Goal: Find contact information: Find contact information

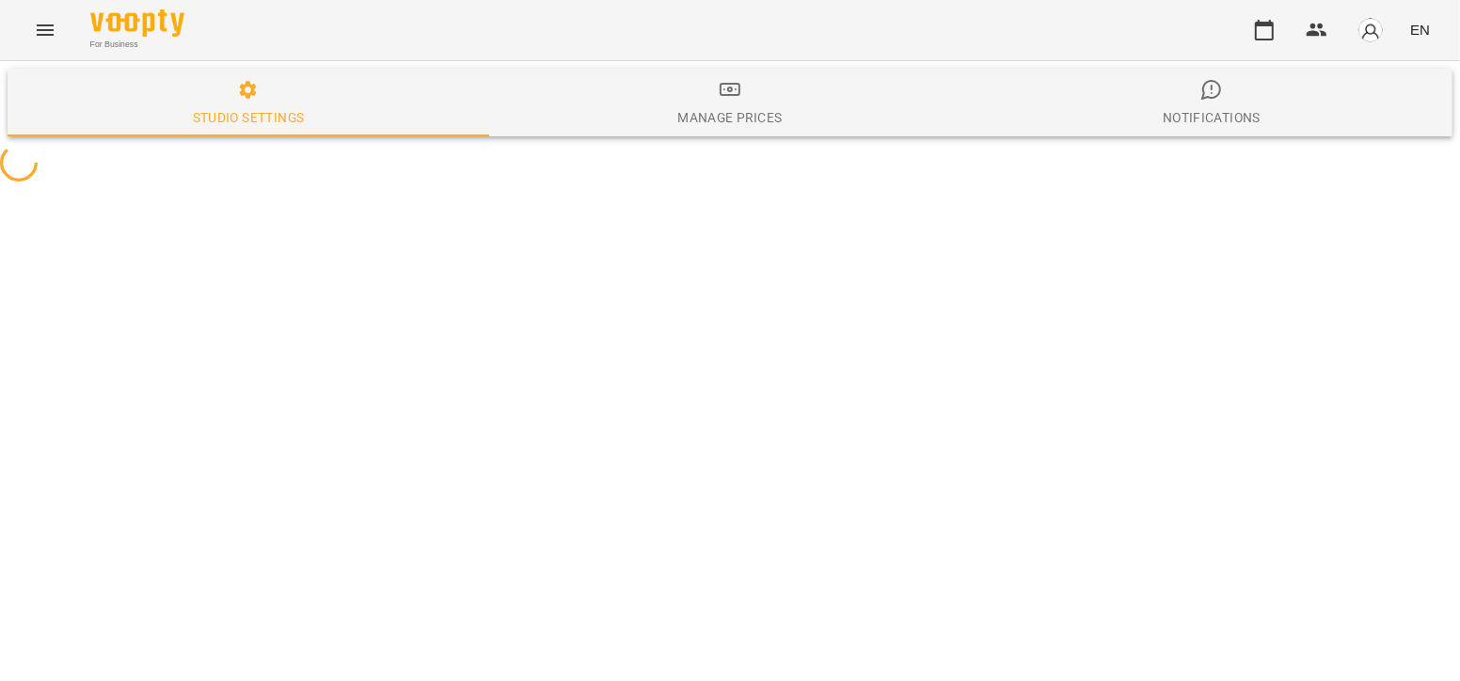
select select "**"
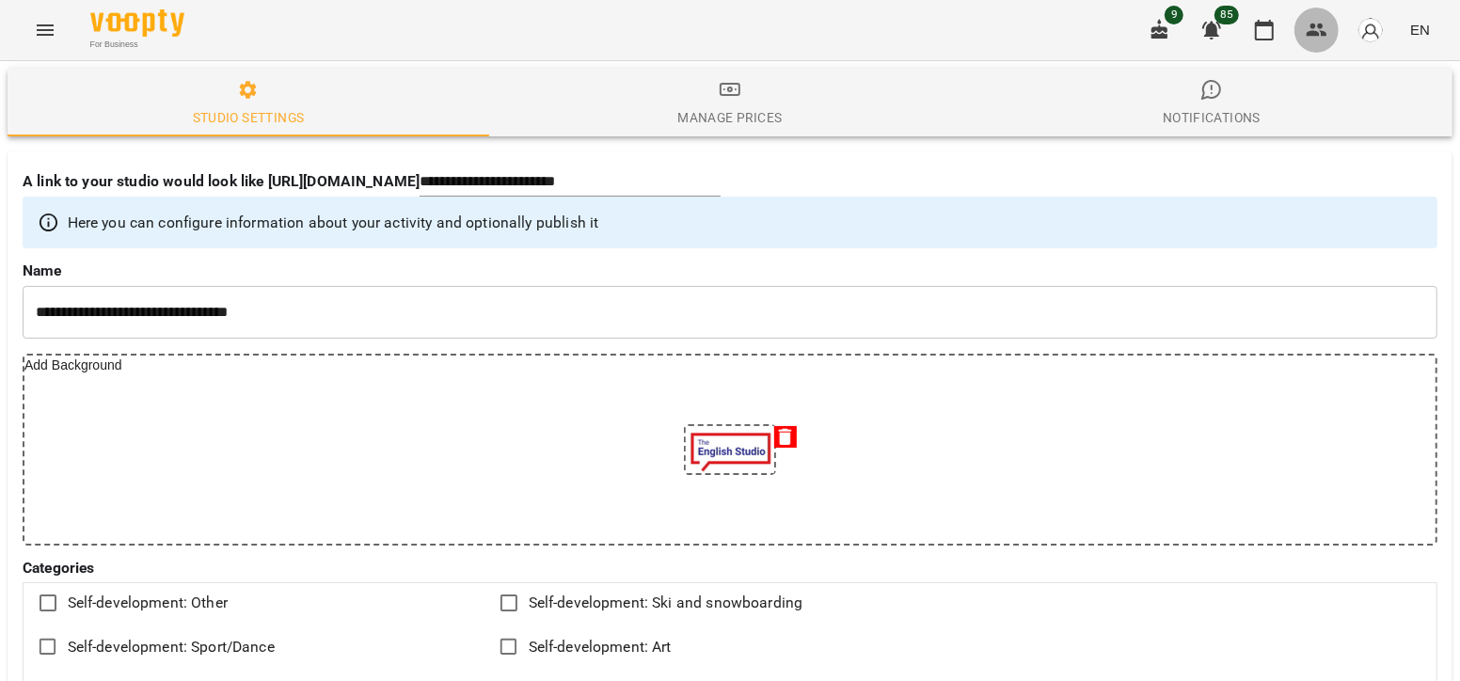
click at [1328, 27] on icon "button" at bounding box center [1316, 30] width 23 height 23
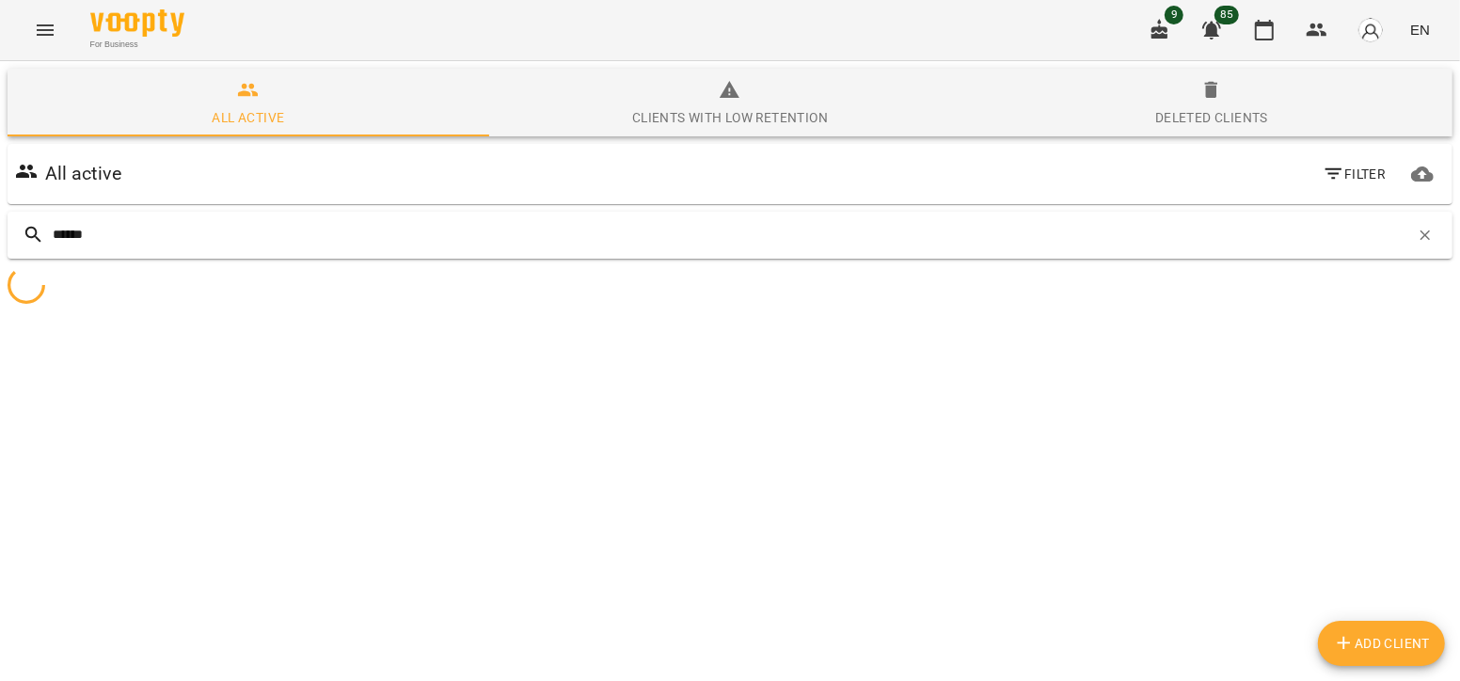
type input "******"
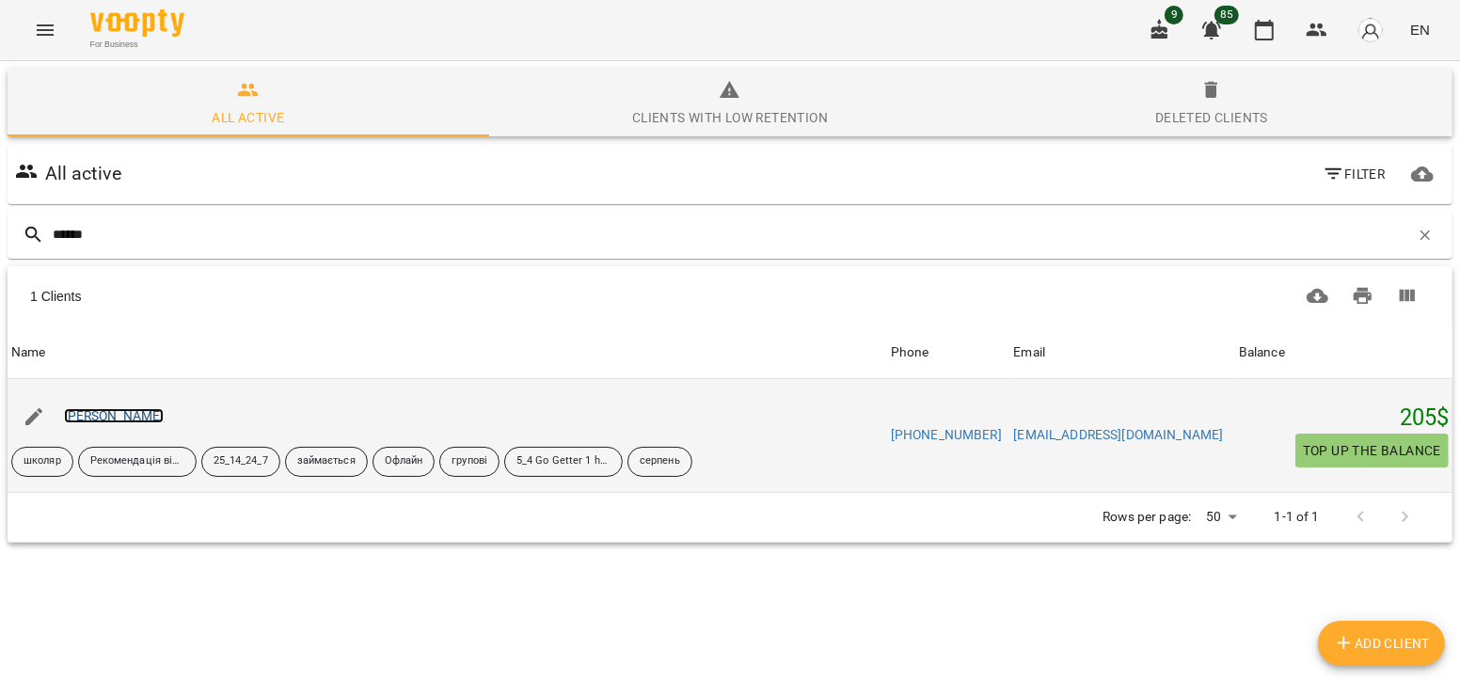
click at [130, 418] on link "[PERSON_NAME]" at bounding box center [114, 415] width 101 height 15
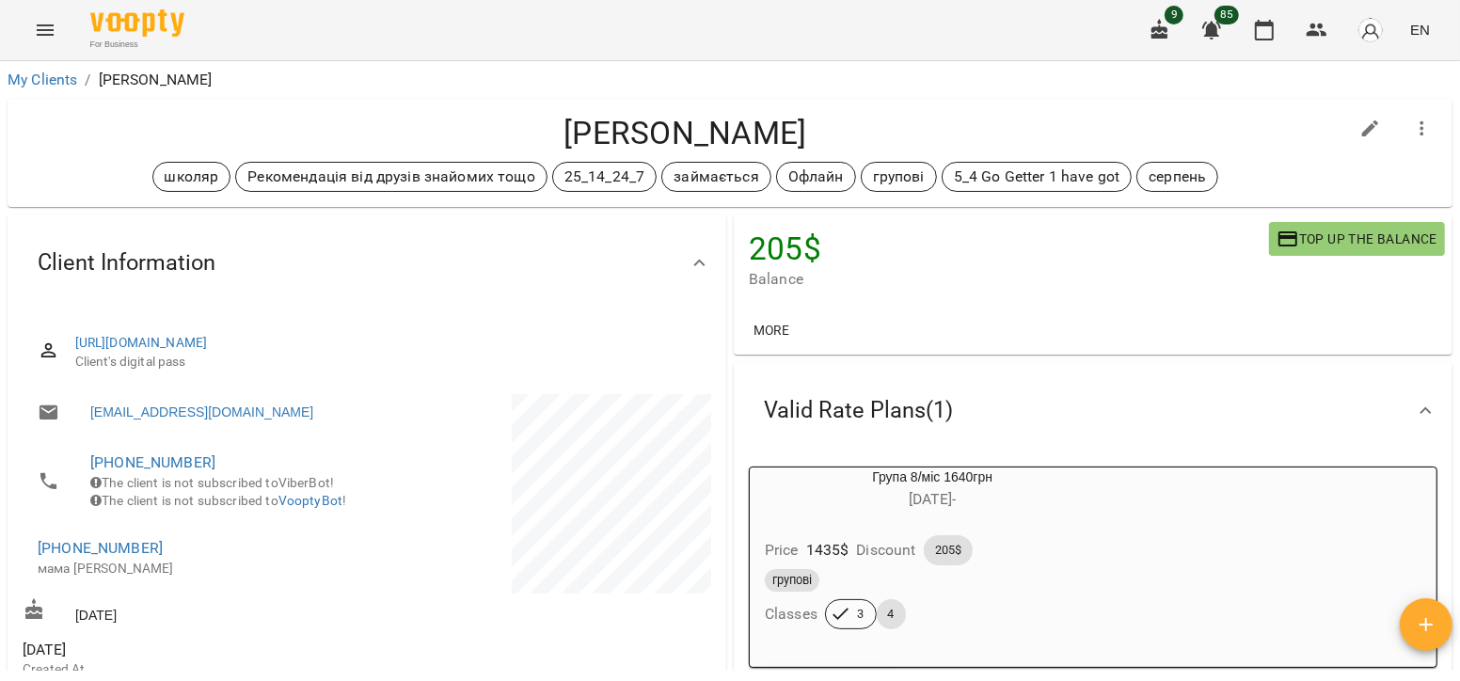
scroll to position [92, 0]
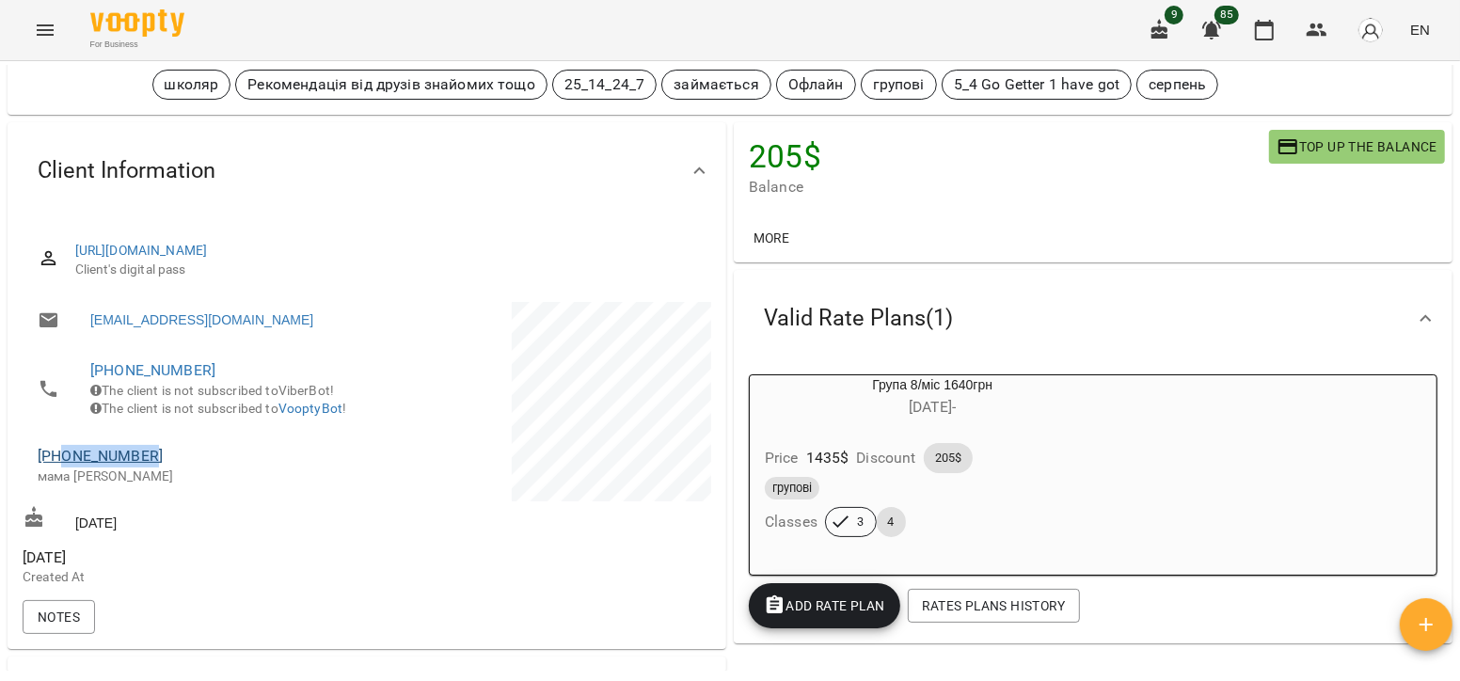
drag, startPoint x: 156, startPoint y: 480, endPoint x: 63, endPoint y: 480, distance: 93.1
click at [63, 467] on span "[PHONE_NUMBER]" at bounding box center [193, 456] width 310 height 23
copy link "0986004370"
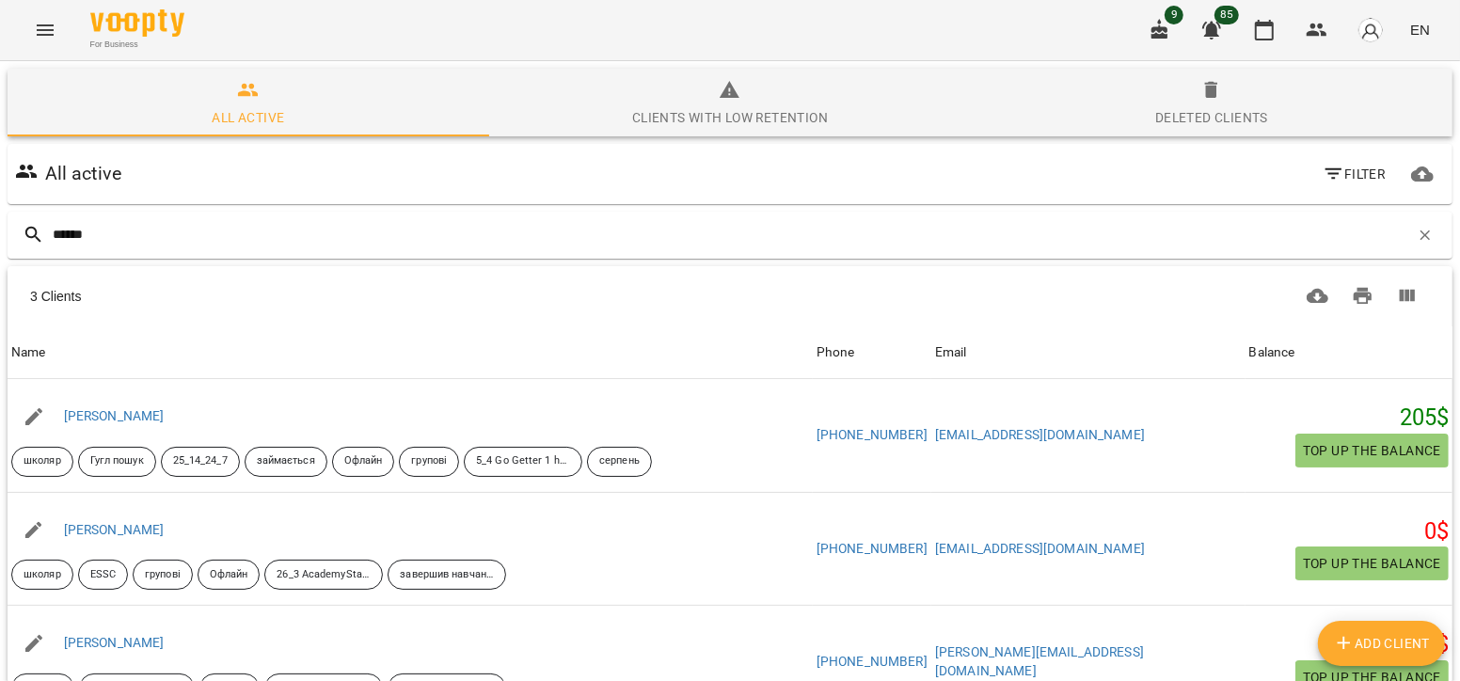
type input "******"
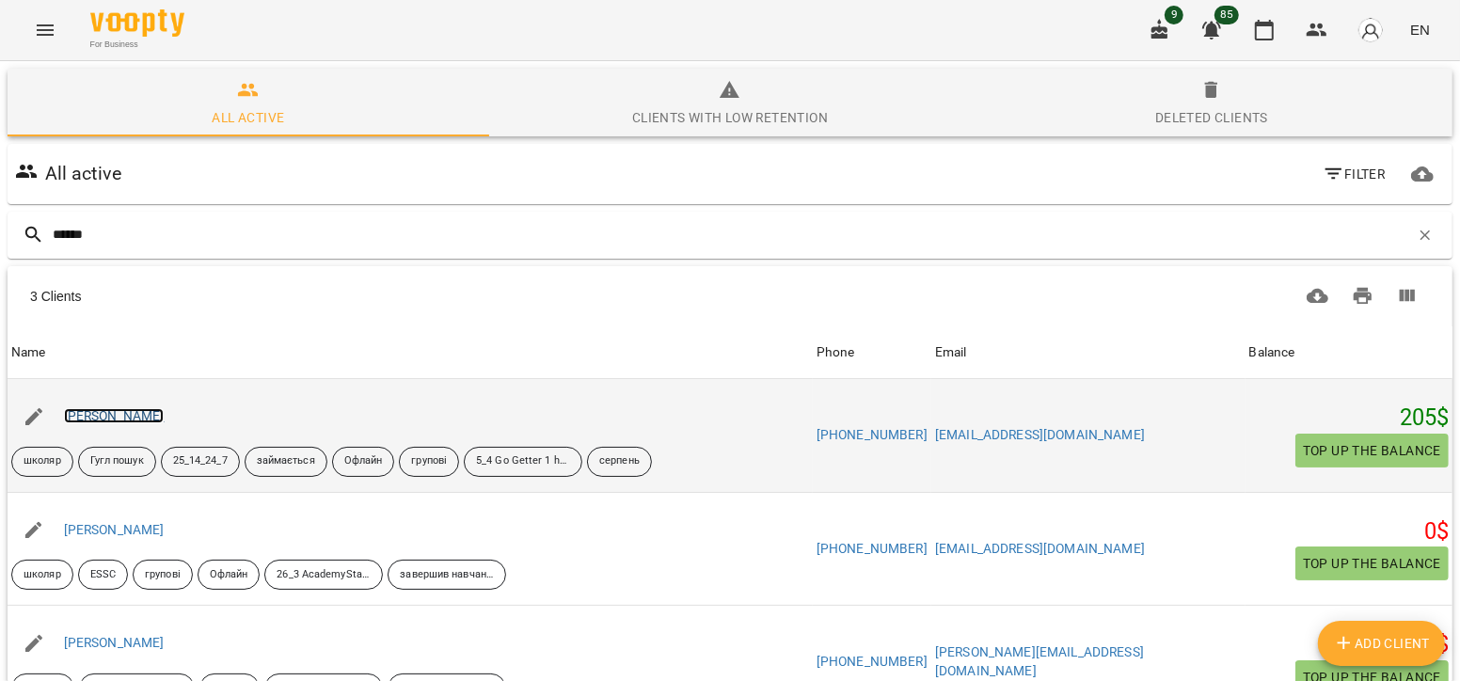
click at [103, 408] on link "[PERSON_NAME]" at bounding box center [114, 415] width 101 height 15
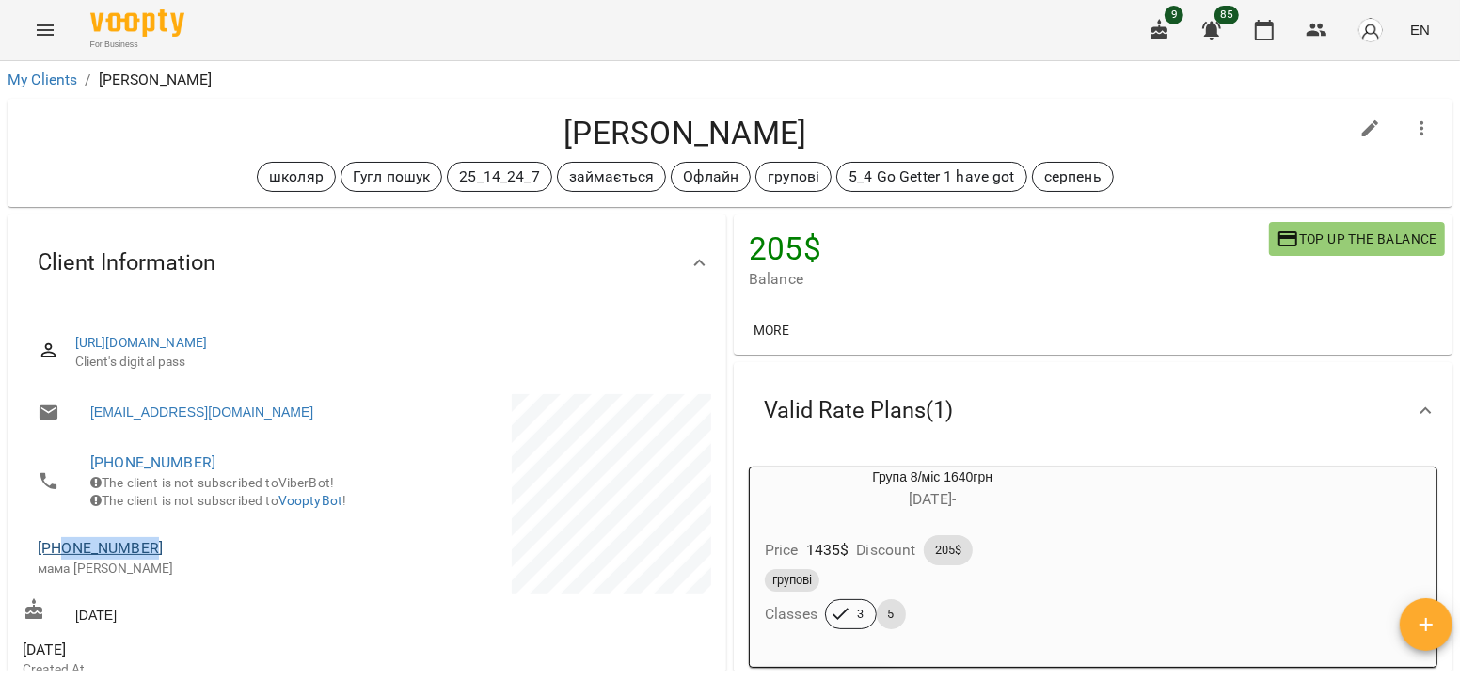
drag, startPoint x: 169, startPoint y: 571, endPoint x: 62, endPoint y: 582, distance: 107.8
click at [62, 560] on span "[PHONE_NUMBER]" at bounding box center [193, 548] width 310 height 23
copy link "0974309613"
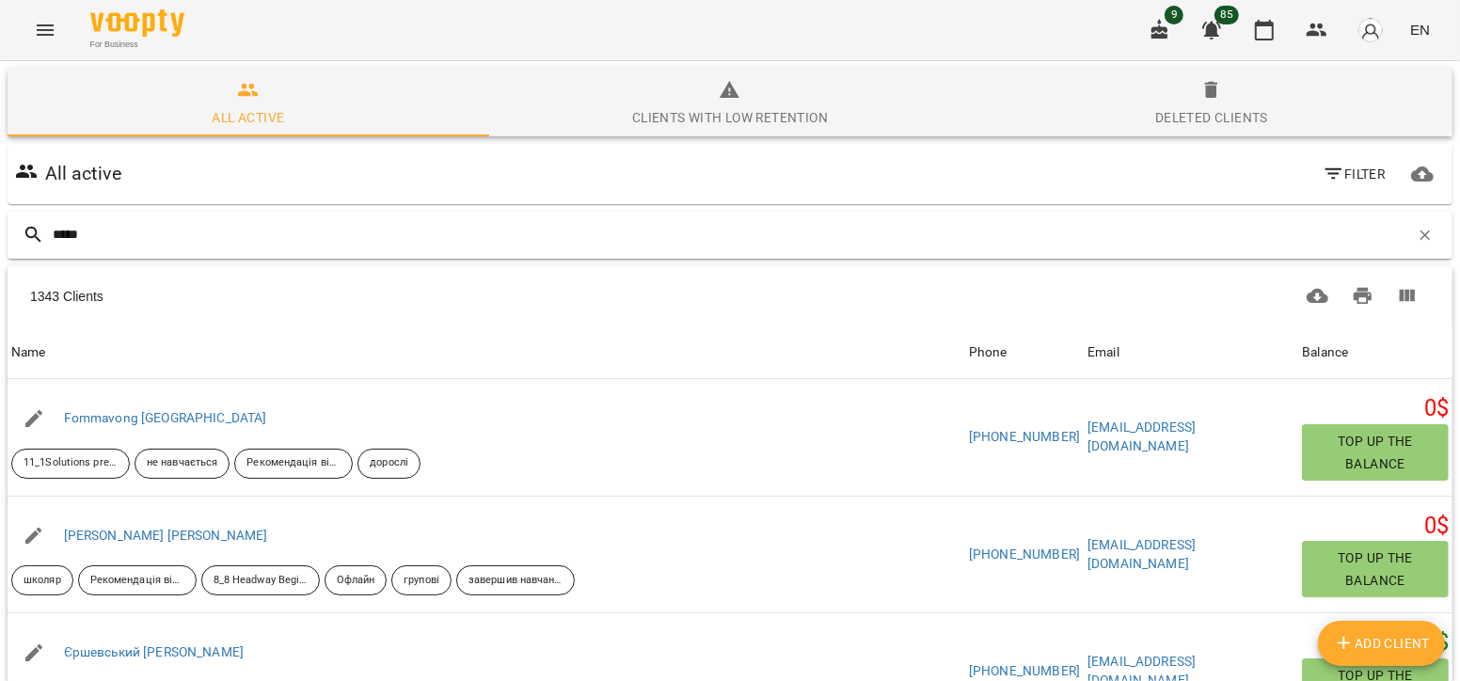
type input "******"
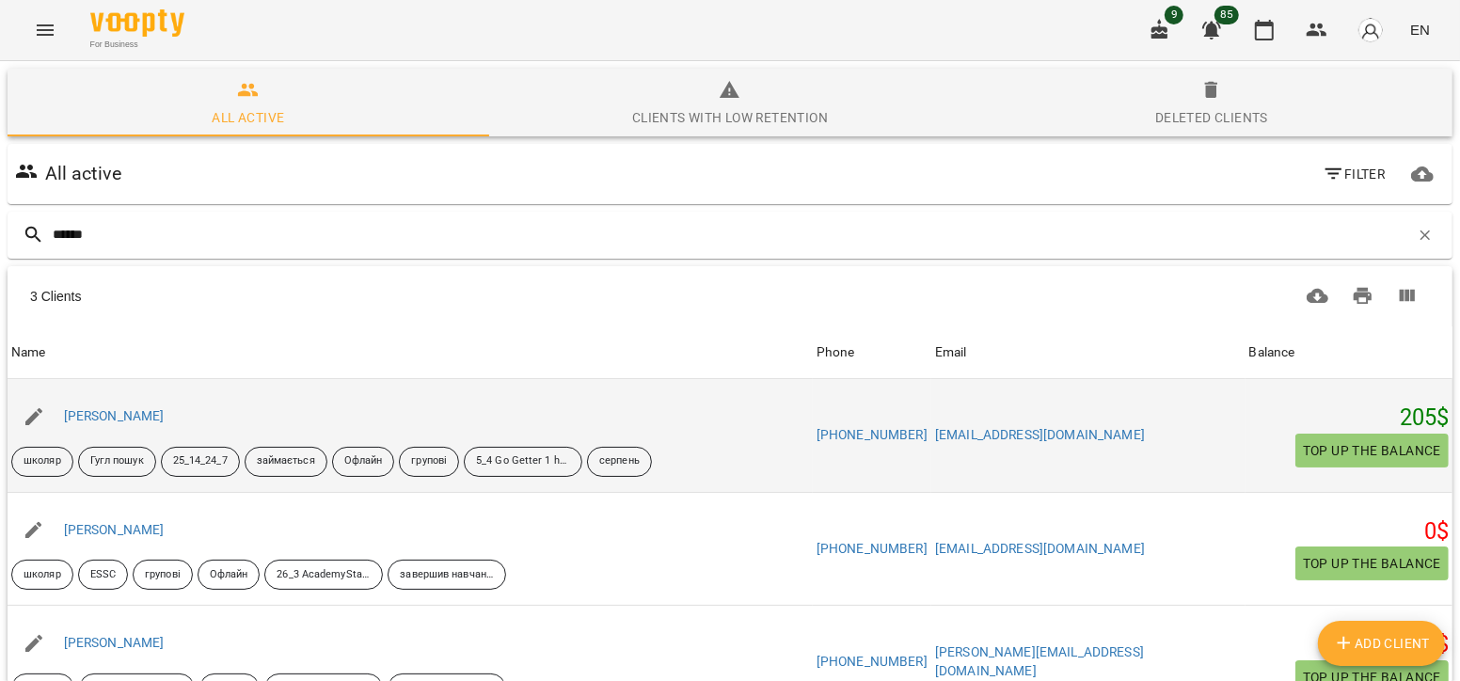
scroll to position [88, 0]
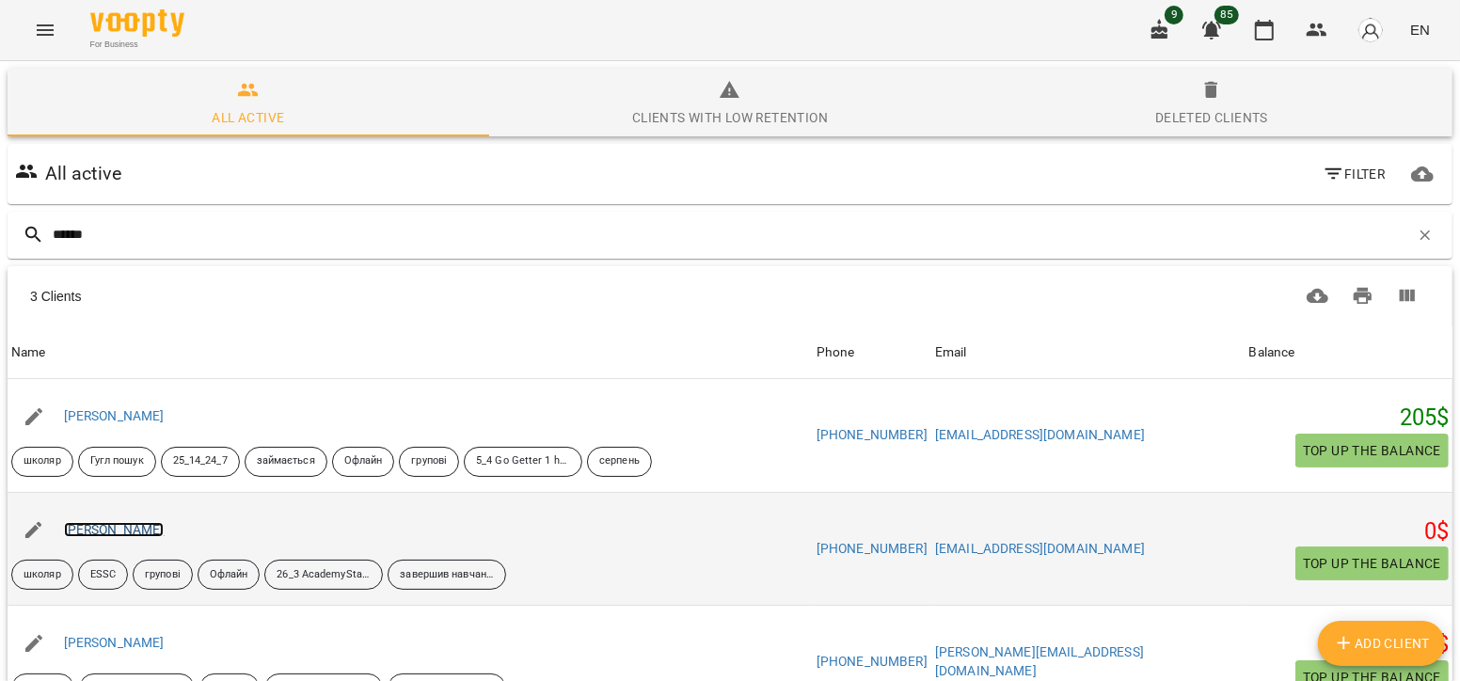
click at [165, 522] on link "[PERSON_NAME]" at bounding box center [114, 529] width 101 height 15
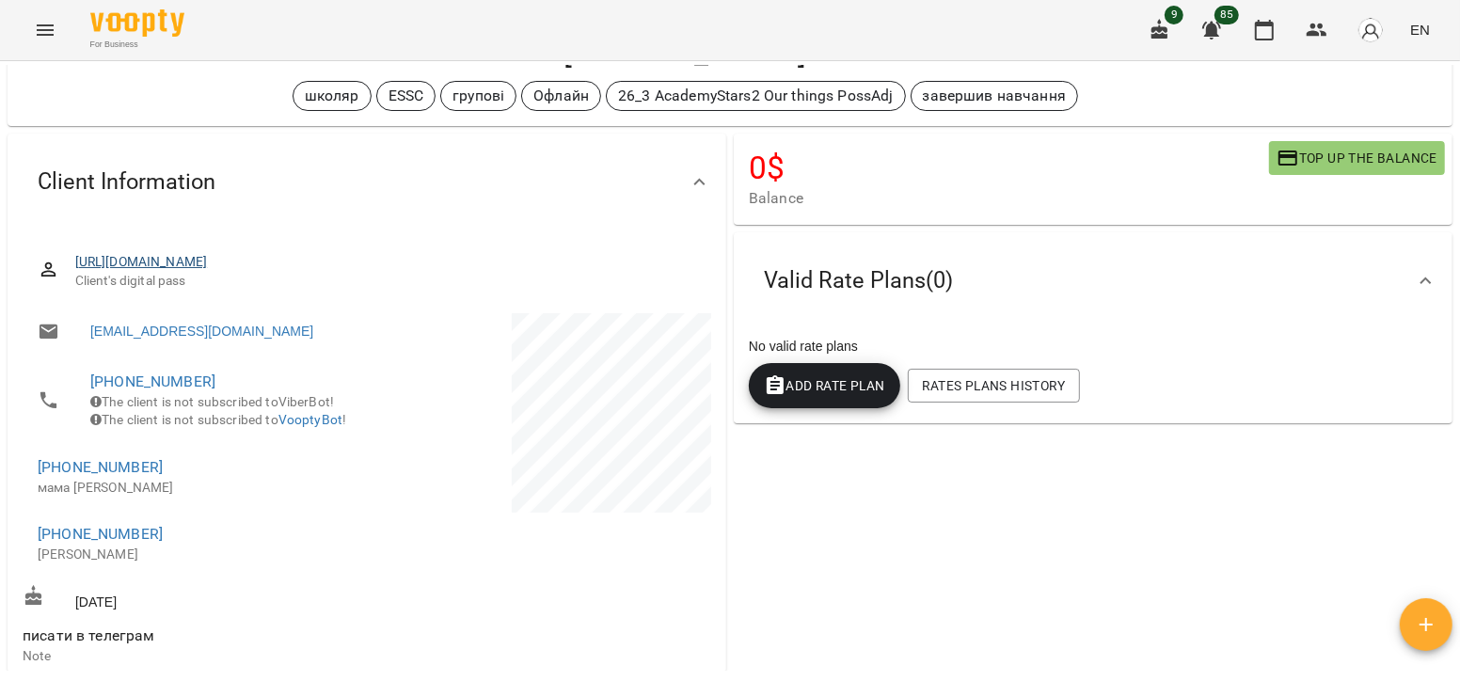
scroll to position [90, 0]
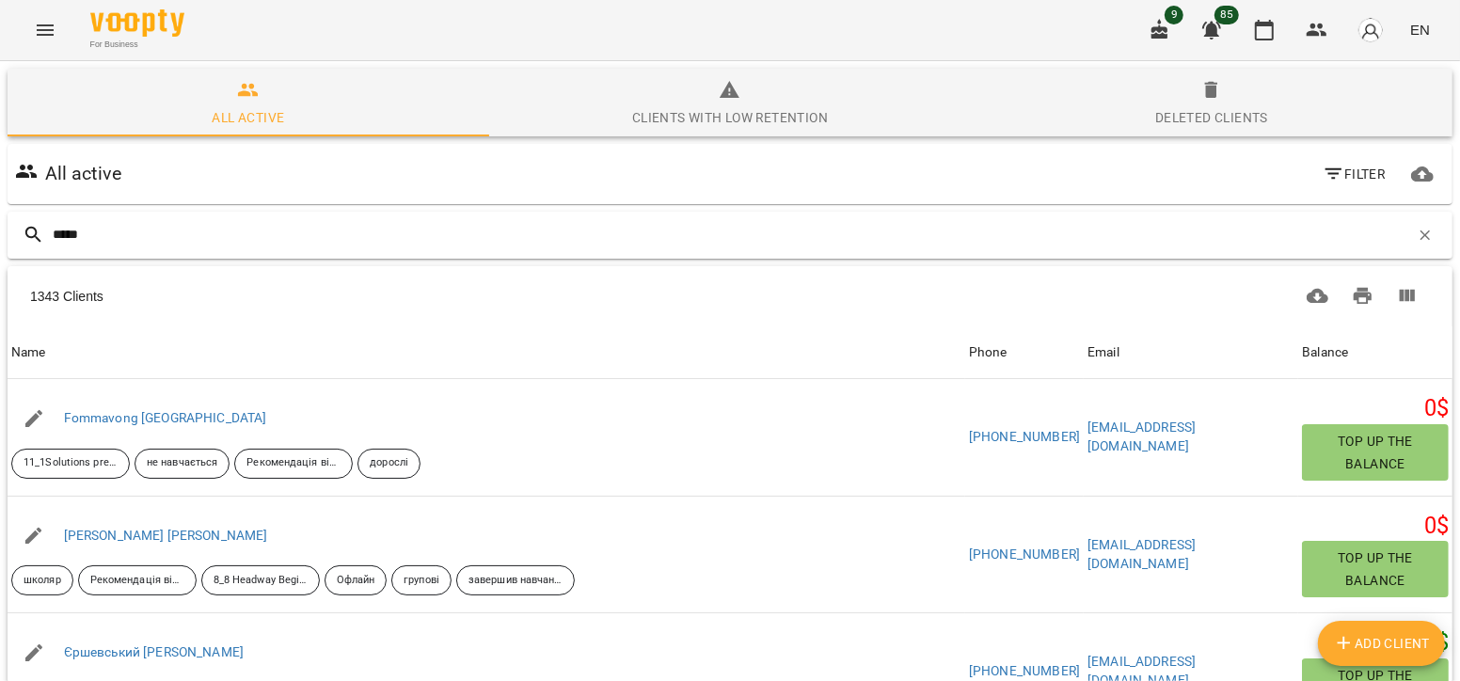
type input "******"
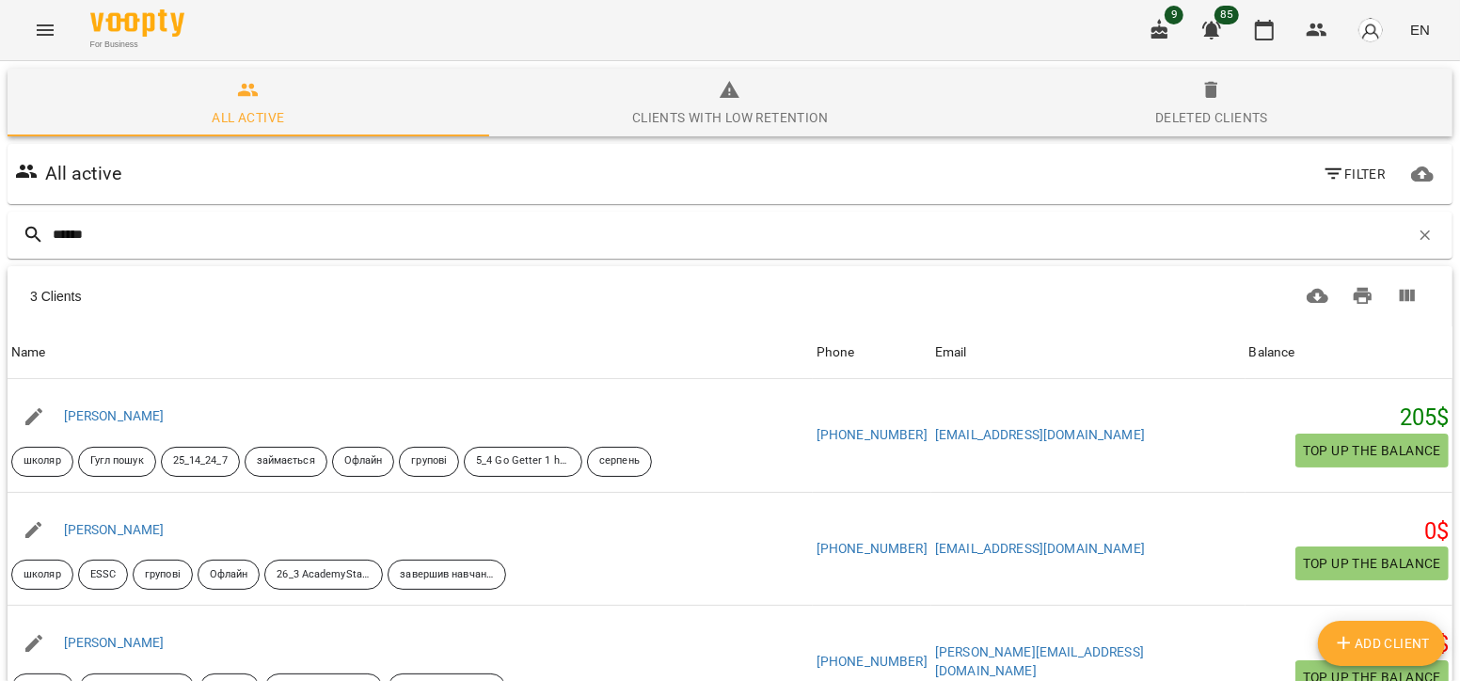
scroll to position [152, 0]
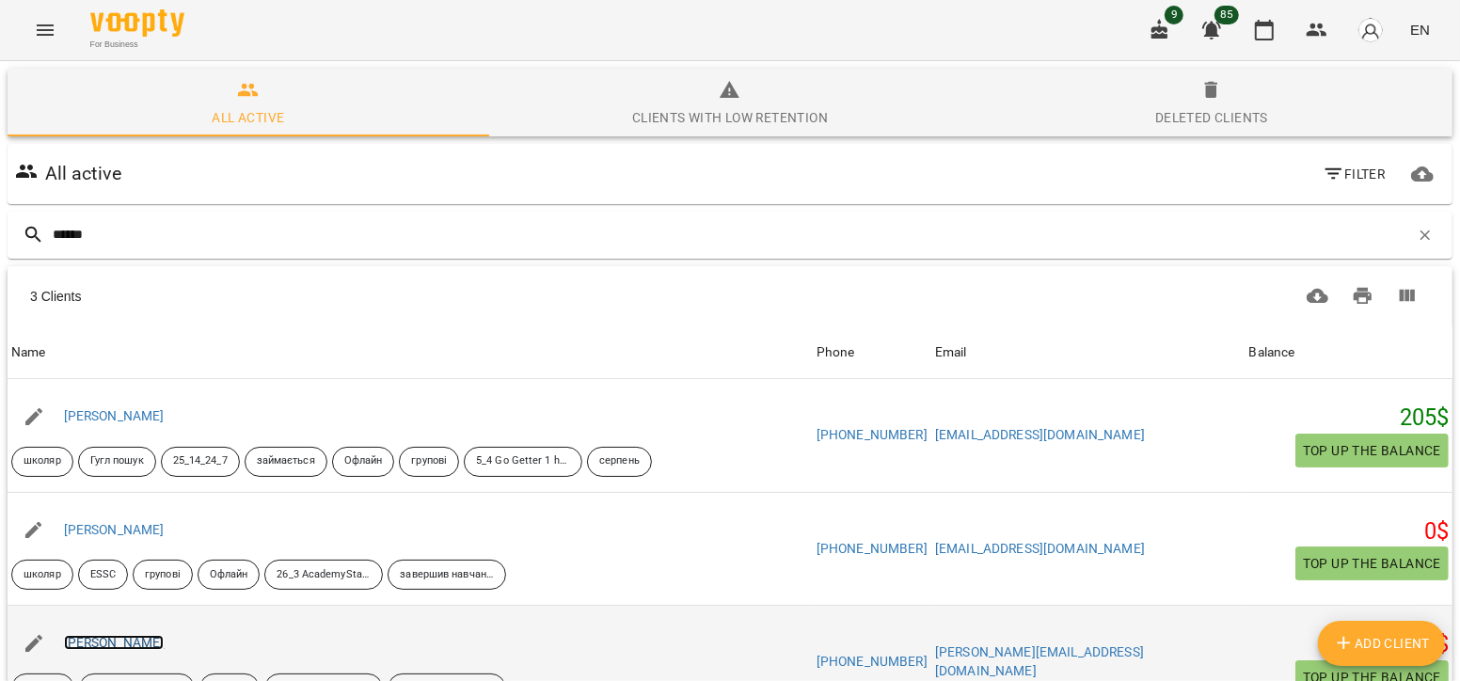
click at [111, 635] on link "[PERSON_NAME]" at bounding box center [114, 642] width 101 height 15
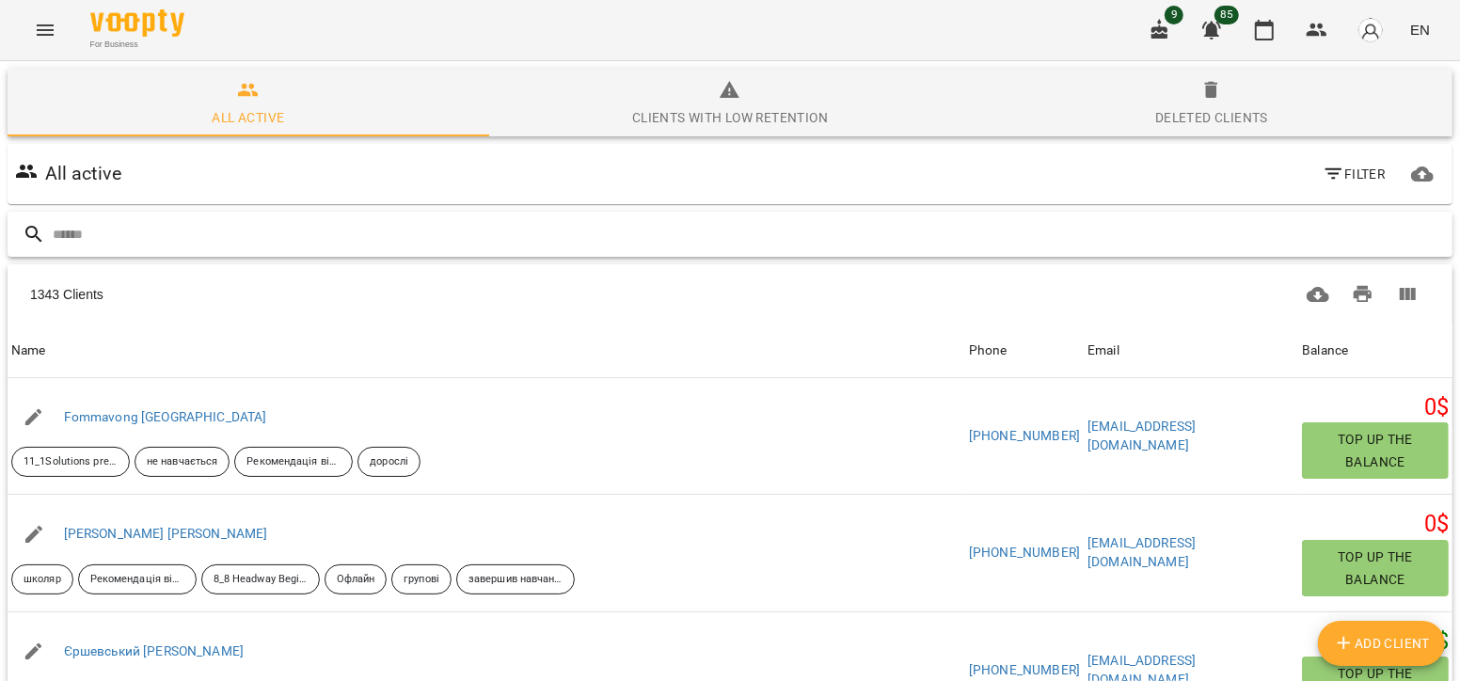
click at [97, 241] on input "text" at bounding box center [749, 234] width 1392 height 31
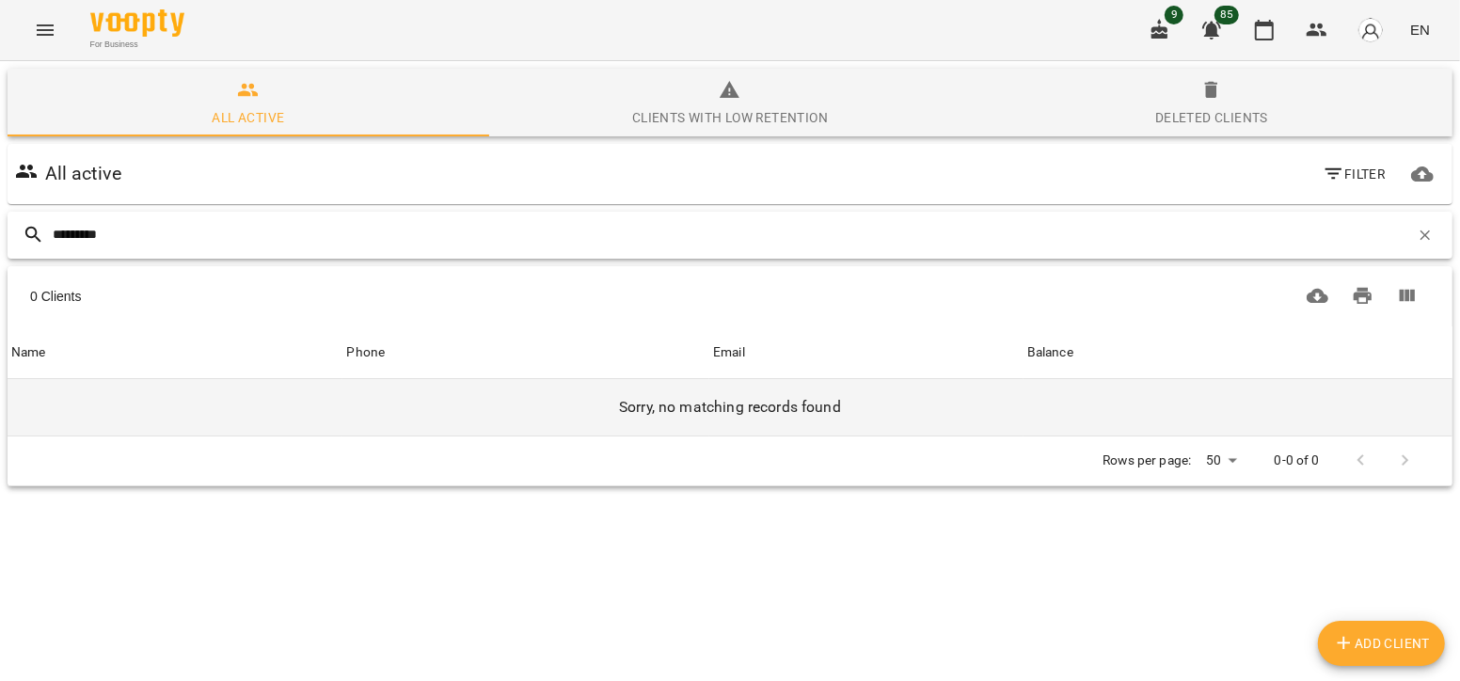
type input "********"
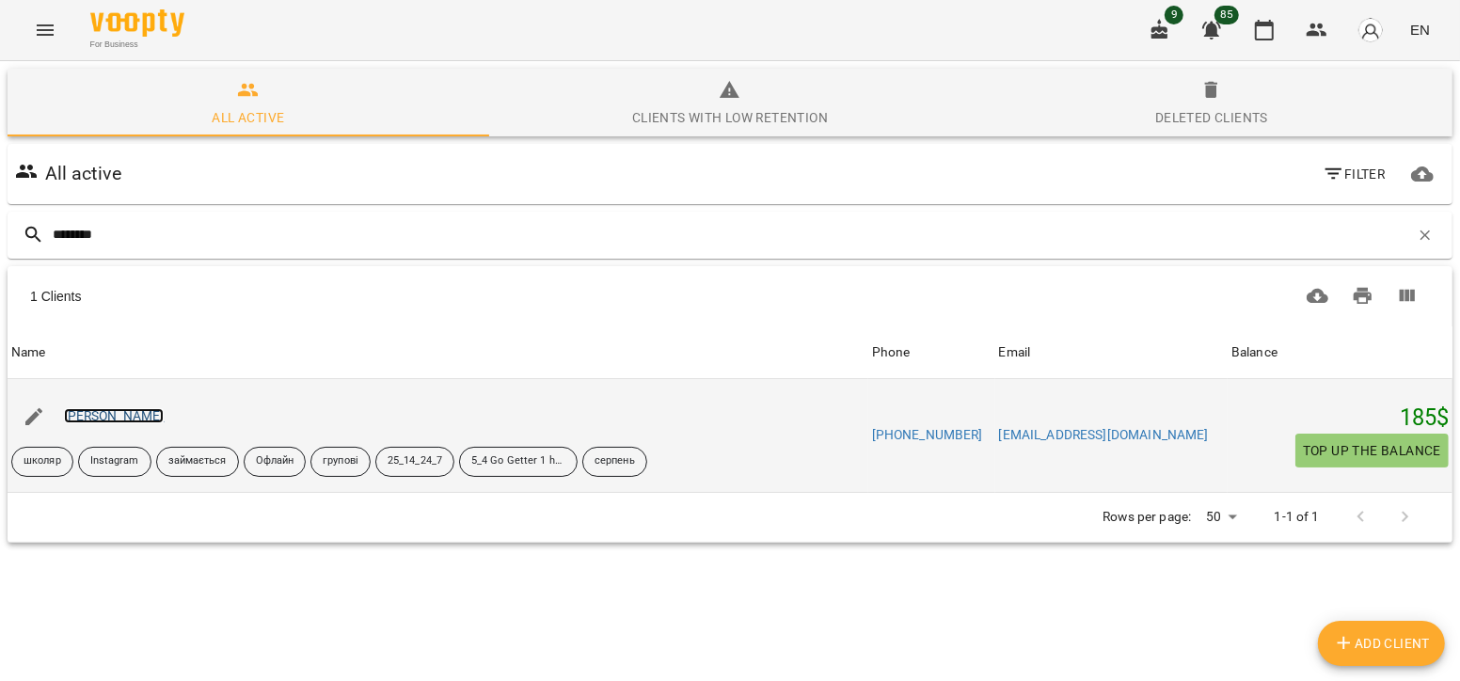
click at [145, 421] on link "[PERSON_NAME]" at bounding box center [114, 415] width 101 height 15
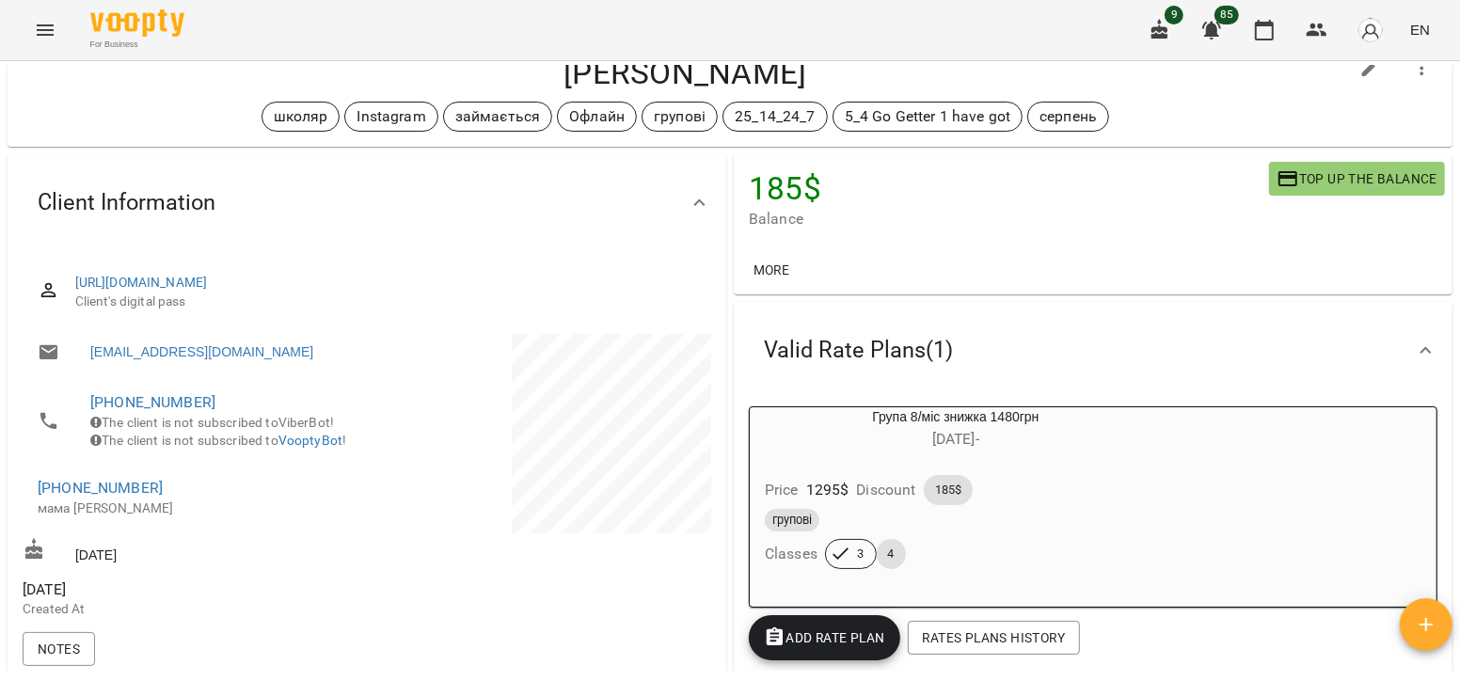
scroll to position [61, 0]
drag, startPoint x: 157, startPoint y: 515, endPoint x: 60, endPoint y: 513, distance: 96.9
click at [60, 498] on span "[PHONE_NUMBER]" at bounding box center [193, 487] width 310 height 23
copy link "0976055664"
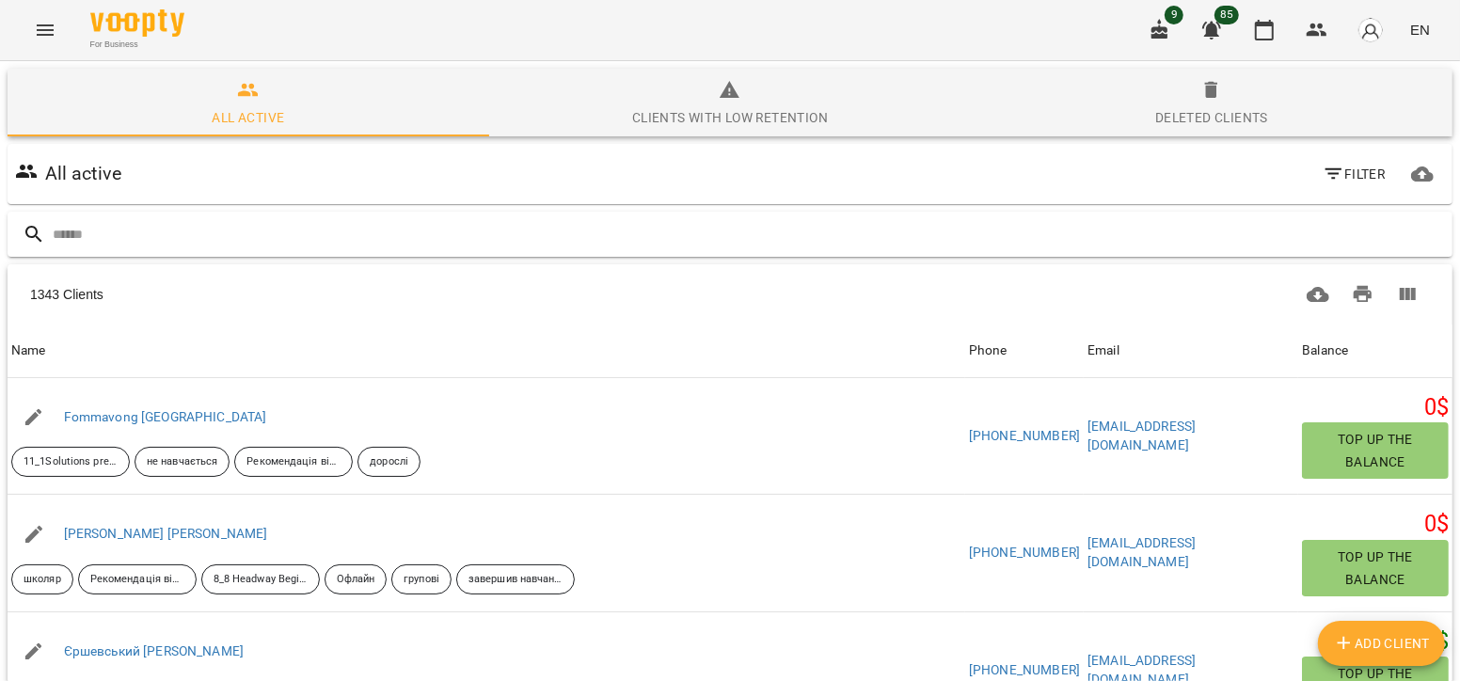
click at [444, 221] on input "text" at bounding box center [749, 234] width 1392 height 31
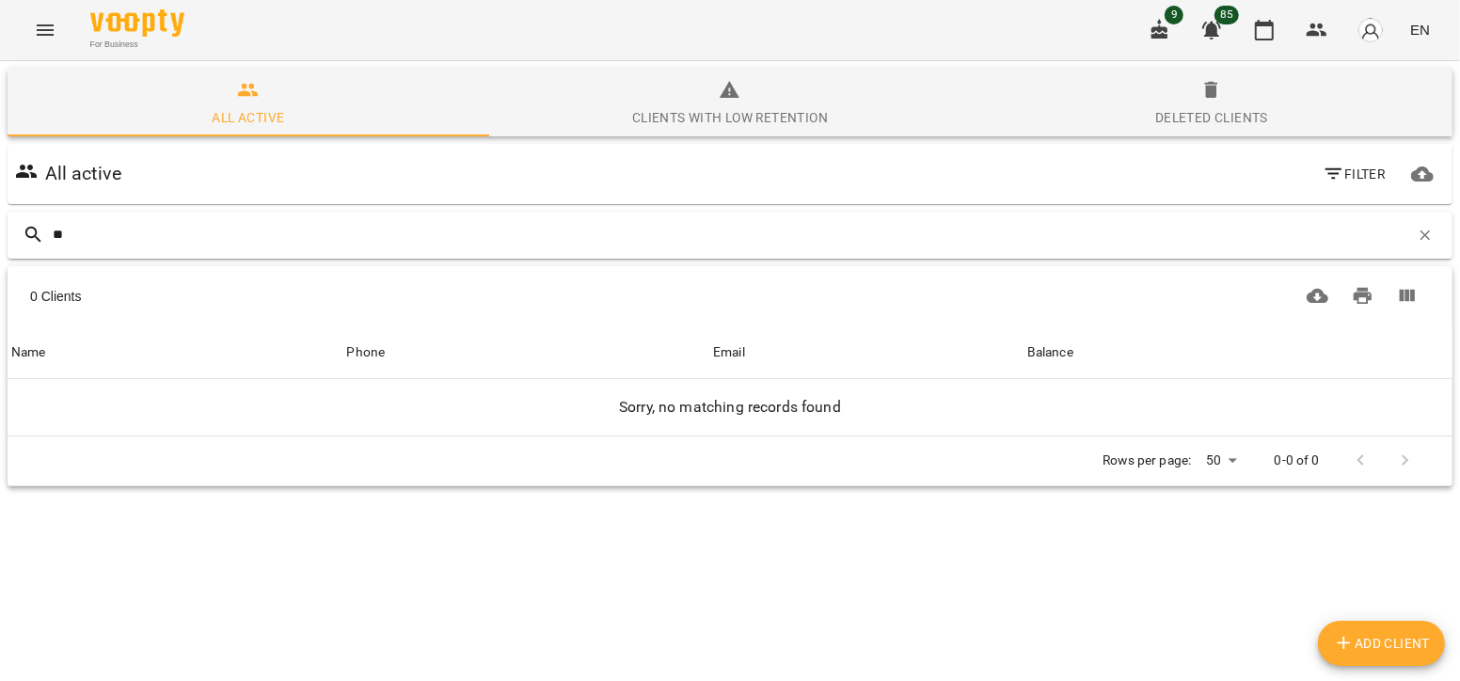
type input "*"
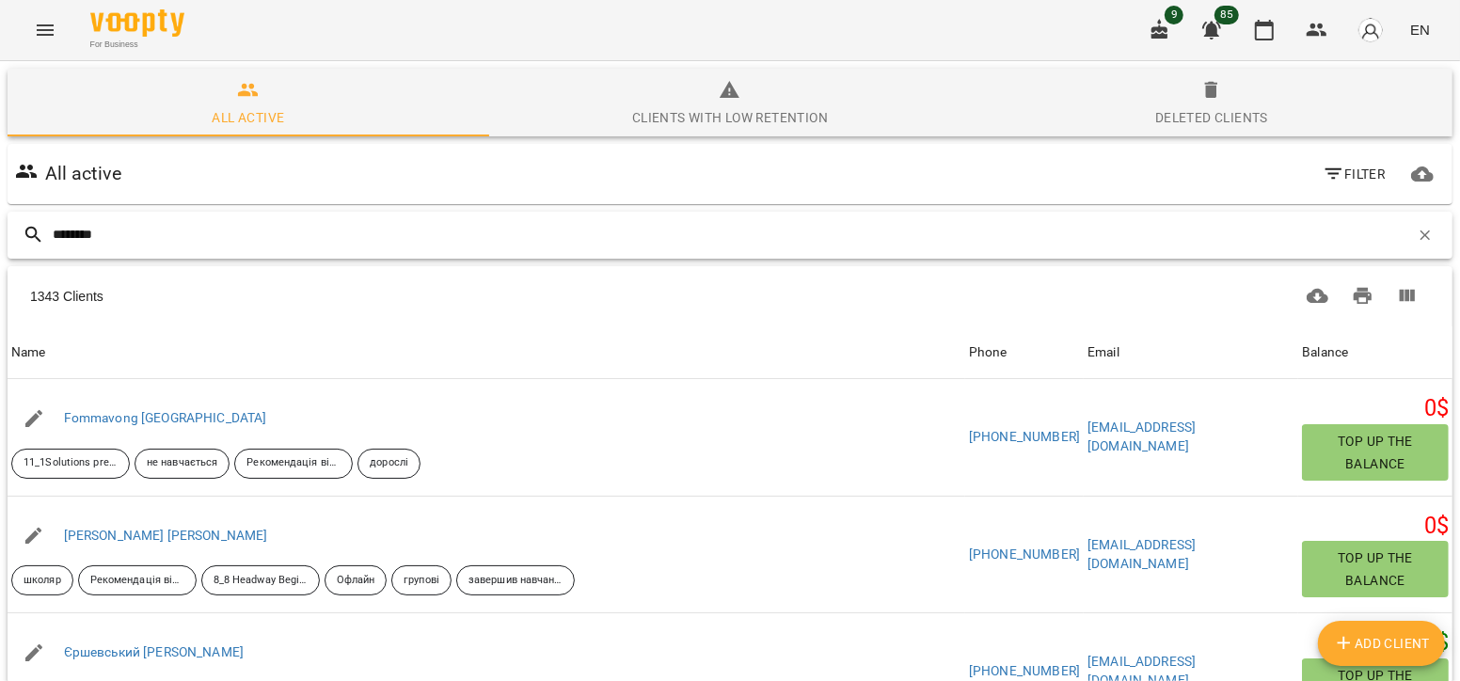
type input "*********"
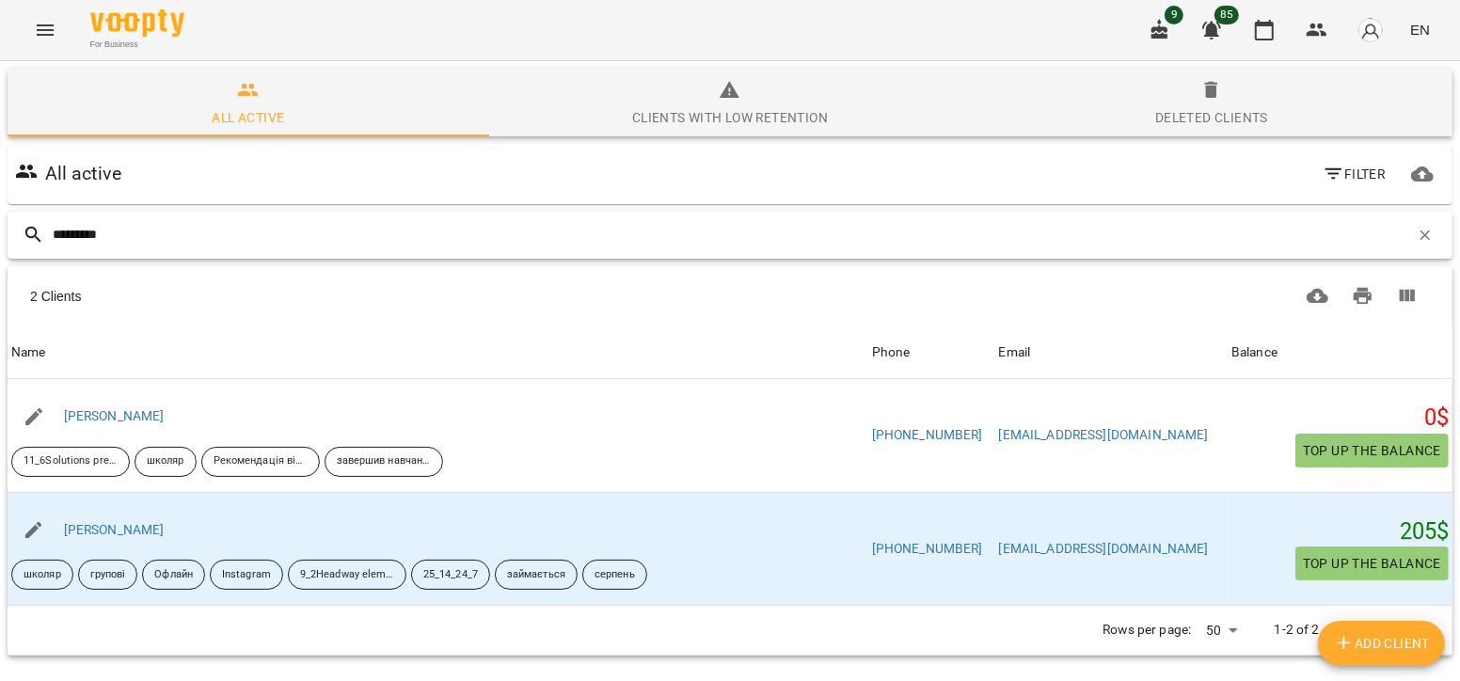
scroll to position [27, 0]
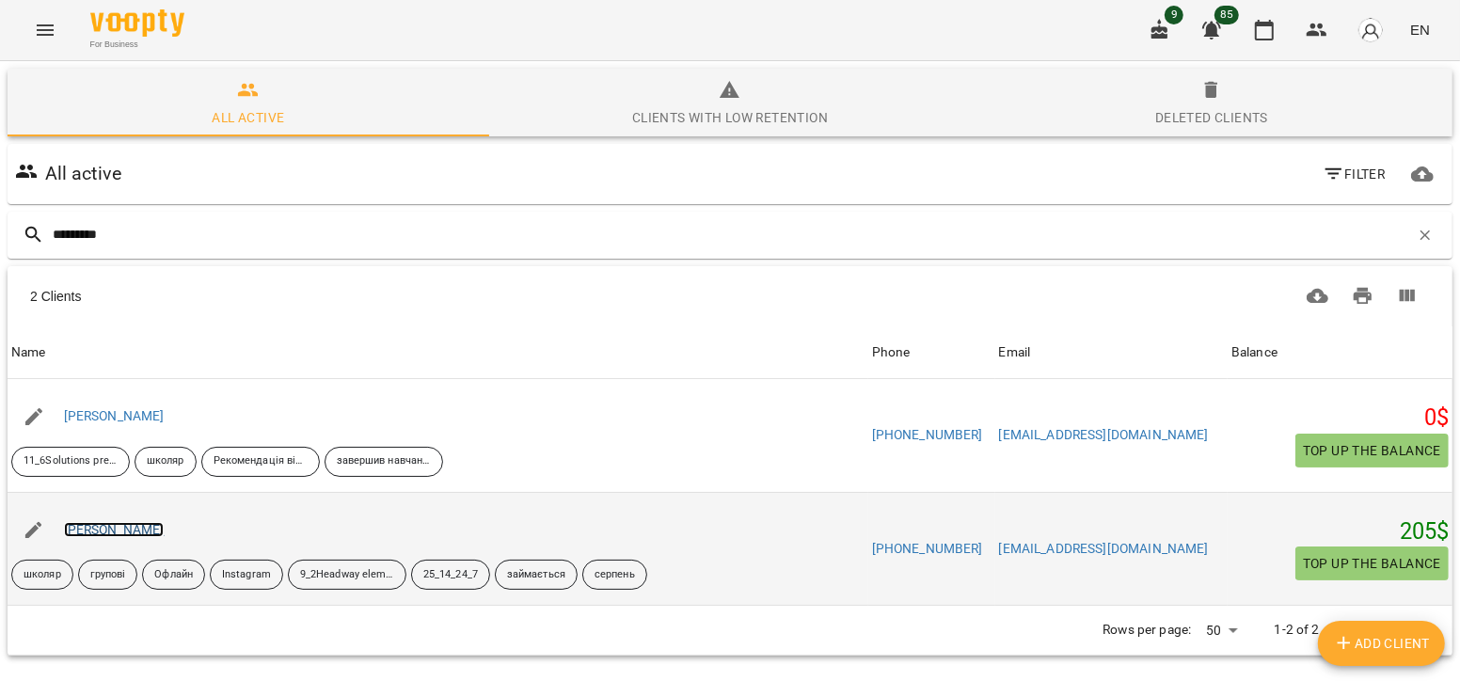
click at [135, 522] on link "[PERSON_NAME]" at bounding box center [114, 529] width 101 height 15
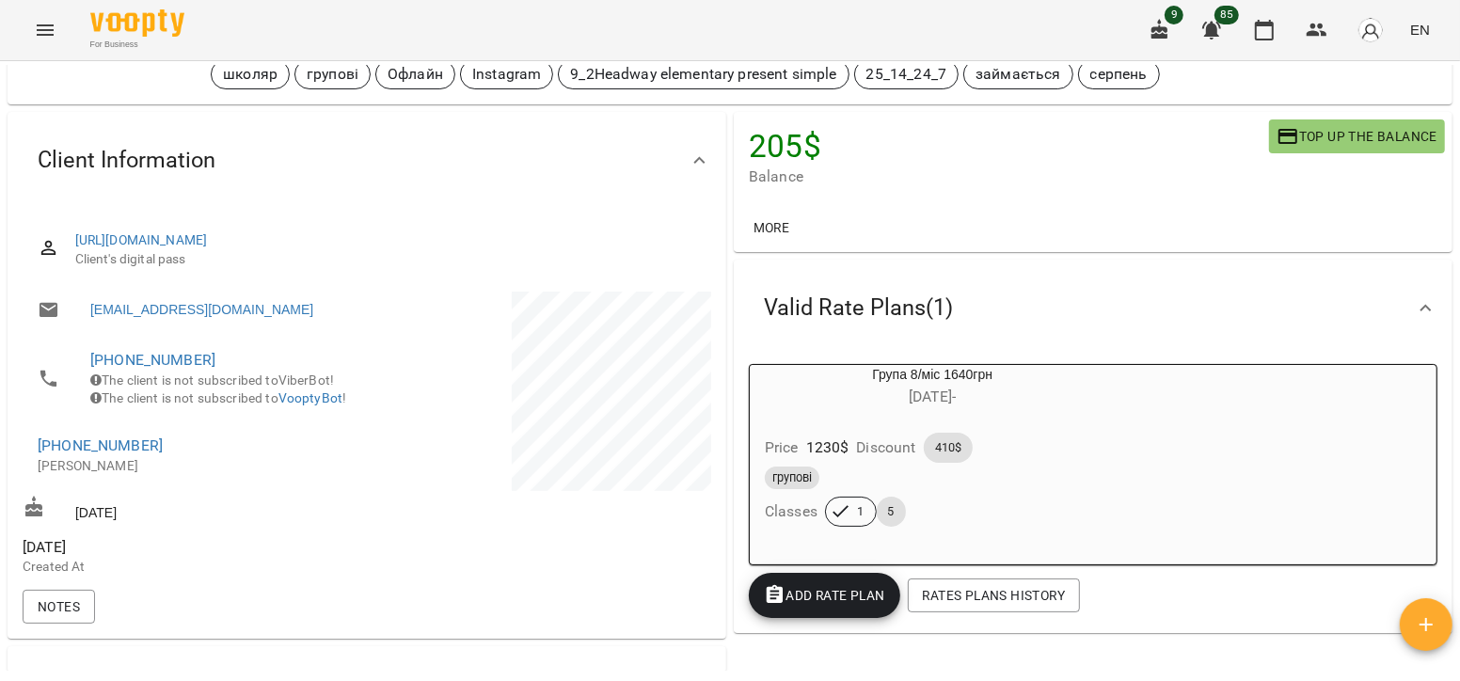
scroll to position [108, 0]
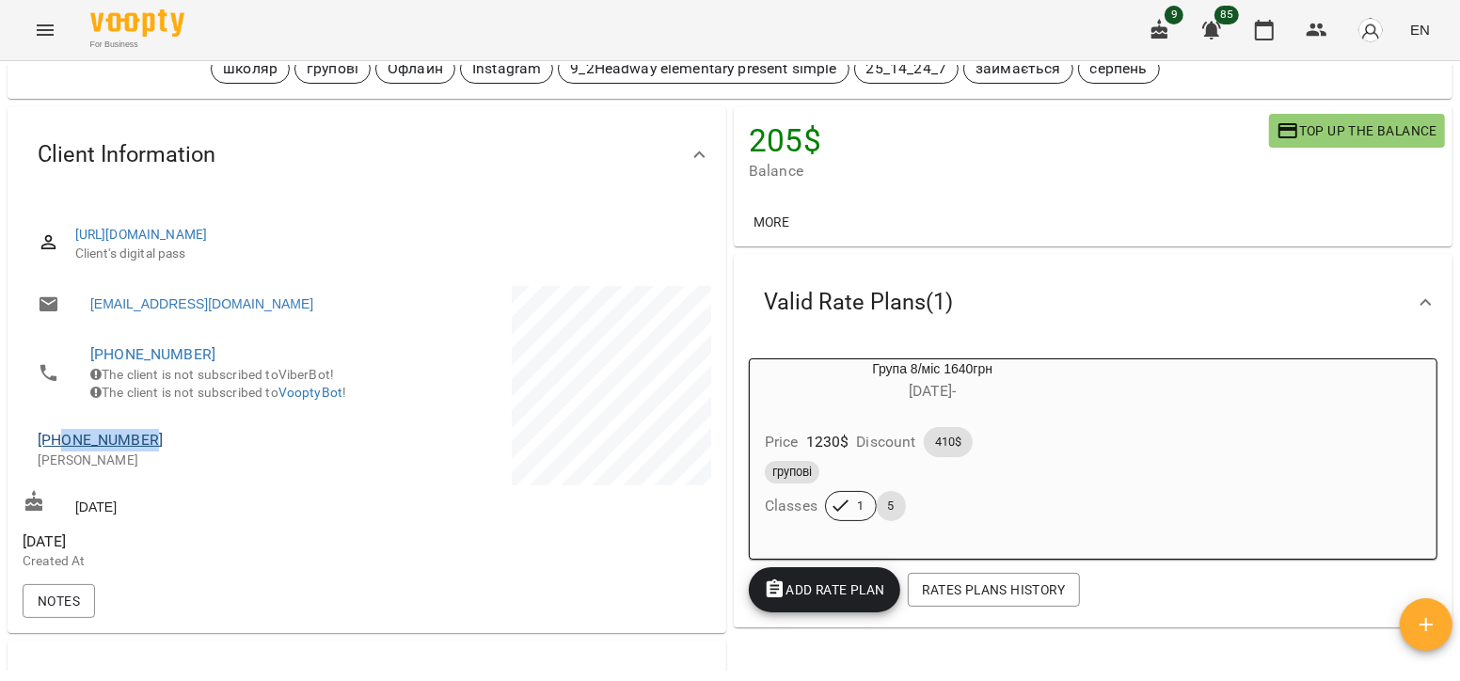
drag, startPoint x: 158, startPoint y: 460, endPoint x: 63, endPoint y: 464, distance: 95.1
click at [63, 451] on span "[PHONE_NUMBER]" at bounding box center [193, 440] width 310 height 23
copy link "0969203320"
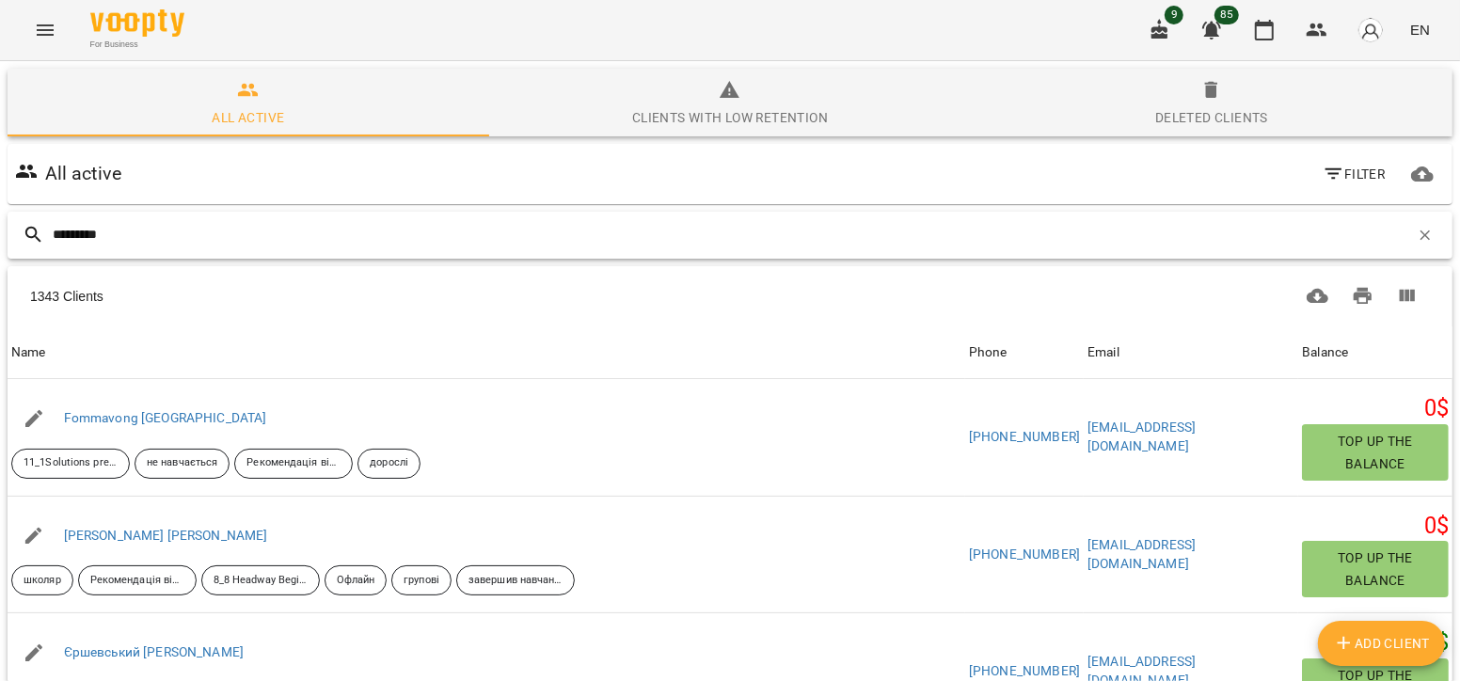
type input "**********"
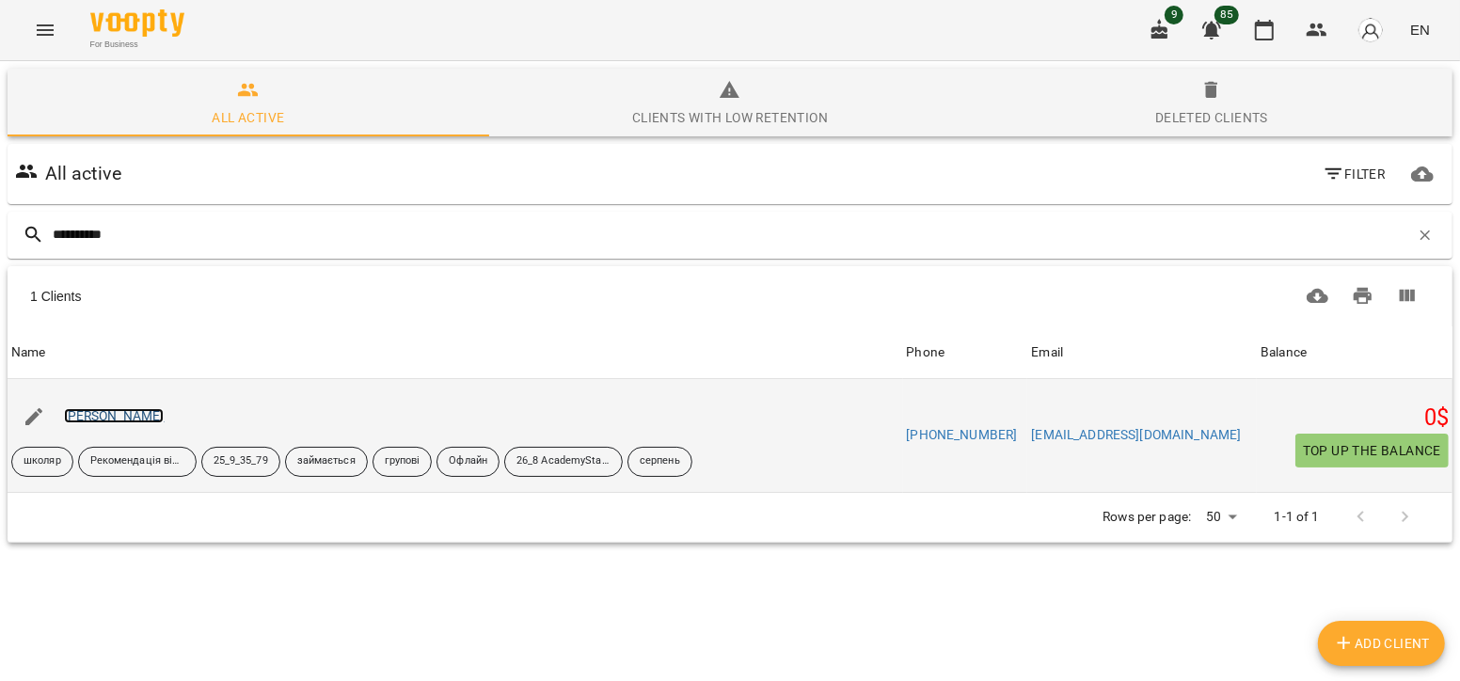
click at [156, 412] on link "[PERSON_NAME]" at bounding box center [114, 415] width 101 height 15
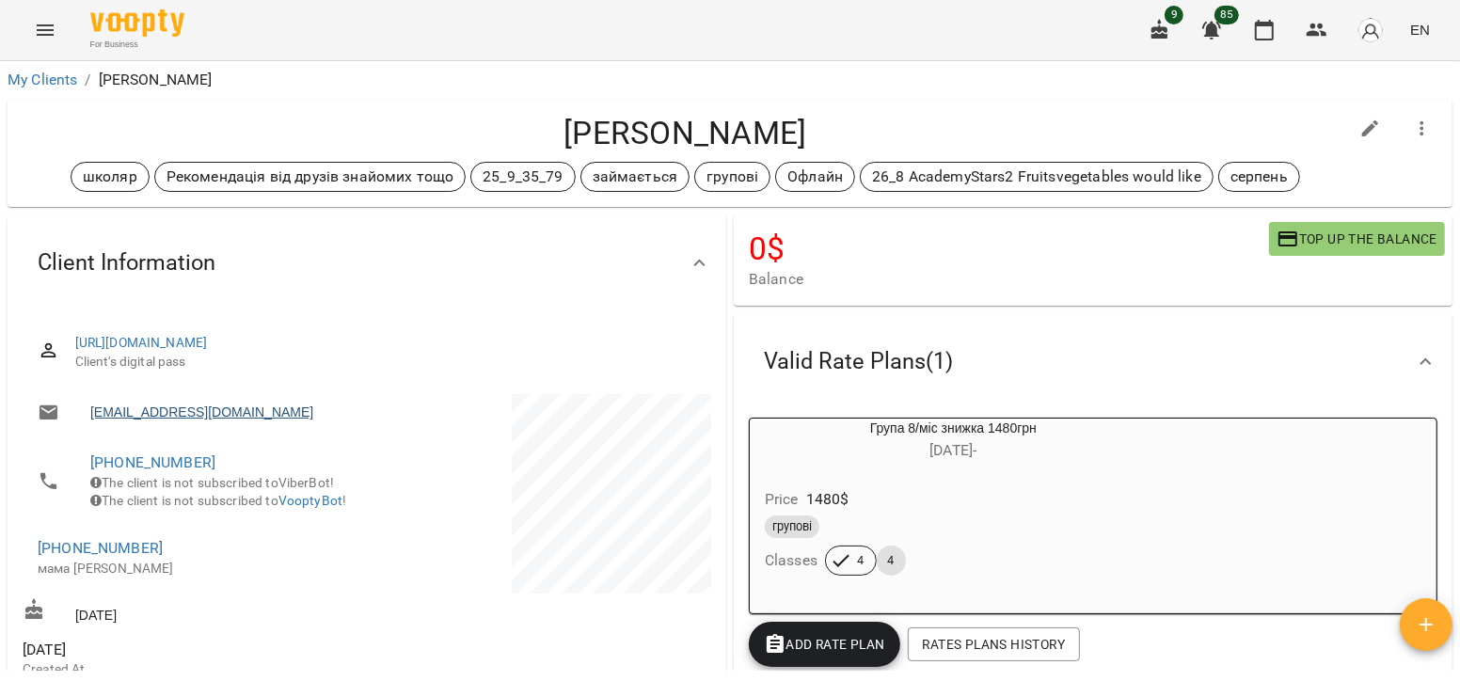
scroll to position [72, 0]
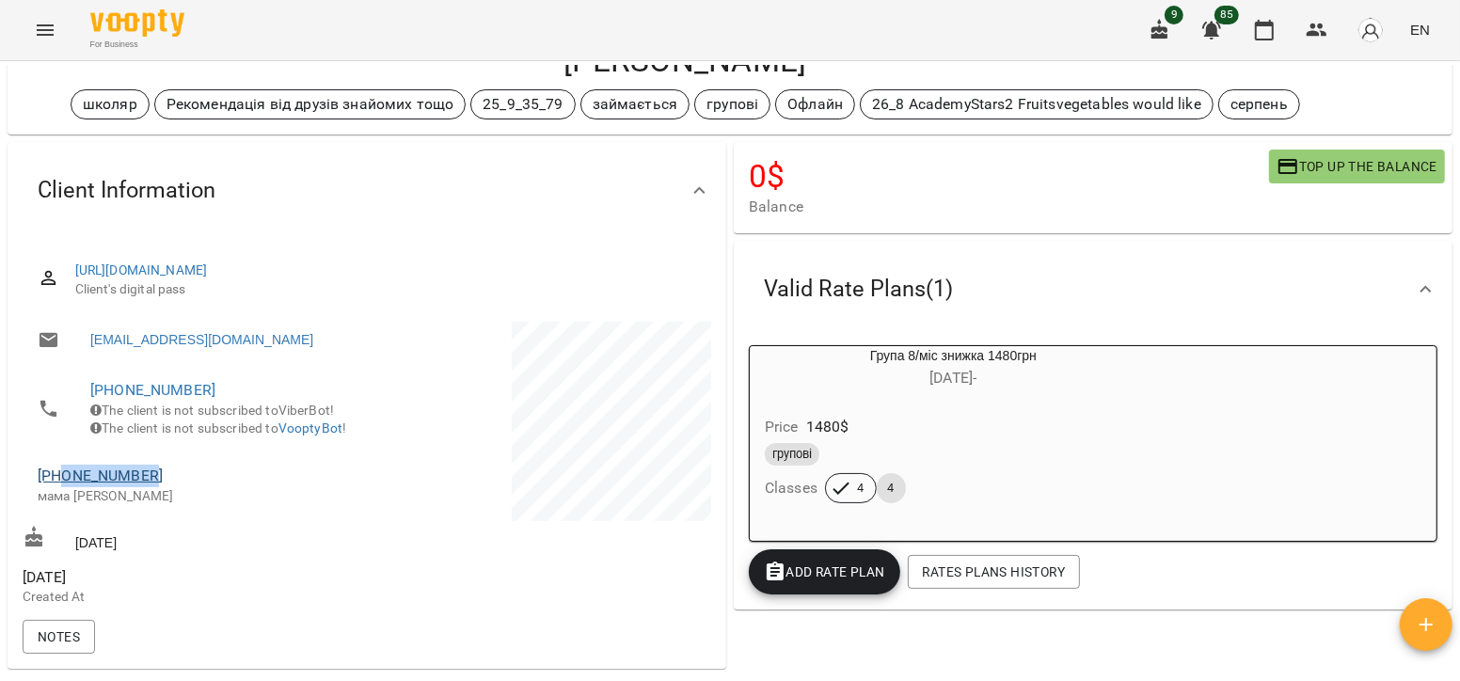
drag, startPoint x: 155, startPoint y: 502, endPoint x: 64, endPoint y: 498, distance: 91.3
click at [64, 487] on span "[PHONE_NUMBER]" at bounding box center [193, 476] width 310 height 23
copy link "0961649725"
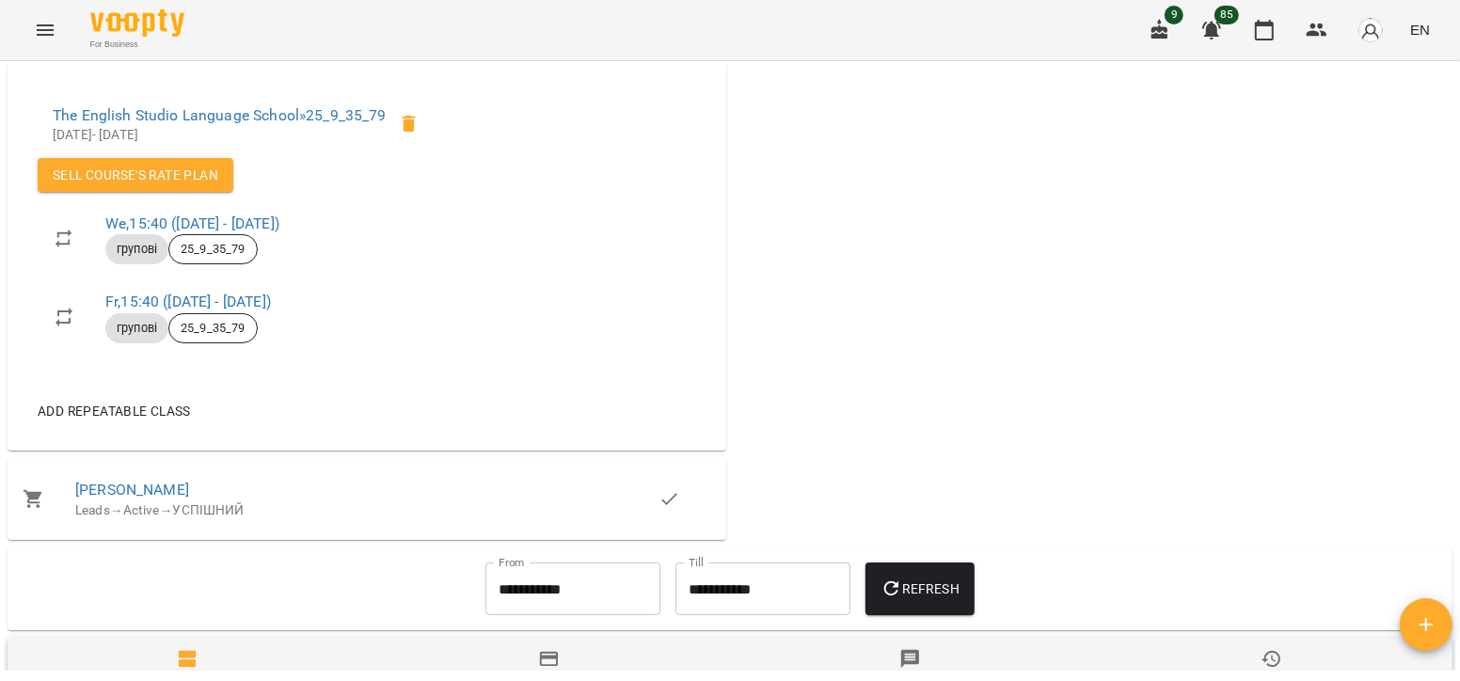
scroll to position [0, 0]
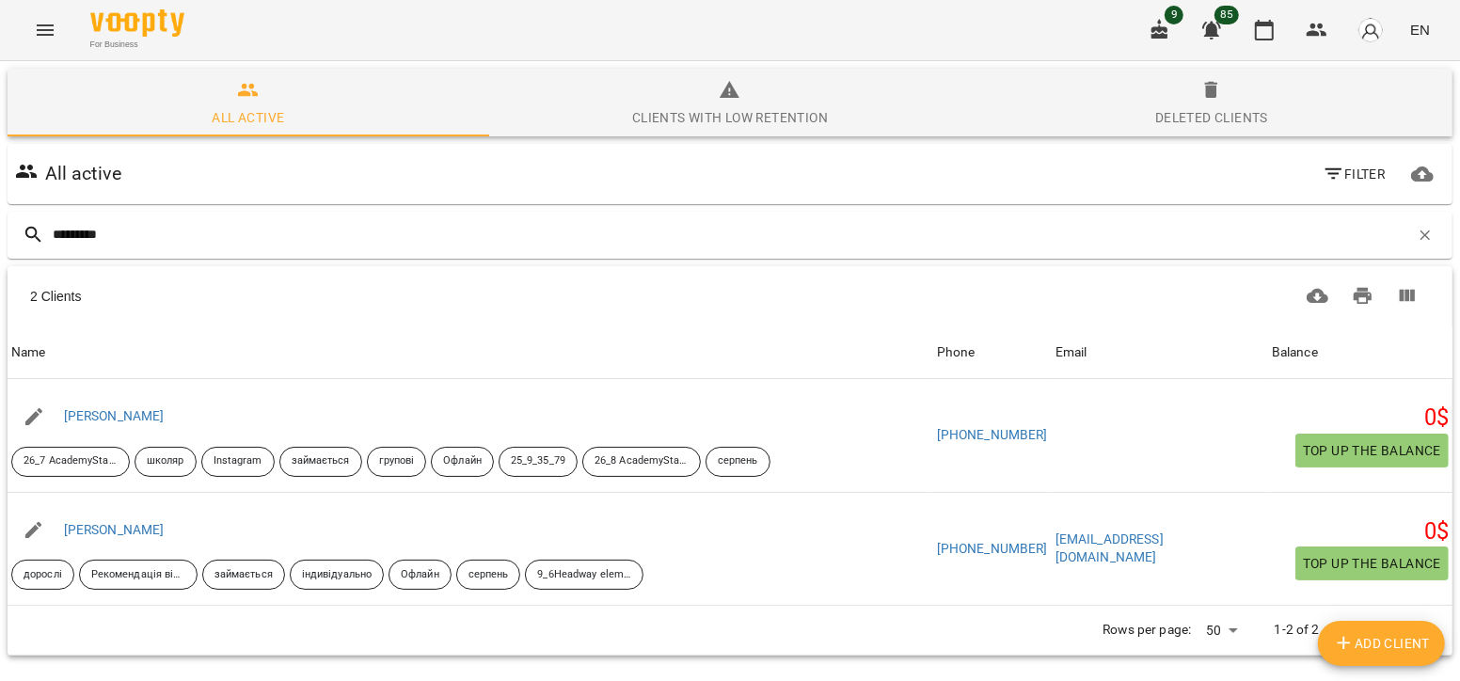
type input "*********"
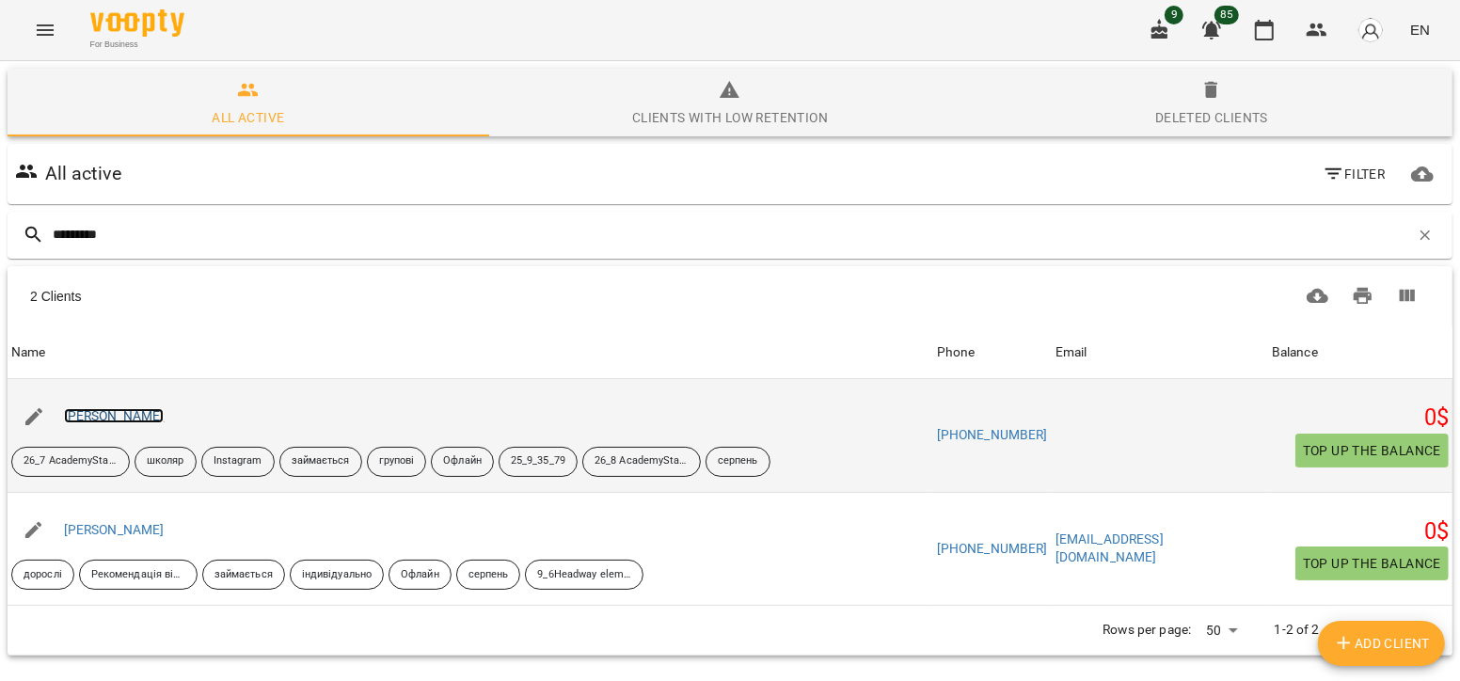
click at [125, 416] on link "[PERSON_NAME]" at bounding box center [114, 415] width 101 height 15
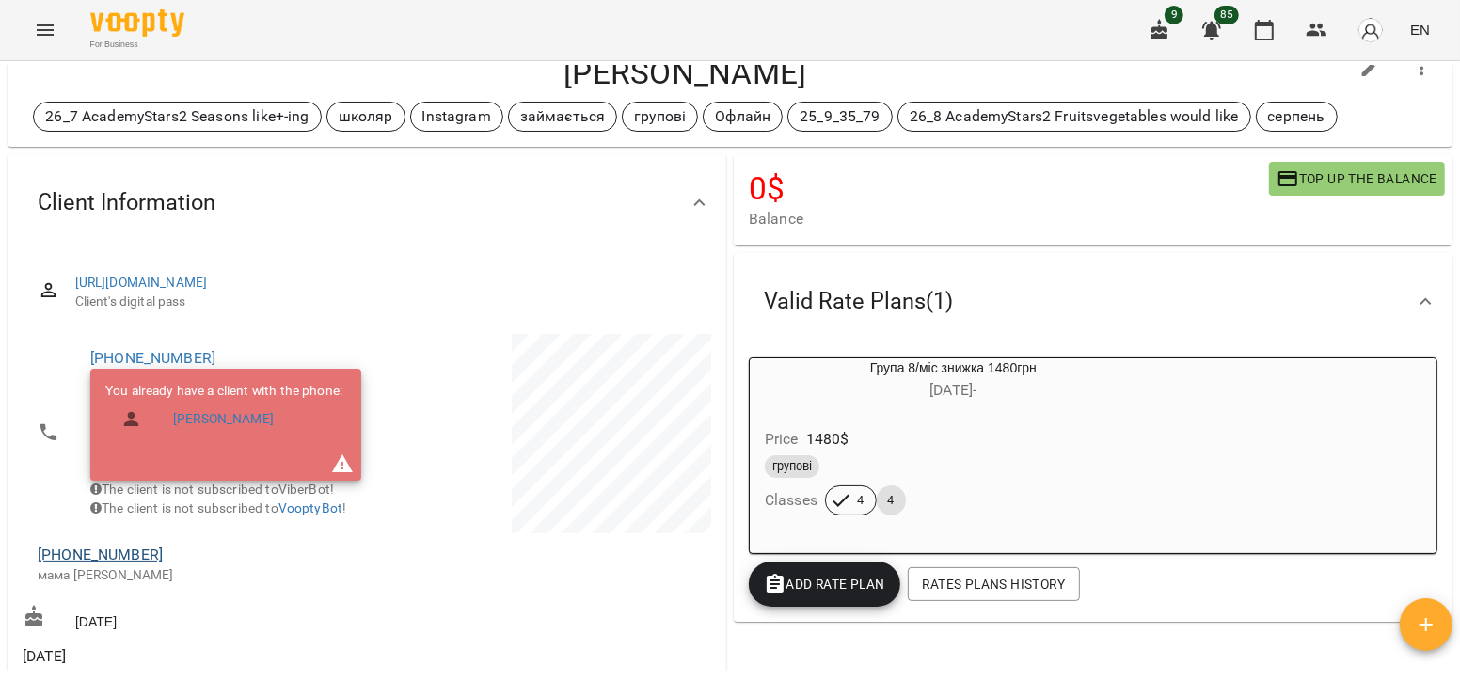
scroll to position [64, 0]
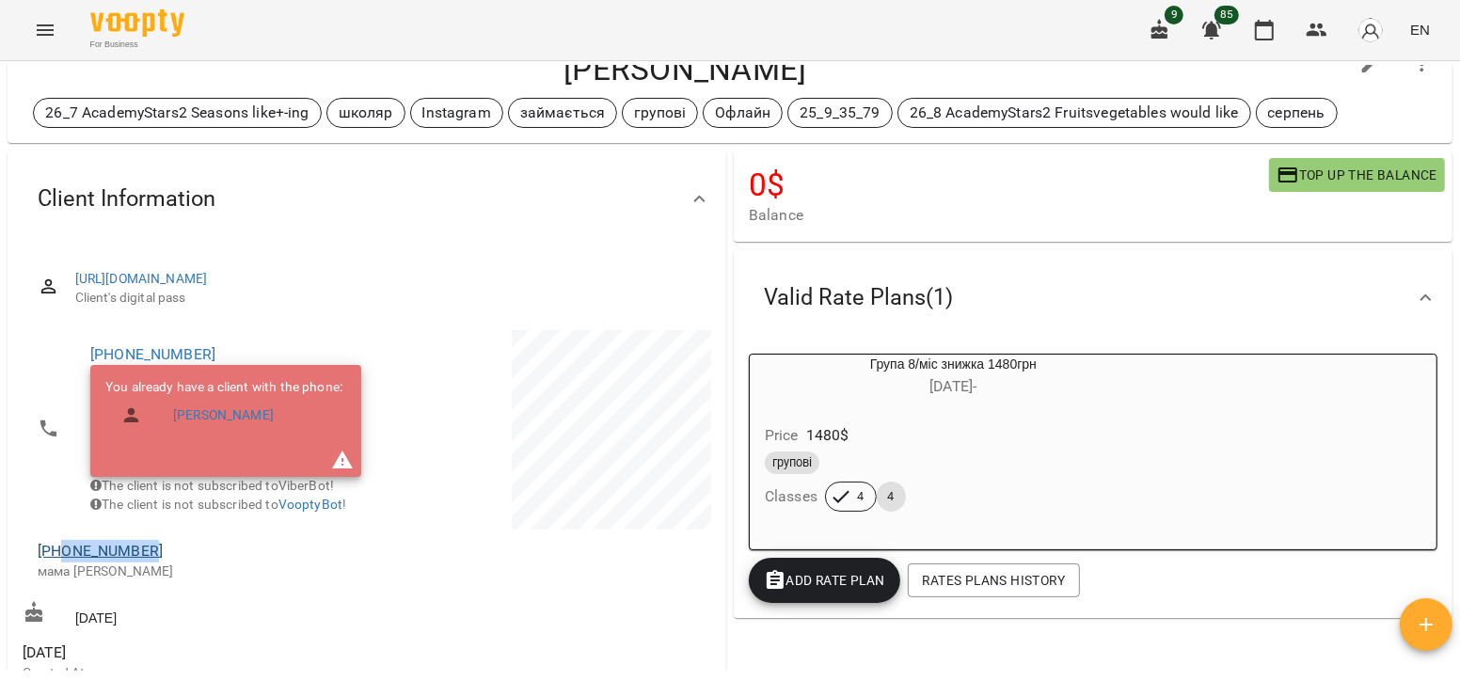
drag, startPoint x: 158, startPoint y: 582, endPoint x: 62, endPoint y: 570, distance: 96.7
click at [62, 562] on span "[PHONE_NUMBER]" at bounding box center [193, 551] width 310 height 23
copy link "0969967106"
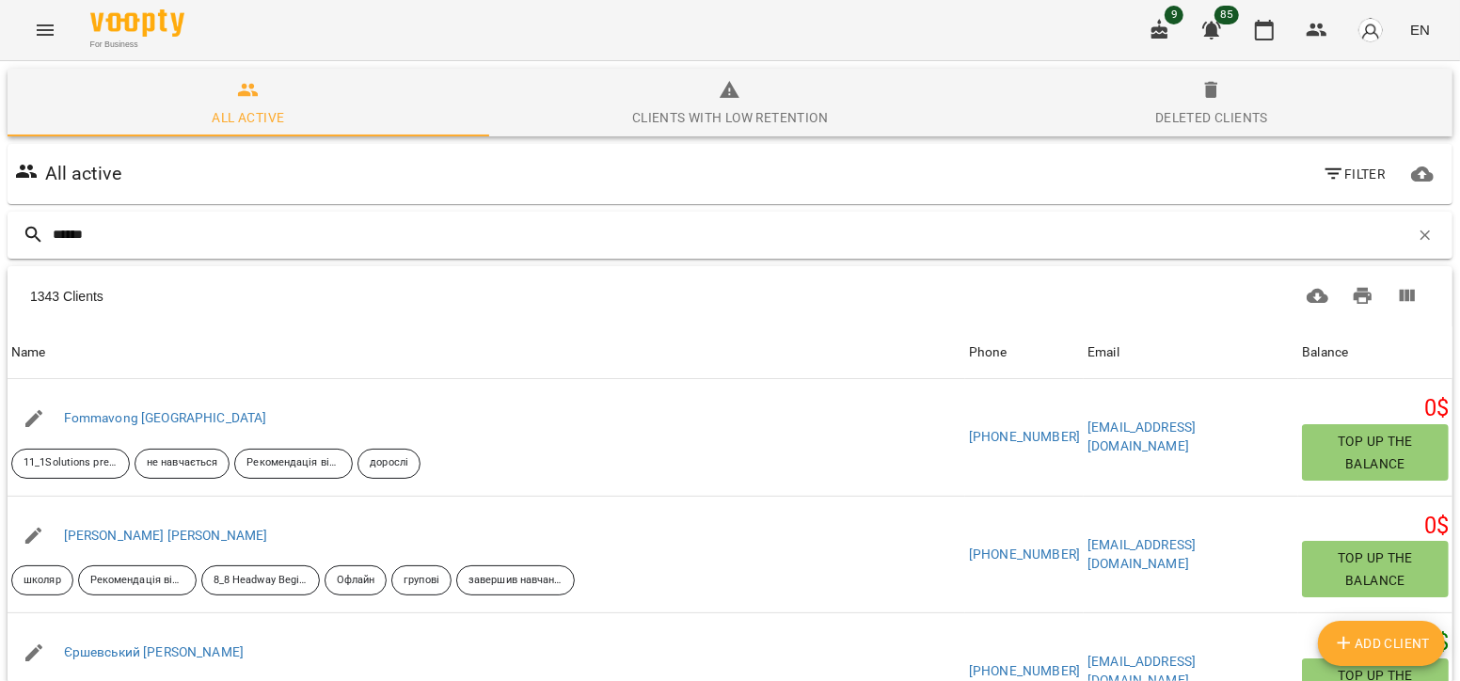
type input "*******"
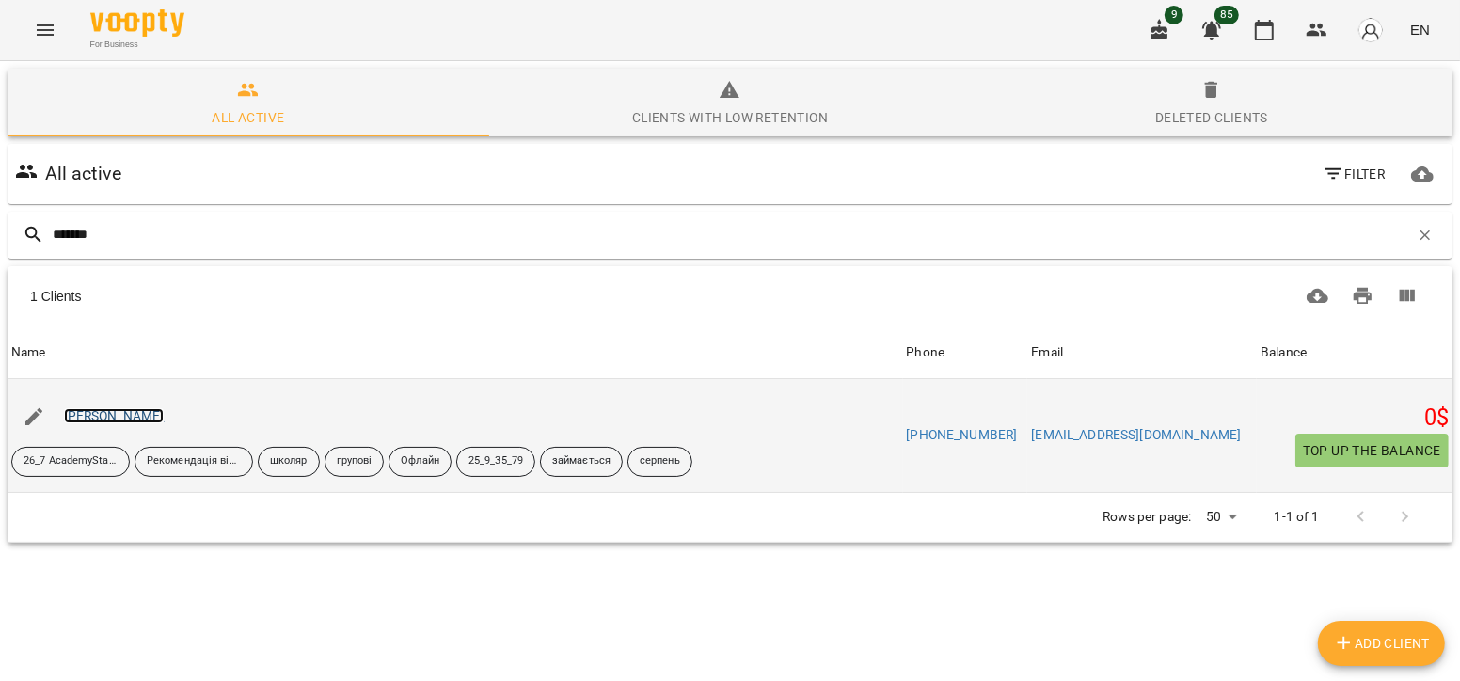
click at [122, 418] on link "[PERSON_NAME]" at bounding box center [114, 415] width 101 height 15
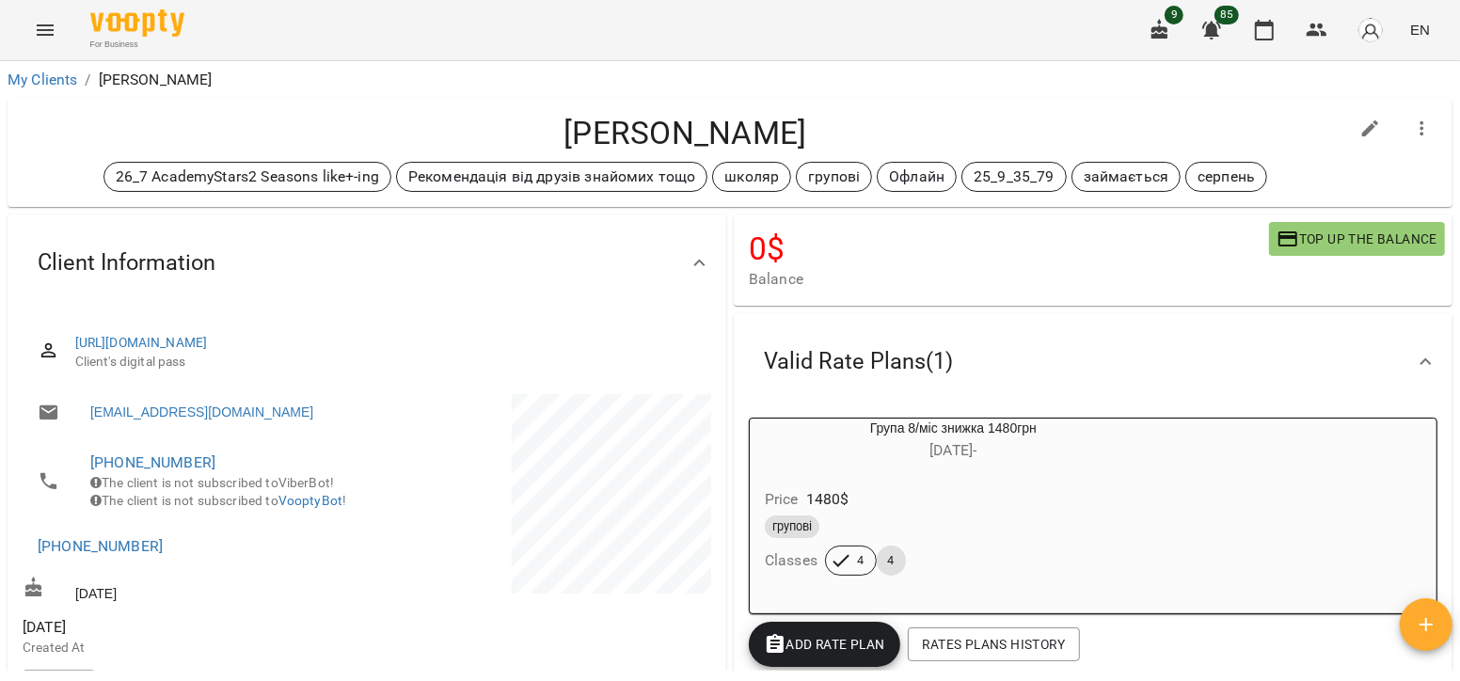
scroll to position [54, 0]
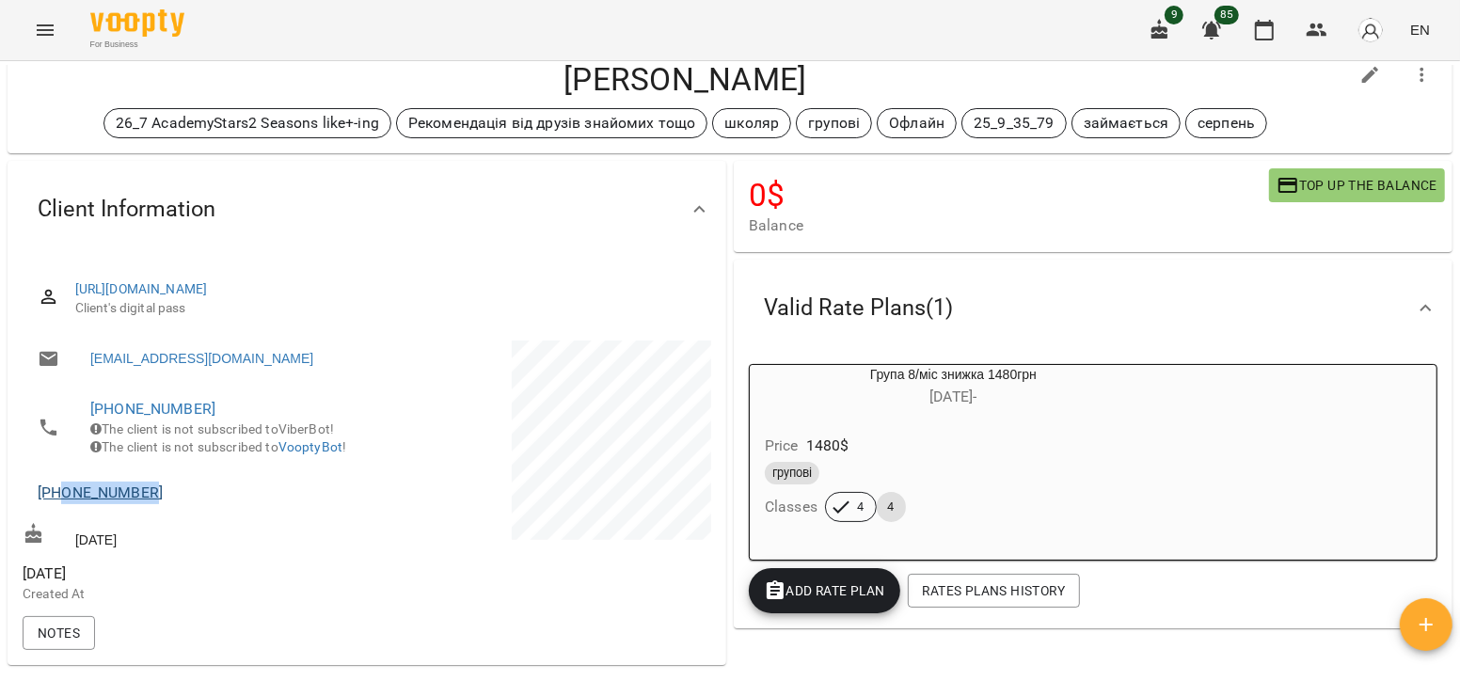
drag, startPoint x: 154, startPoint y: 513, endPoint x: 65, endPoint y: 514, distance: 89.3
click at [65, 504] on span "[PHONE_NUMBER]" at bounding box center [193, 492] width 310 height 23
copy link "0932219330"
click at [30, 13] on button "Menu" at bounding box center [45, 30] width 45 height 45
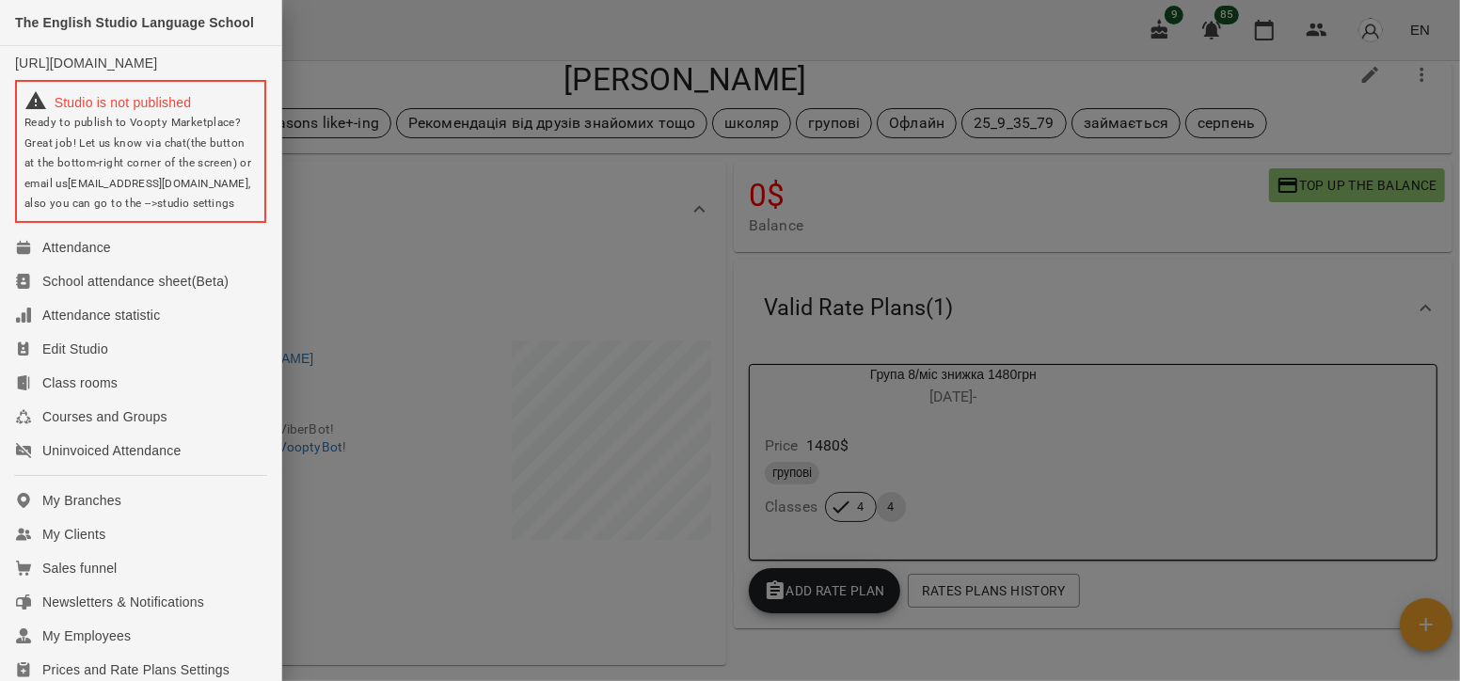
click at [387, 79] on div at bounding box center [730, 340] width 1460 height 681
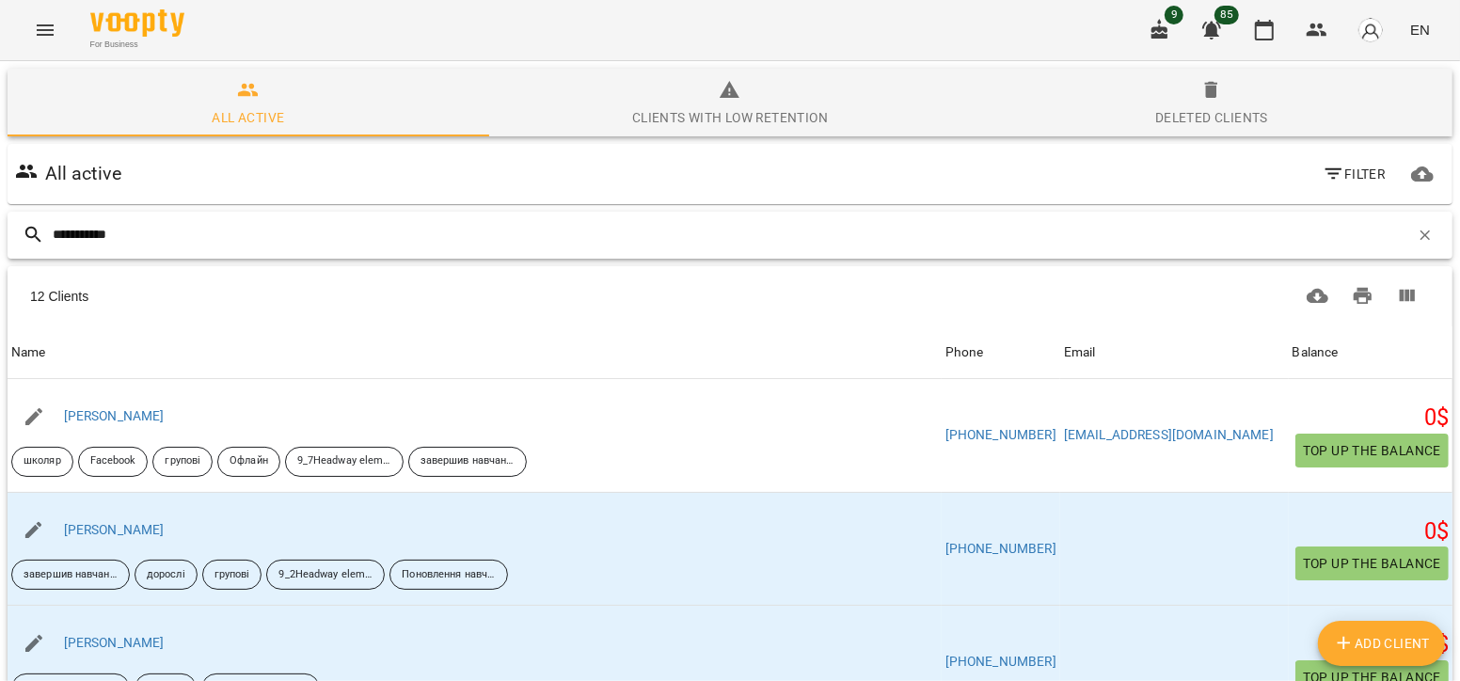
type input "**********"
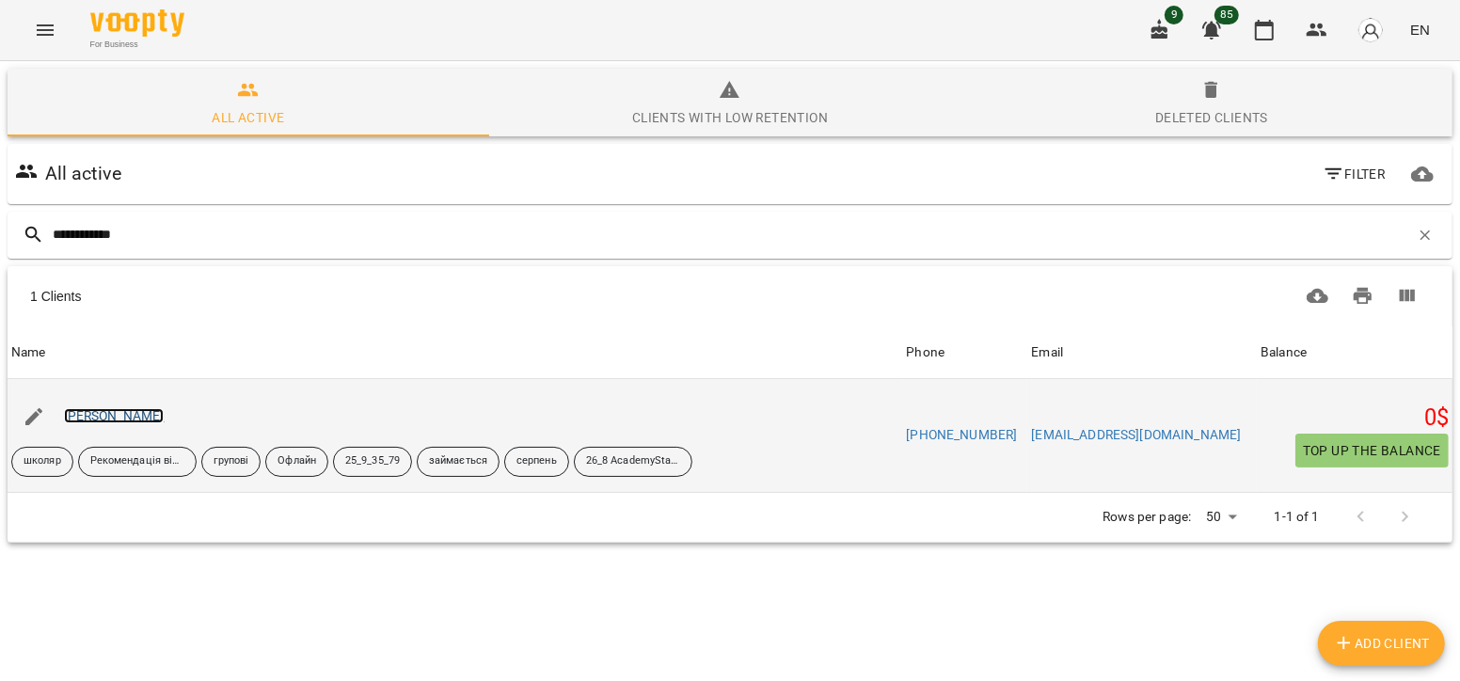
click at [154, 408] on link "[PERSON_NAME]" at bounding box center [114, 415] width 101 height 15
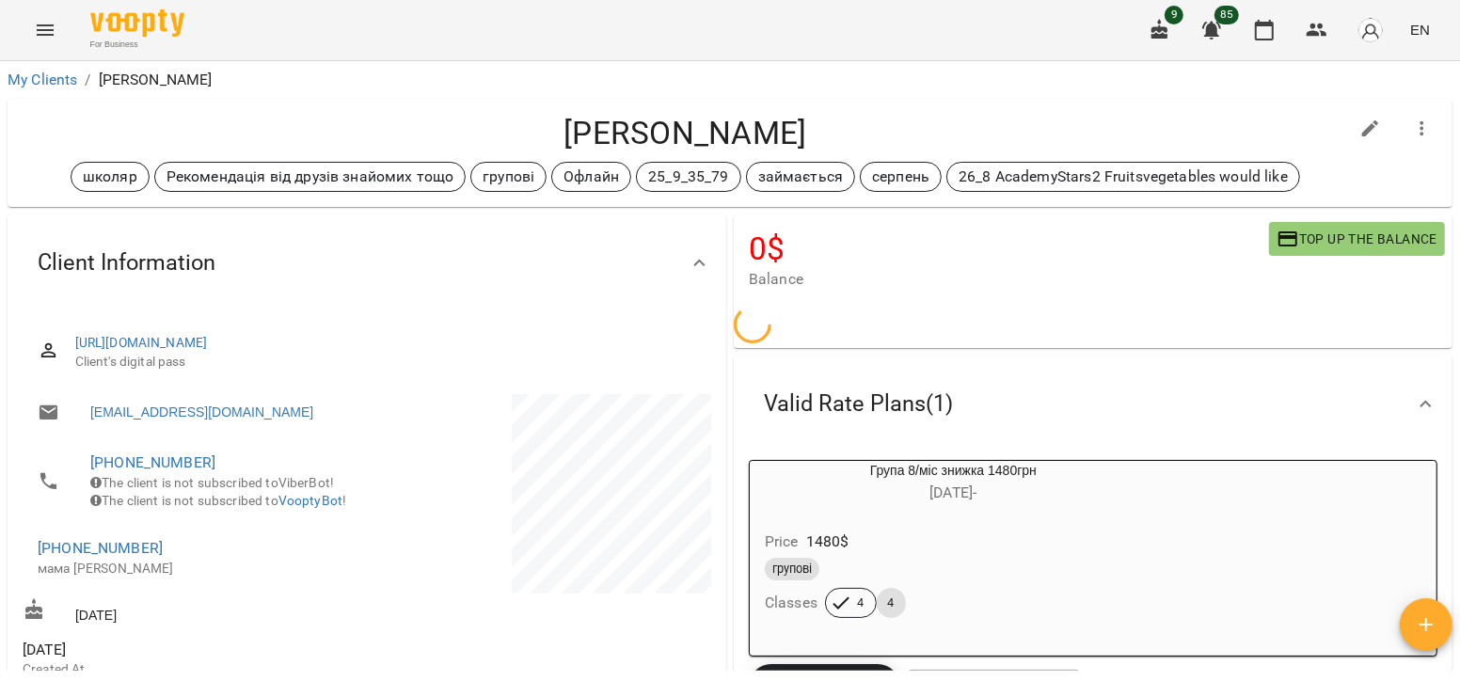
scroll to position [218, 0]
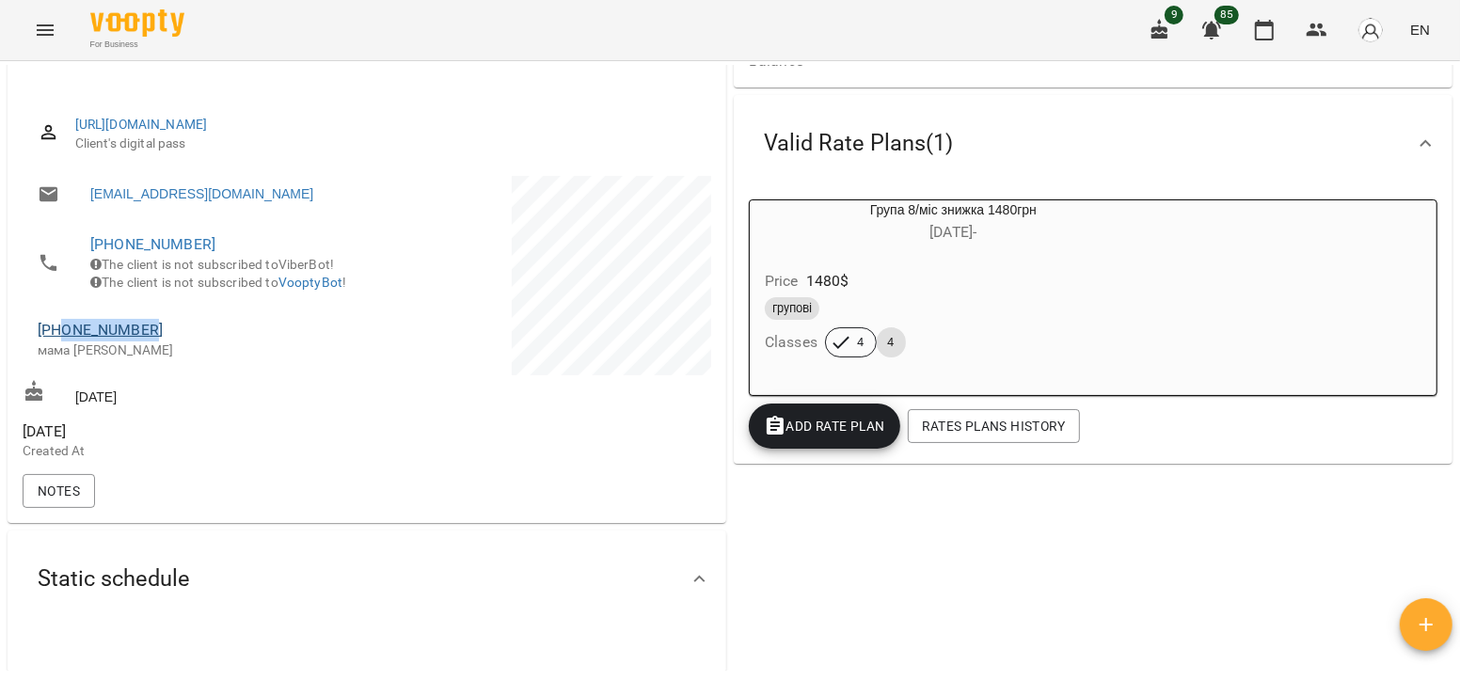
drag, startPoint x: 159, startPoint y: 362, endPoint x: 63, endPoint y: 355, distance: 96.1
click at [63, 341] on span "[PHONE_NUMBER]" at bounding box center [193, 330] width 310 height 23
copy link "0686886630"
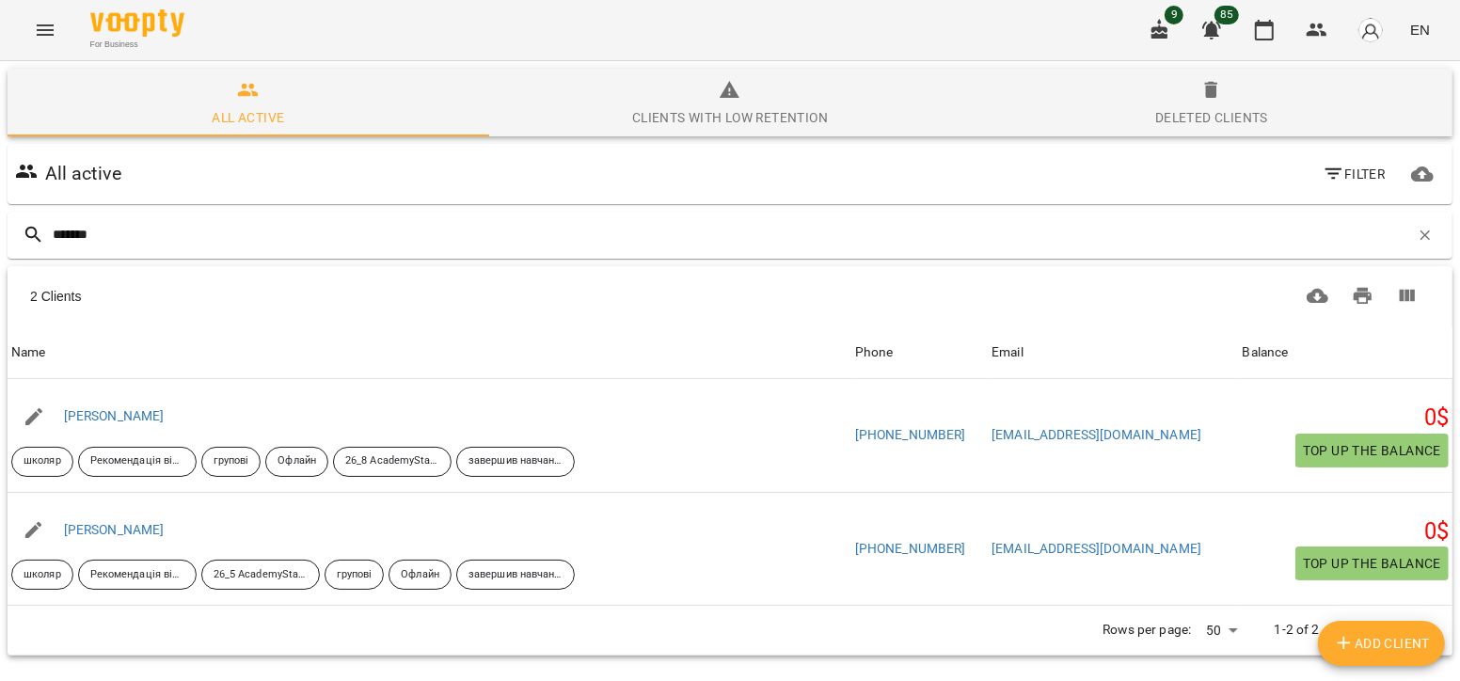
type input "*******"
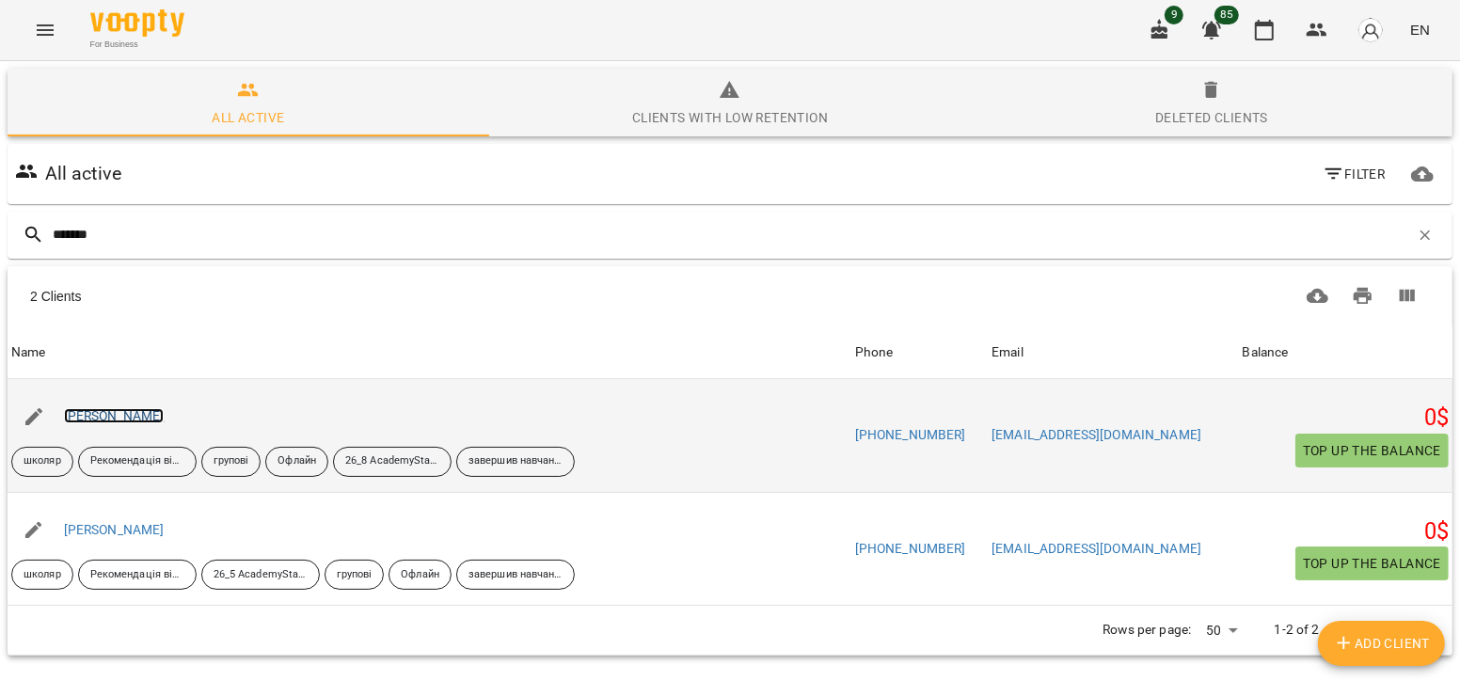
click at [119, 420] on link "[PERSON_NAME]" at bounding box center [114, 415] width 101 height 15
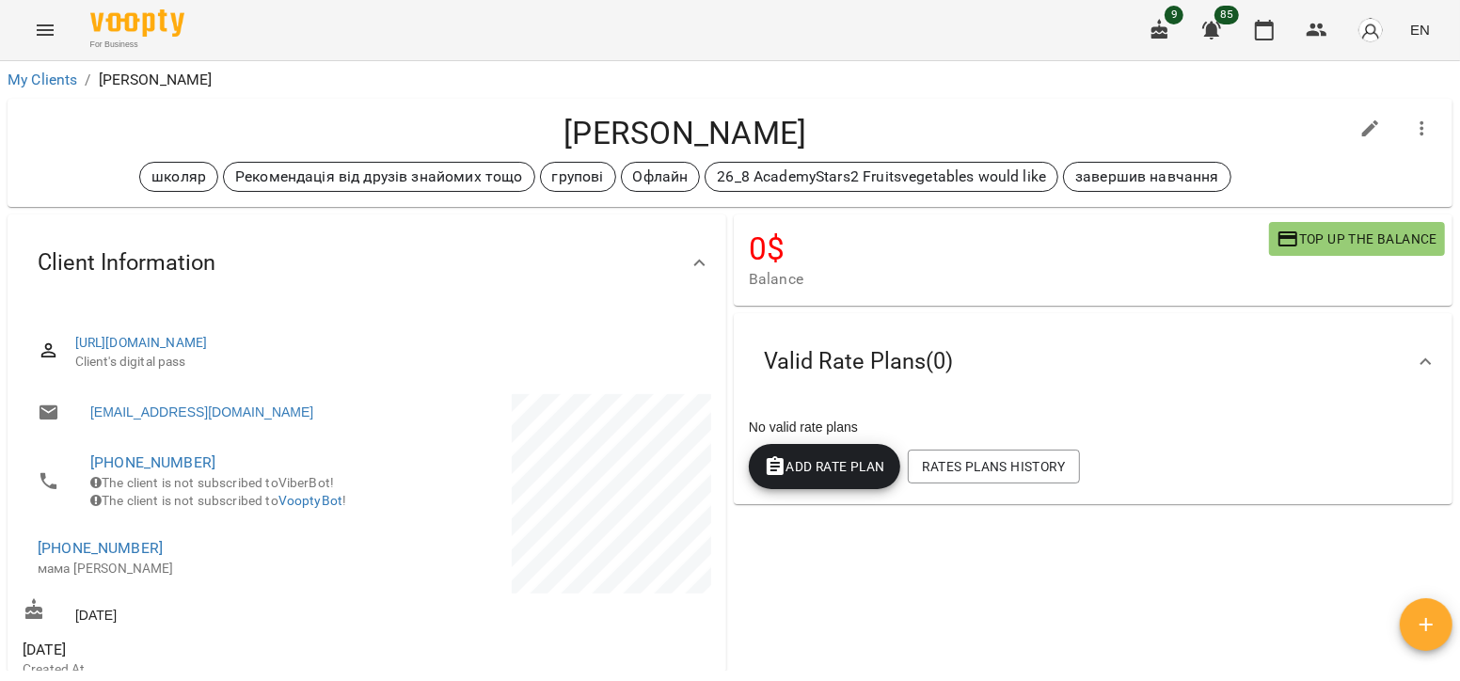
scroll to position [66, 0]
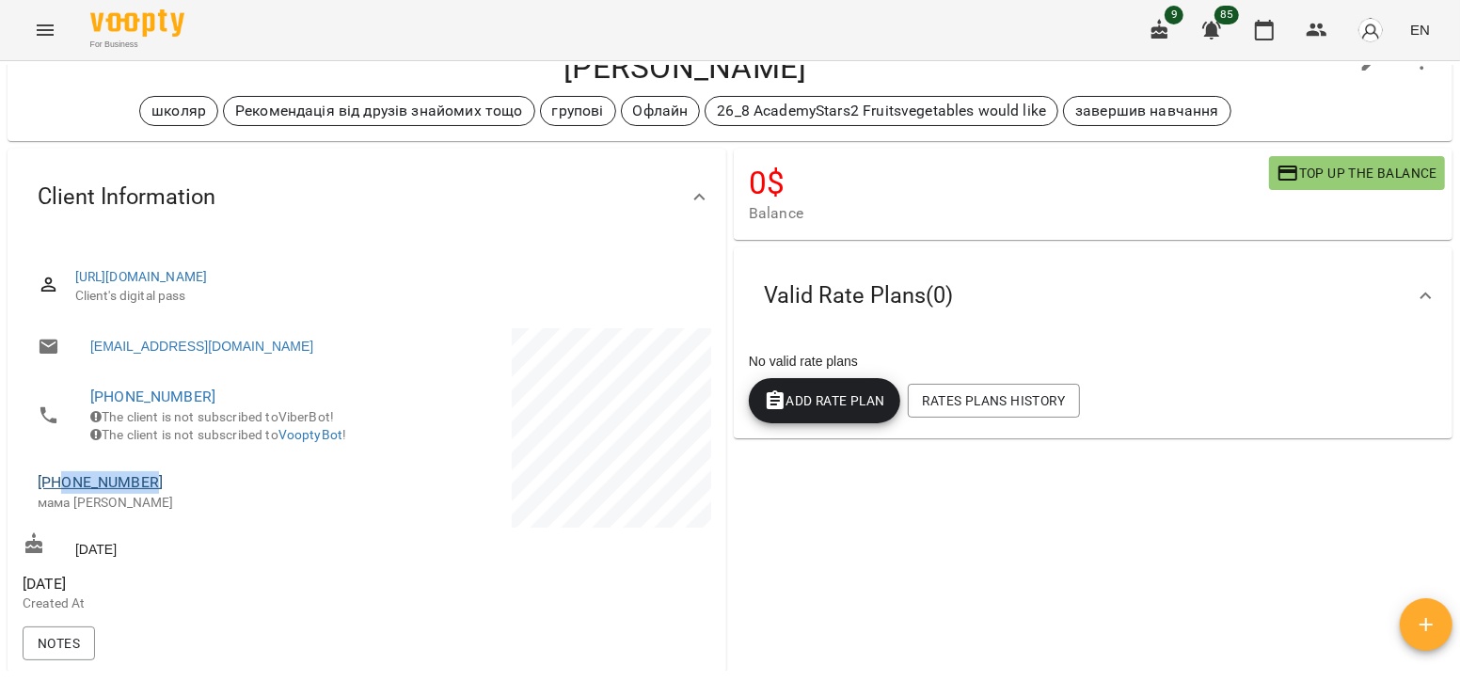
drag, startPoint x: 150, startPoint y: 503, endPoint x: 65, endPoint y: 504, distance: 85.6
click at [65, 494] on span "[PHONE_NUMBER]" at bounding box center [193, 482] width 310 height 23
copy link "0662504268"
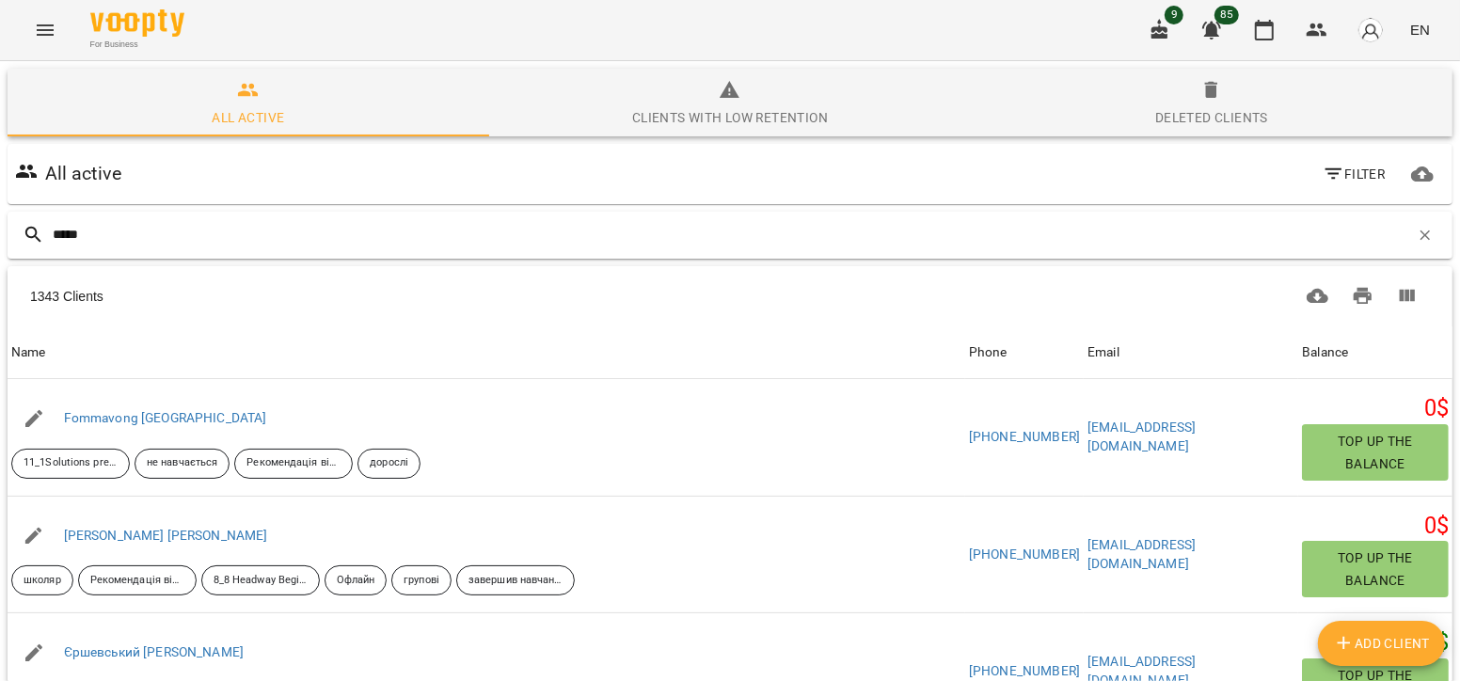
type input "******"
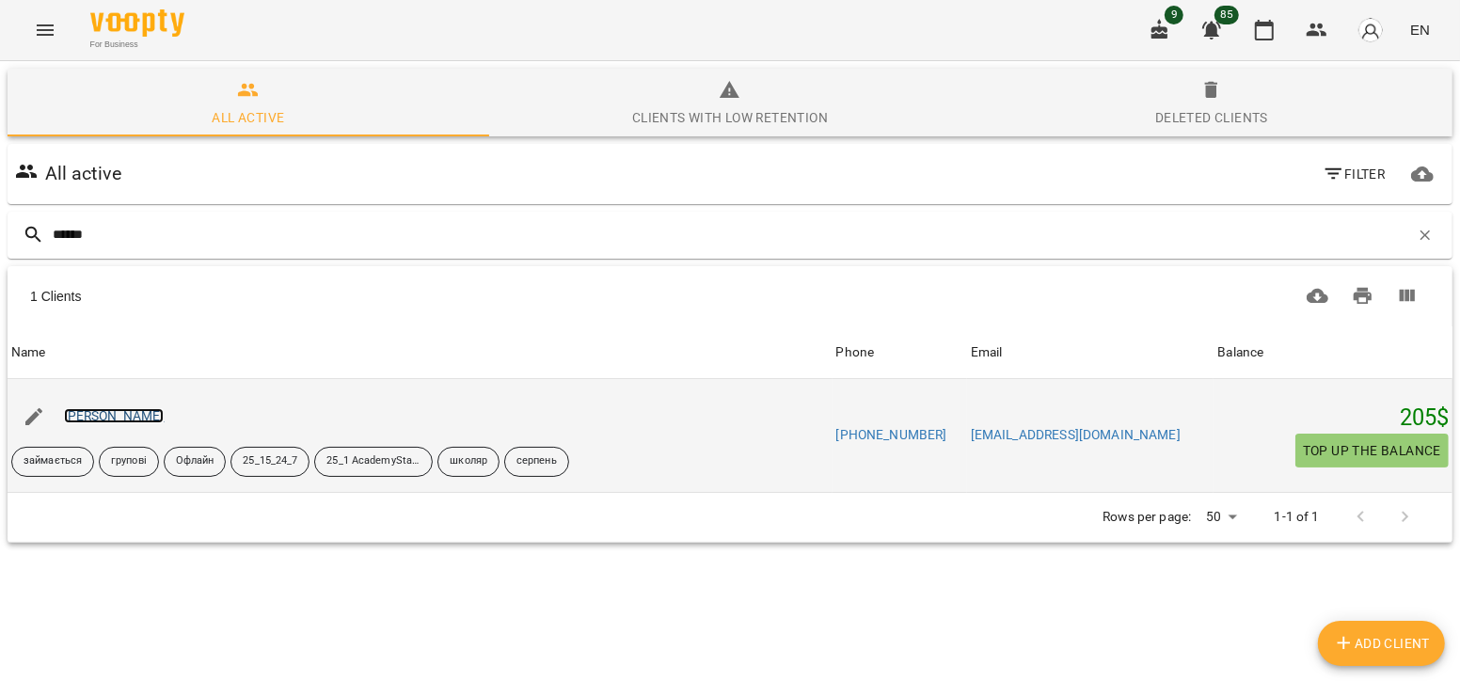
click at [141, 410] on link "[PERSON_NAME]" at bounding box center [114, 415] width 101 height 15
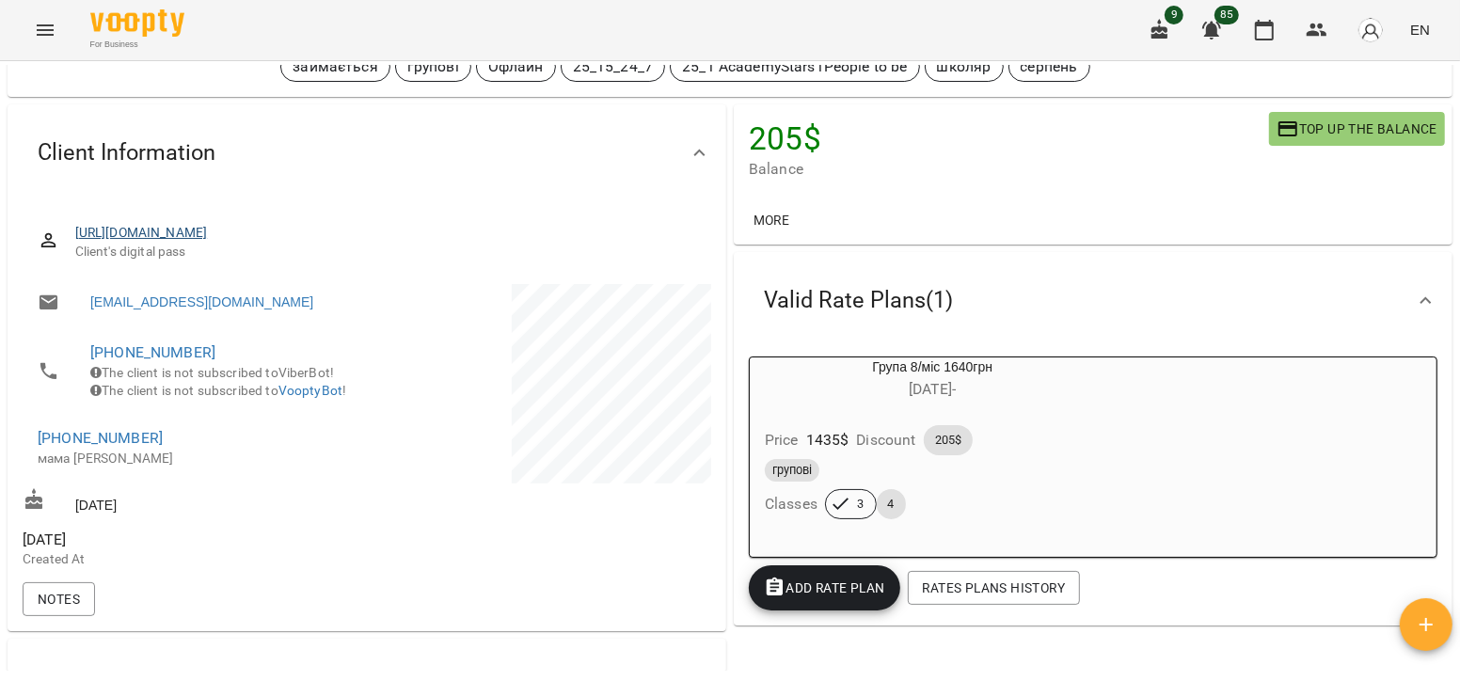
scroll to position [121, 0]
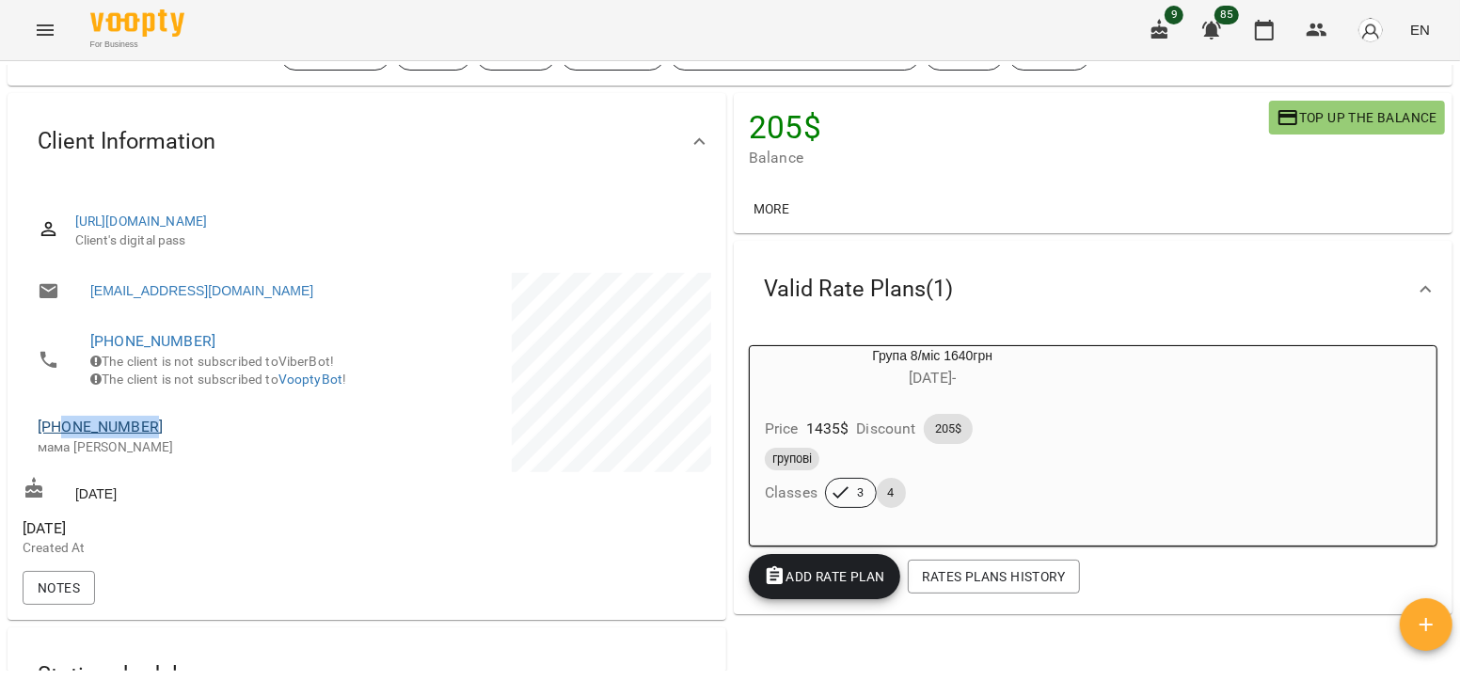
drag, startPoint x: 166, startPoint y: 451, endPoint x: 63, endPoint y: 456, distance: 102.6
click at [63, 438] on span "[PHONE_NUMBER]" at bounding box center [193, 427] width 310 height 23
copy link "0969137720"
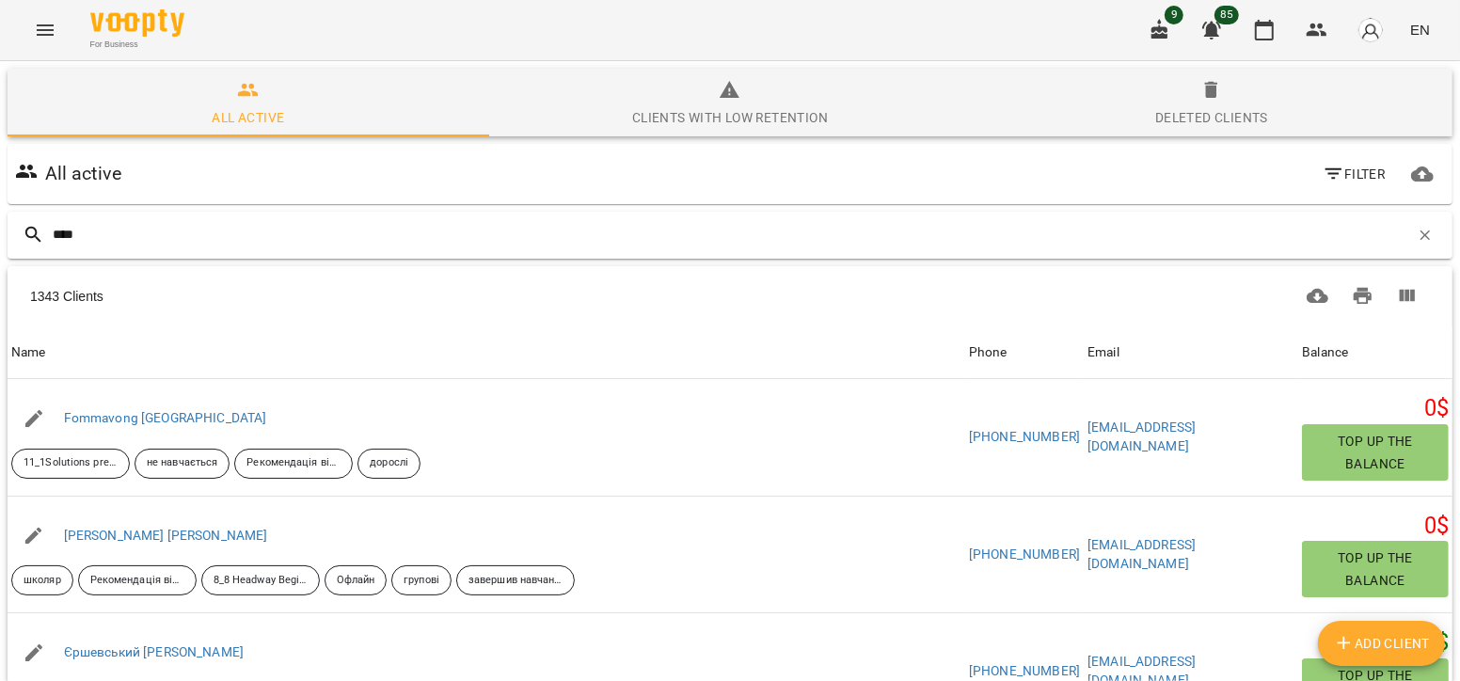
type input "*****"
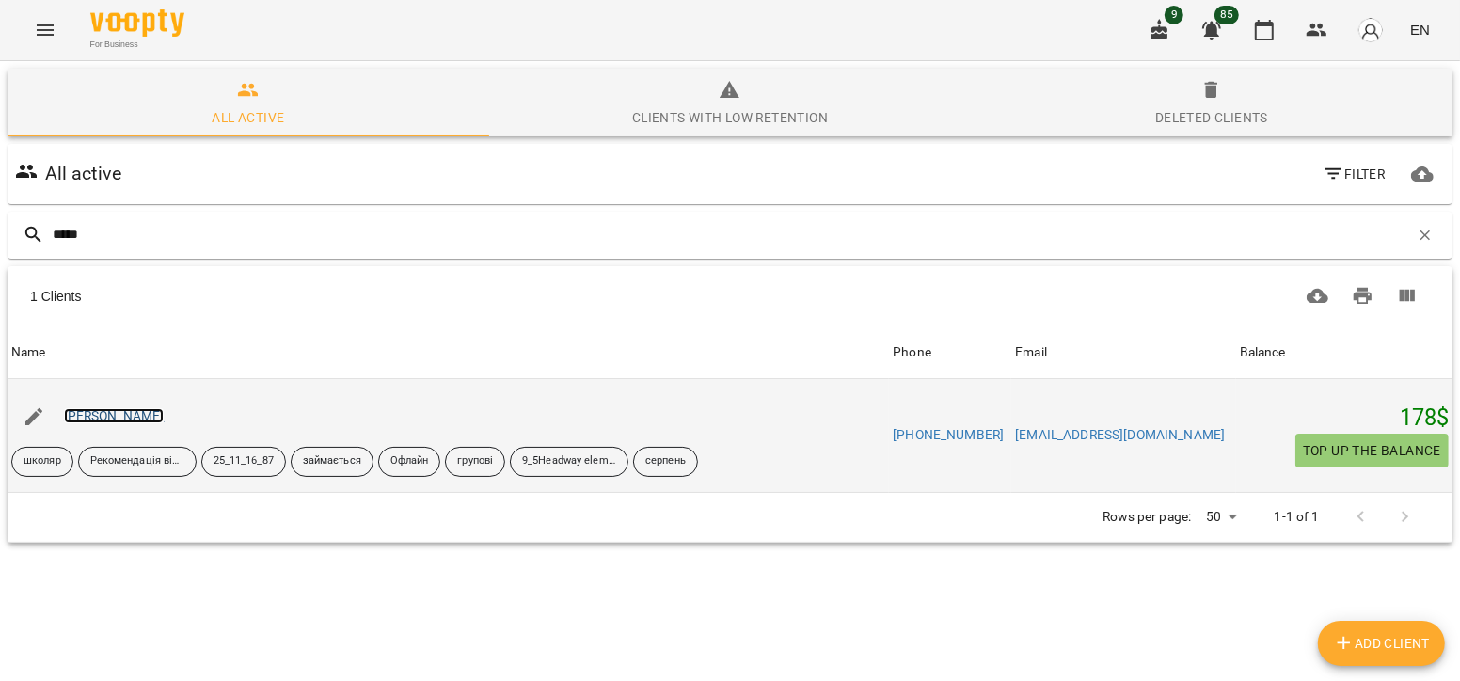
click at [114, 417] on link "[PERSON_NAME]" at bounding box center [114, 415] width 101 height 15
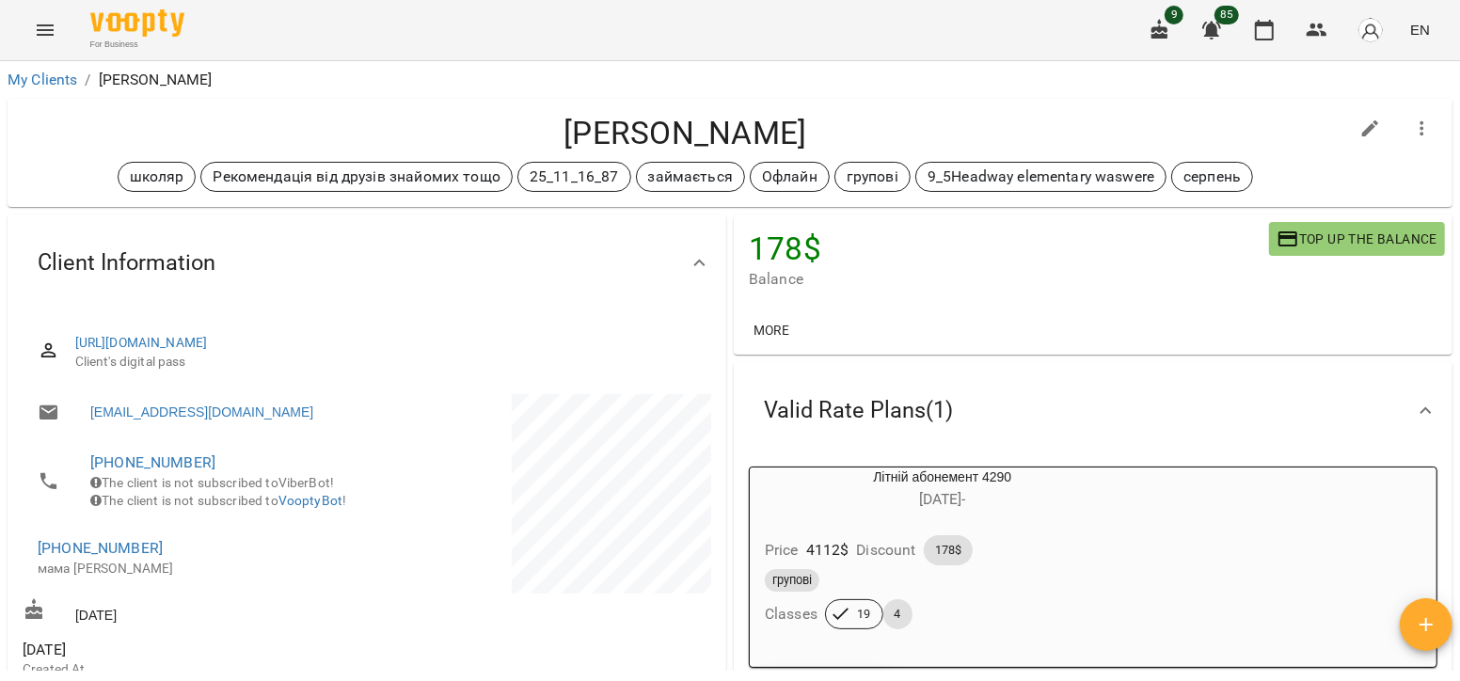
scroll to position [104, 0]
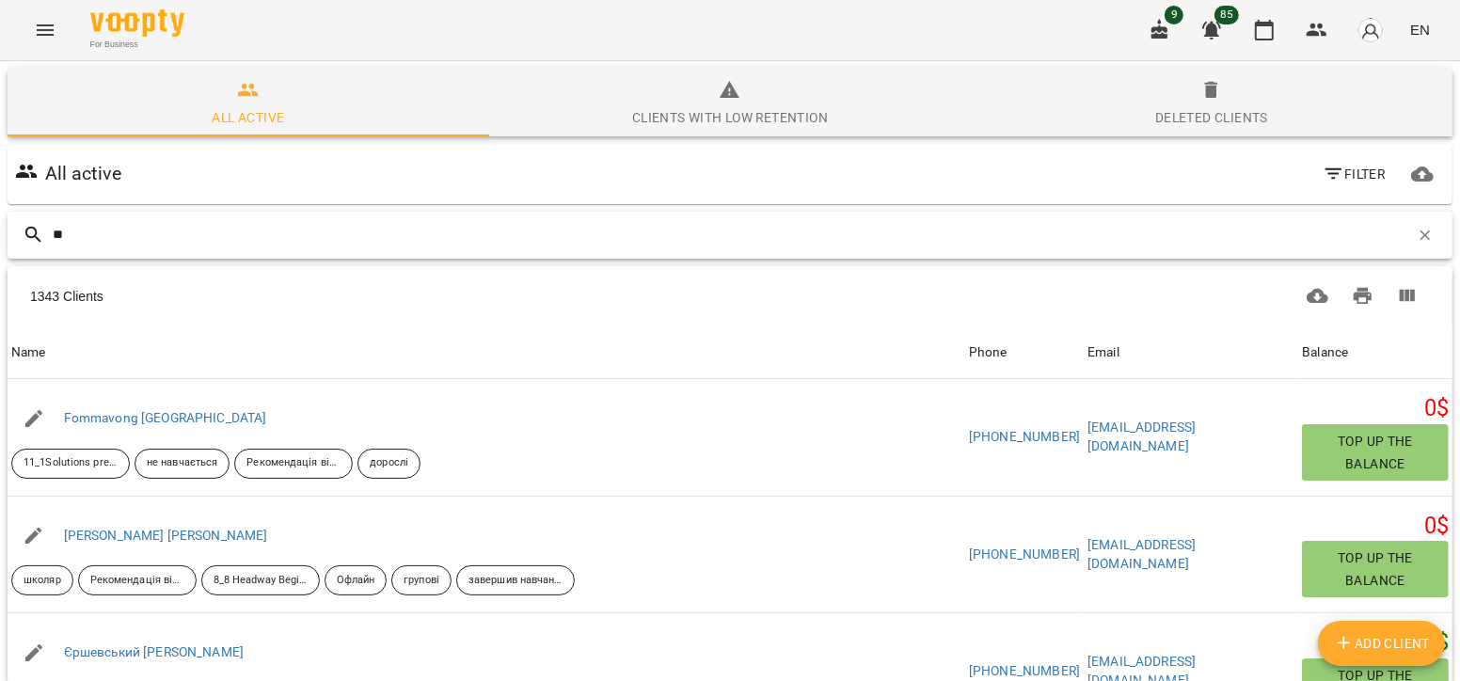
type input "*"
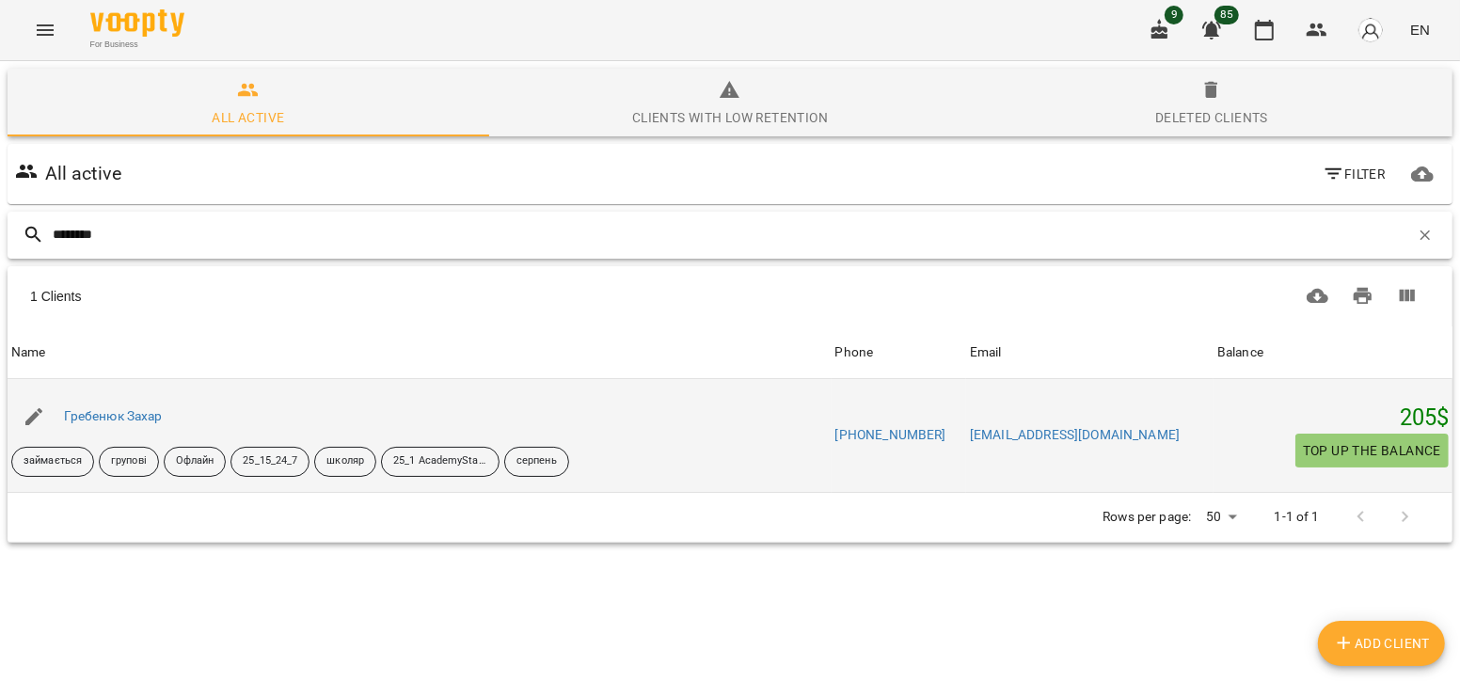
type input "********"
click at [143, 397] on div "Гребенюк Захар" at bounding box center [420, 416] width 824 height 53
click at [143, 412] on link "Гребенюк Захар" at bounding box center [113, 415] width 99 height 15
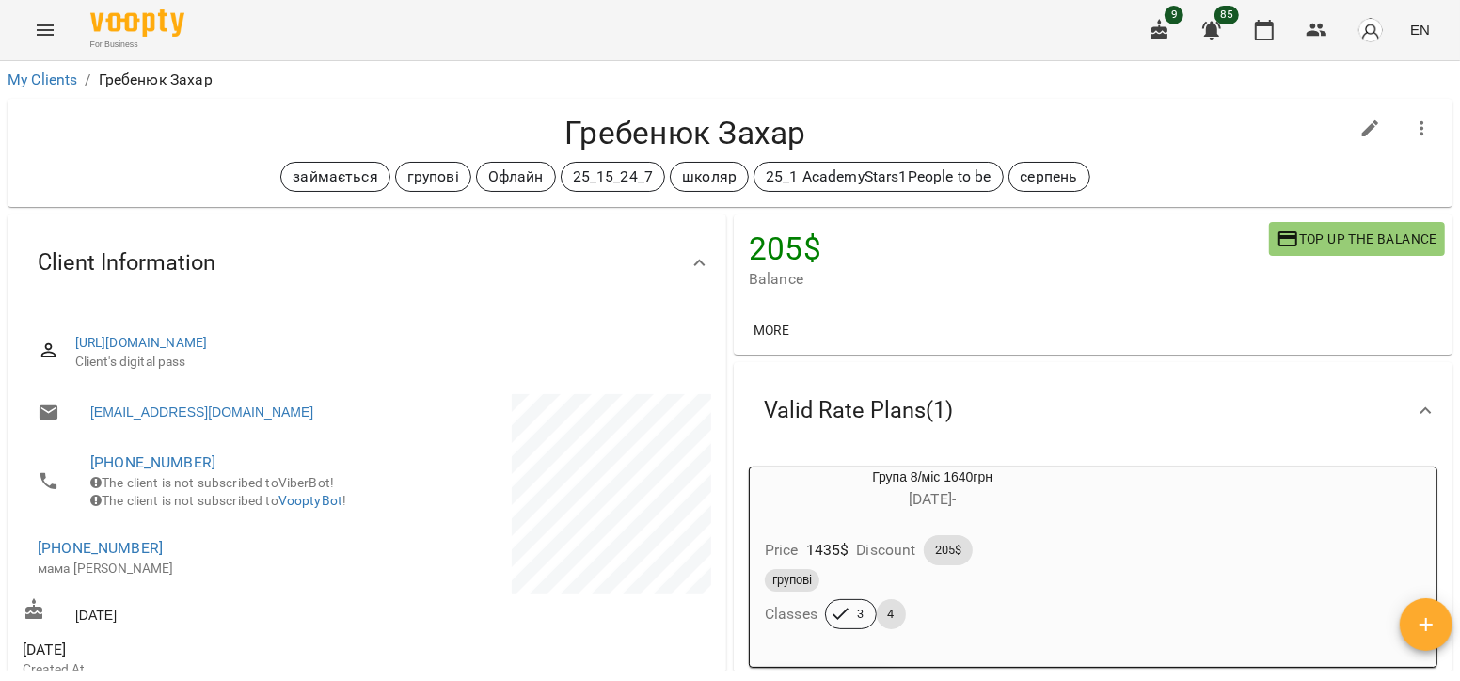
scroll to position [251, 0]
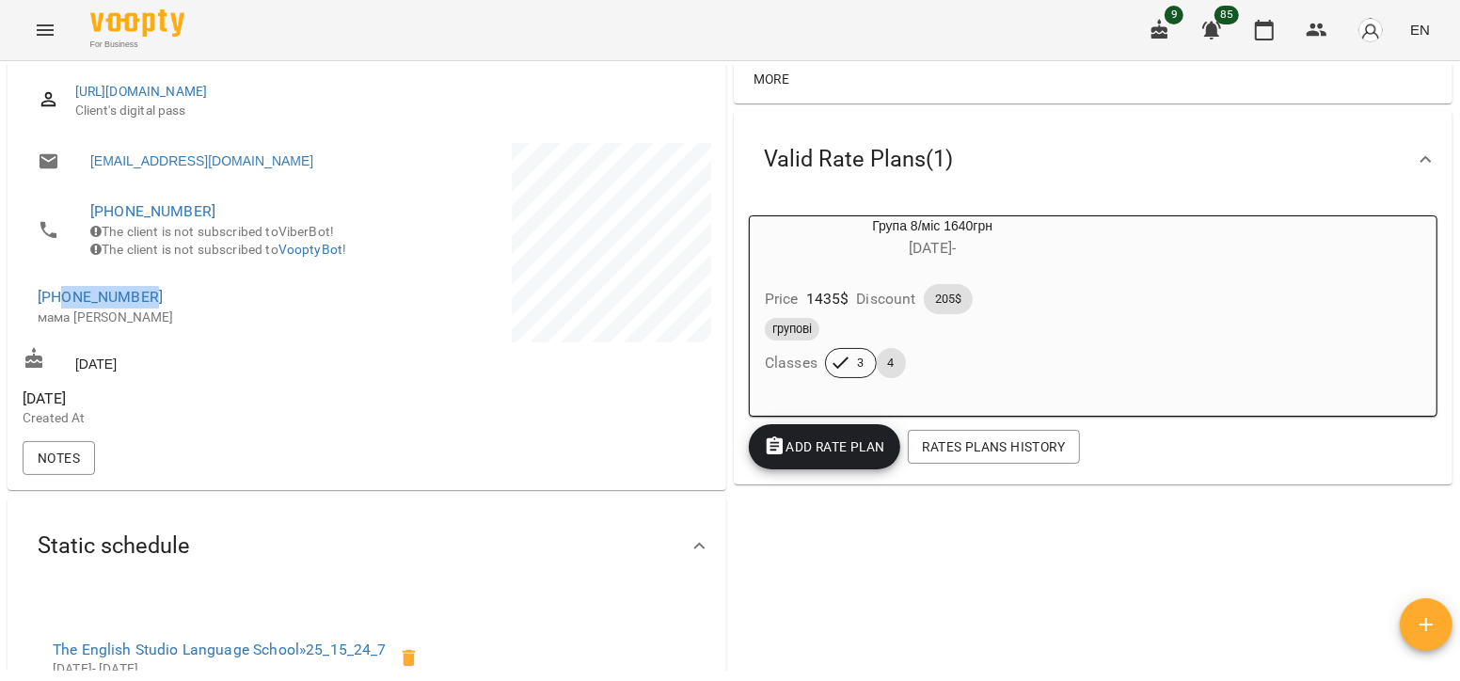
drag, startPoint x: 165, startPoint y: 315, endPoint x: 64, endPoint y: 313, distance: 100.6
click at [64, 308] on span "[PHONE_NUMBER]" at bounding box center [193, 297] width 310 height 23
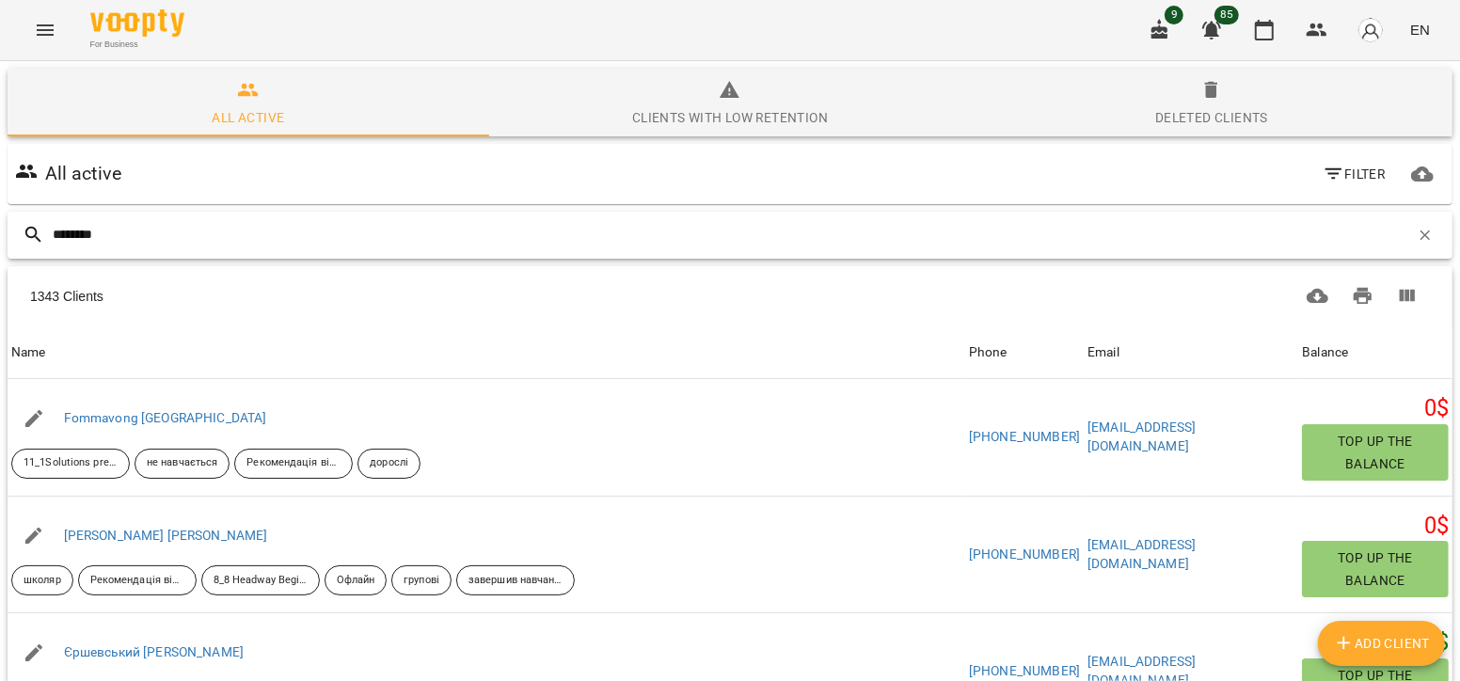
type input "*********"
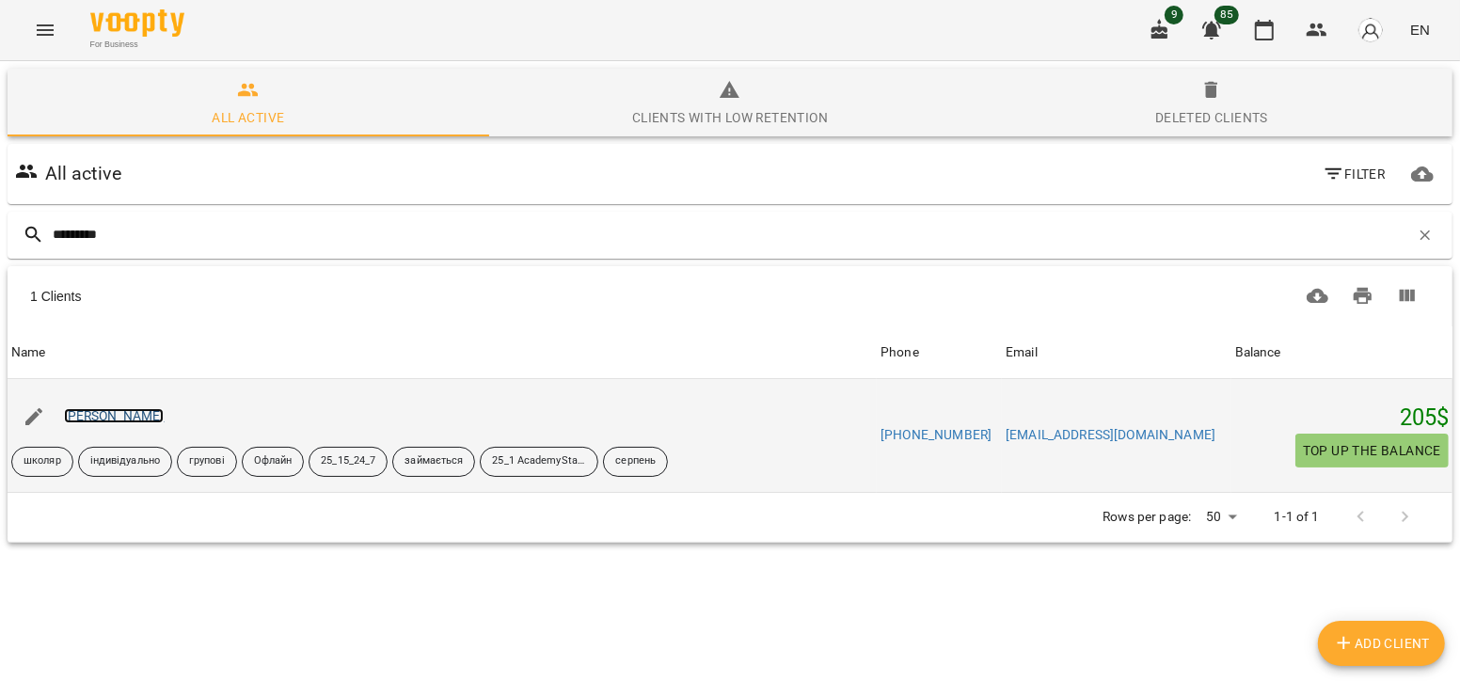
click at [130, 415] on link "[PERSON_NAME]" at bounding box center [114, 415] width 101 height 15
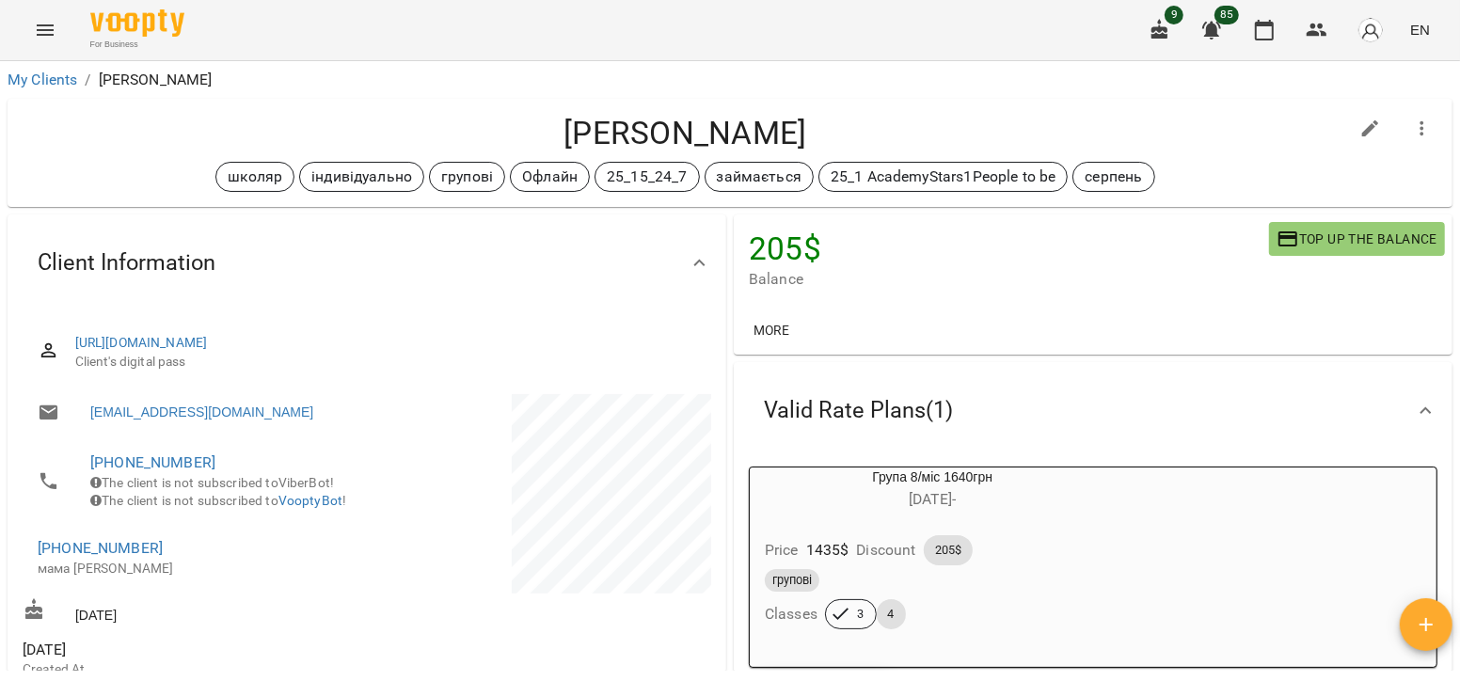
scroll to position [52, 0]
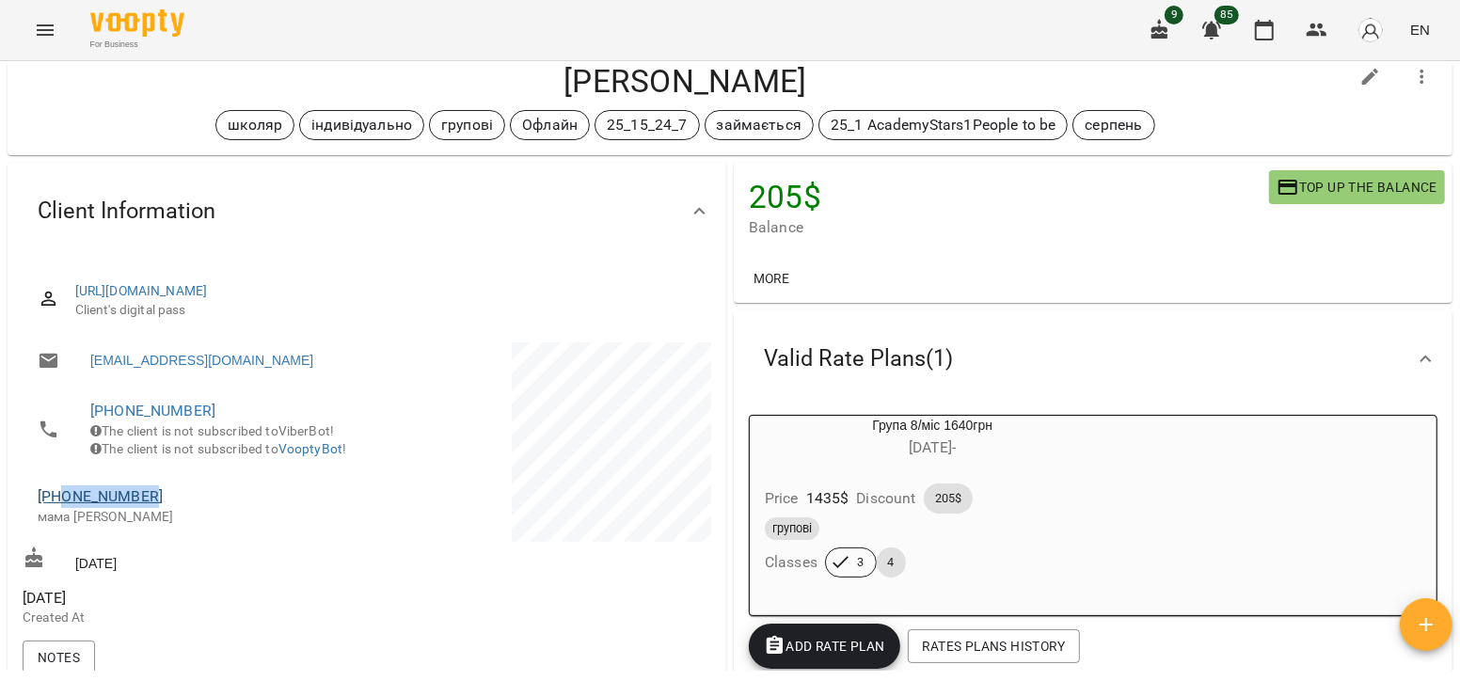
drag, startPoint x: 150, startPoint y: 513, endPoint x: 63, endPoint y: 525, distance: 88.2
click at [63, 508] on span "[PHONE_NUMBER]" at bounding box center [193, 496] width 310 height 23
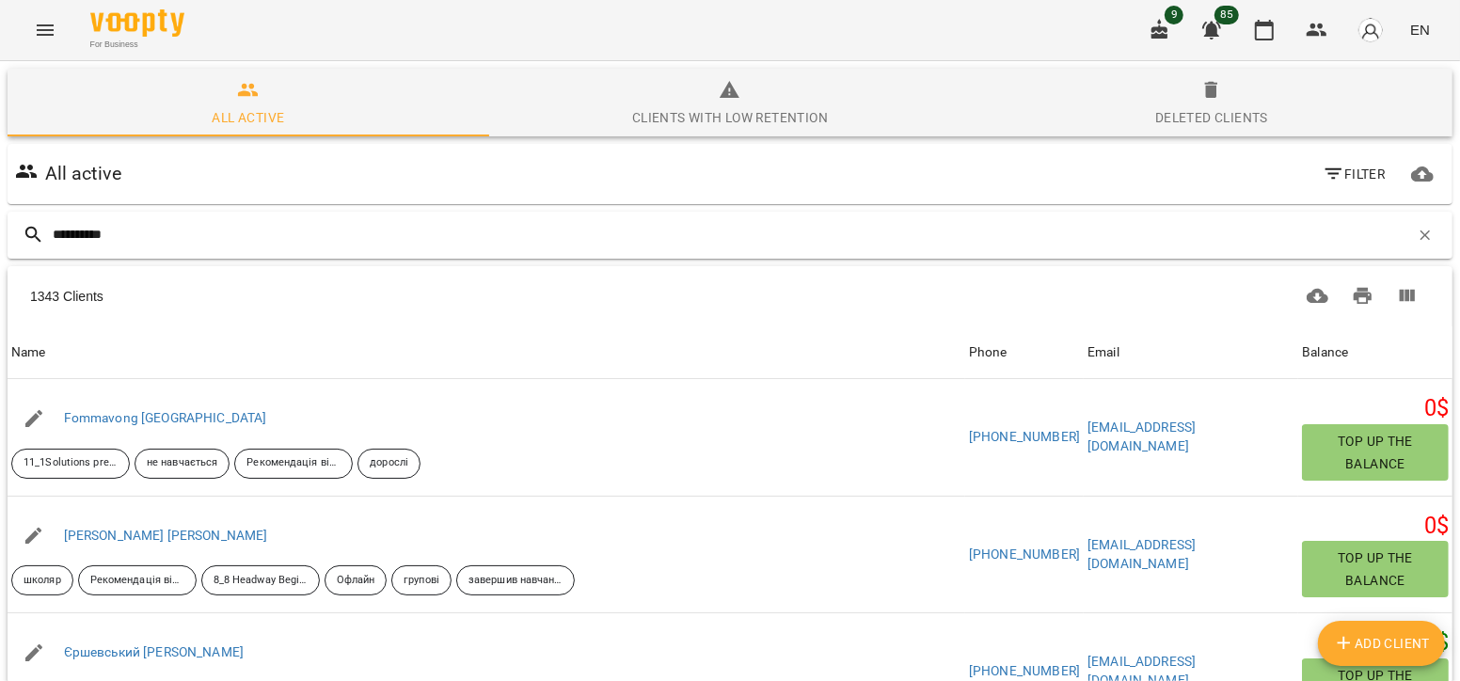
type input "**********"
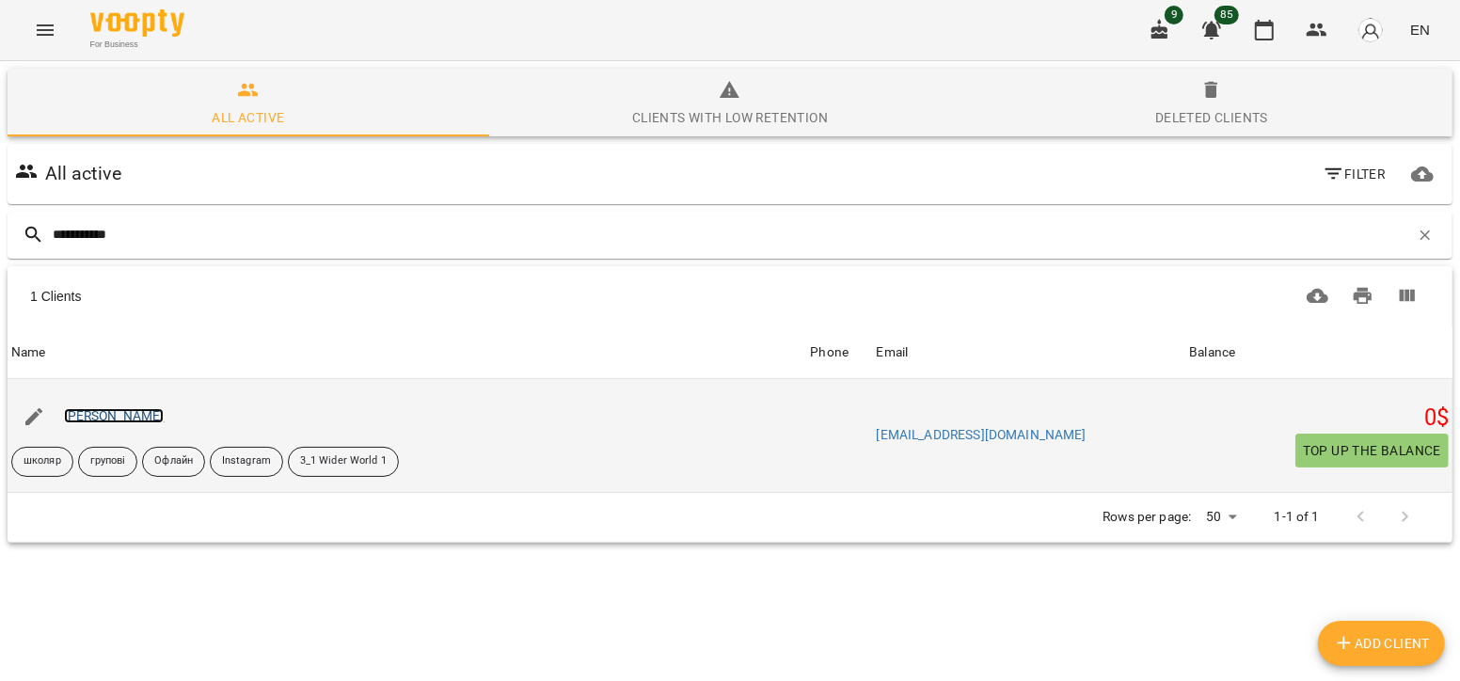
click at [124, 415] on link "[PERSON_NAME]" at bounding box center [114, 415] width 101 height 15
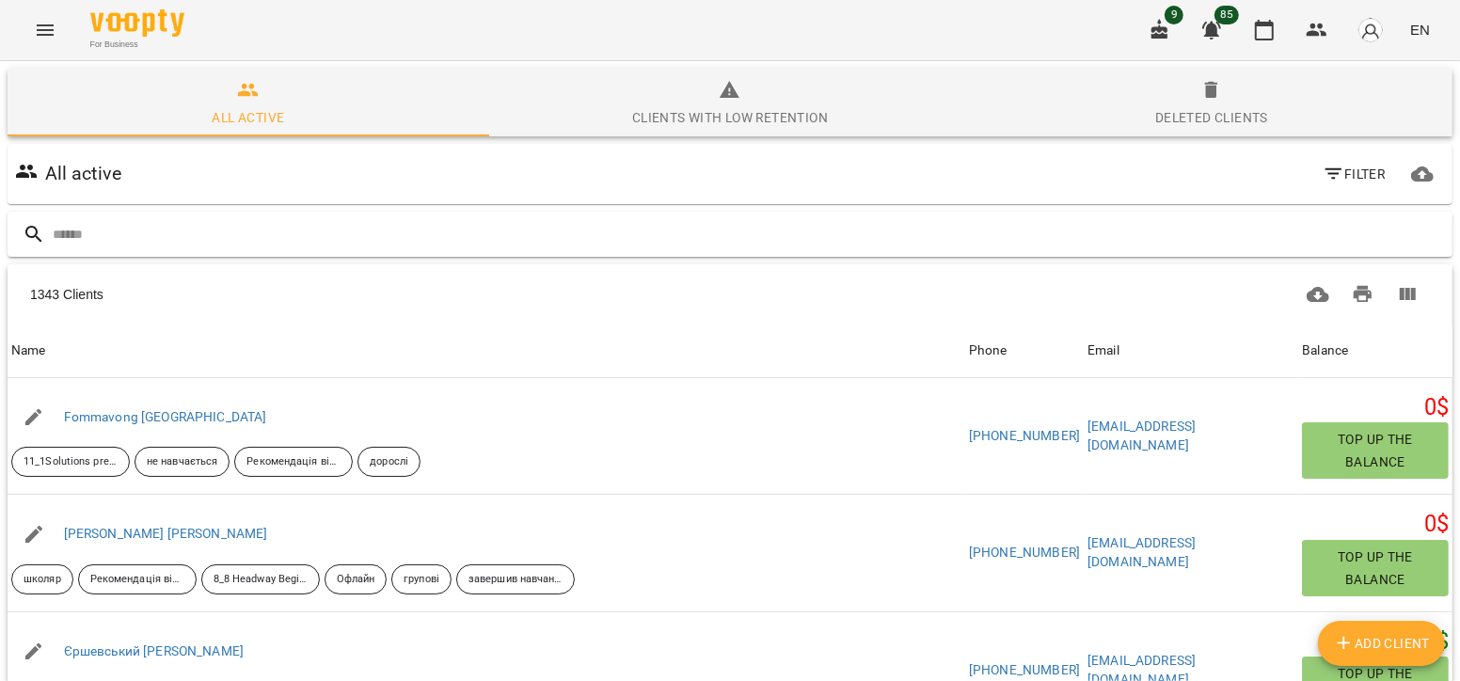
click at [249, 226] on input "text" at bounding box center [749, 234] width 1392 height 31
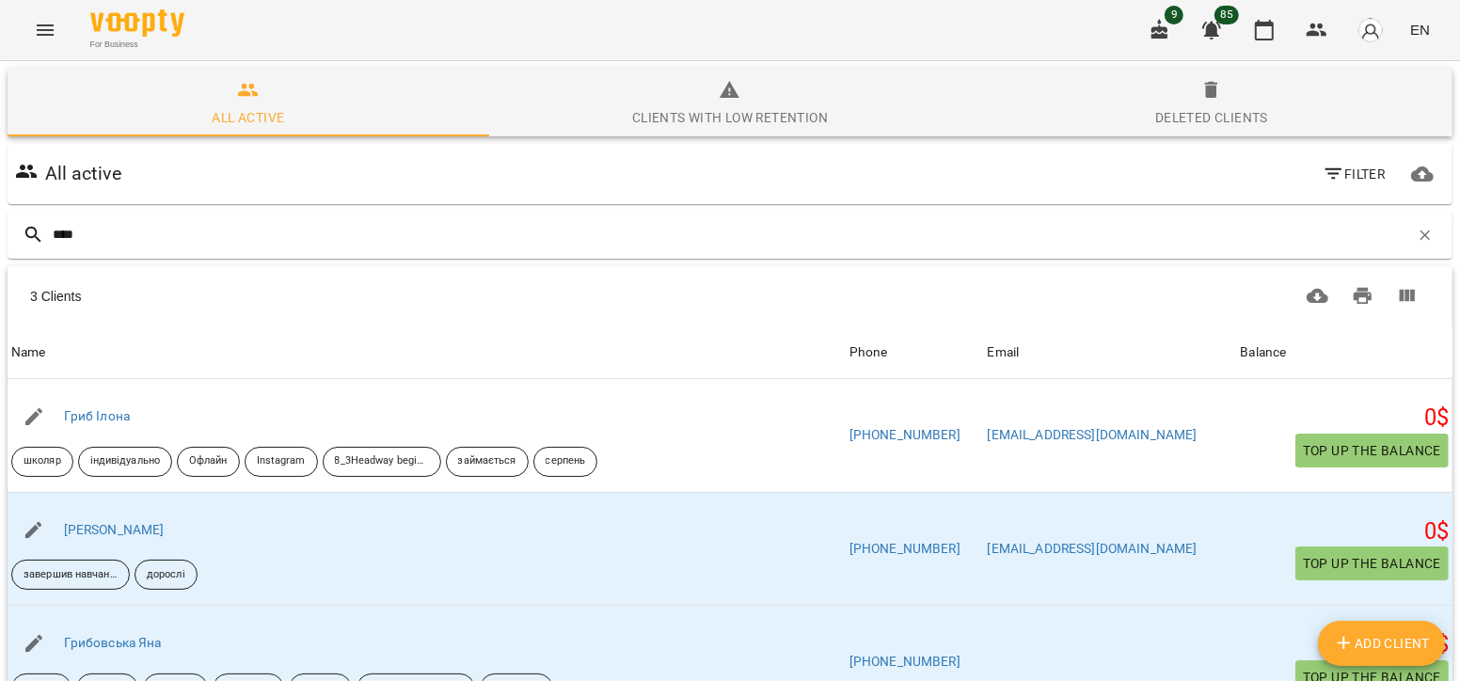
type input "****"
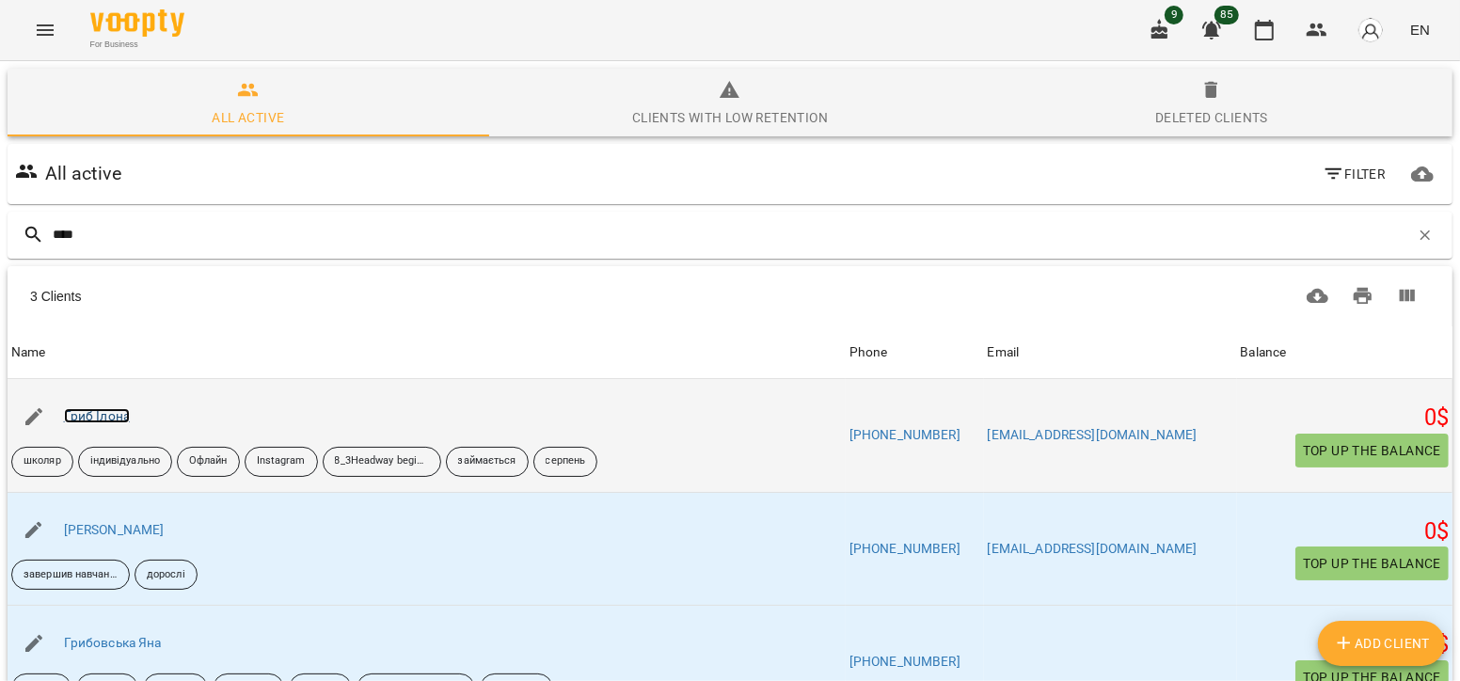
click at [118, 408] on link "Гриб Ілона" at bounding box center [97, 415] width 66 height 15
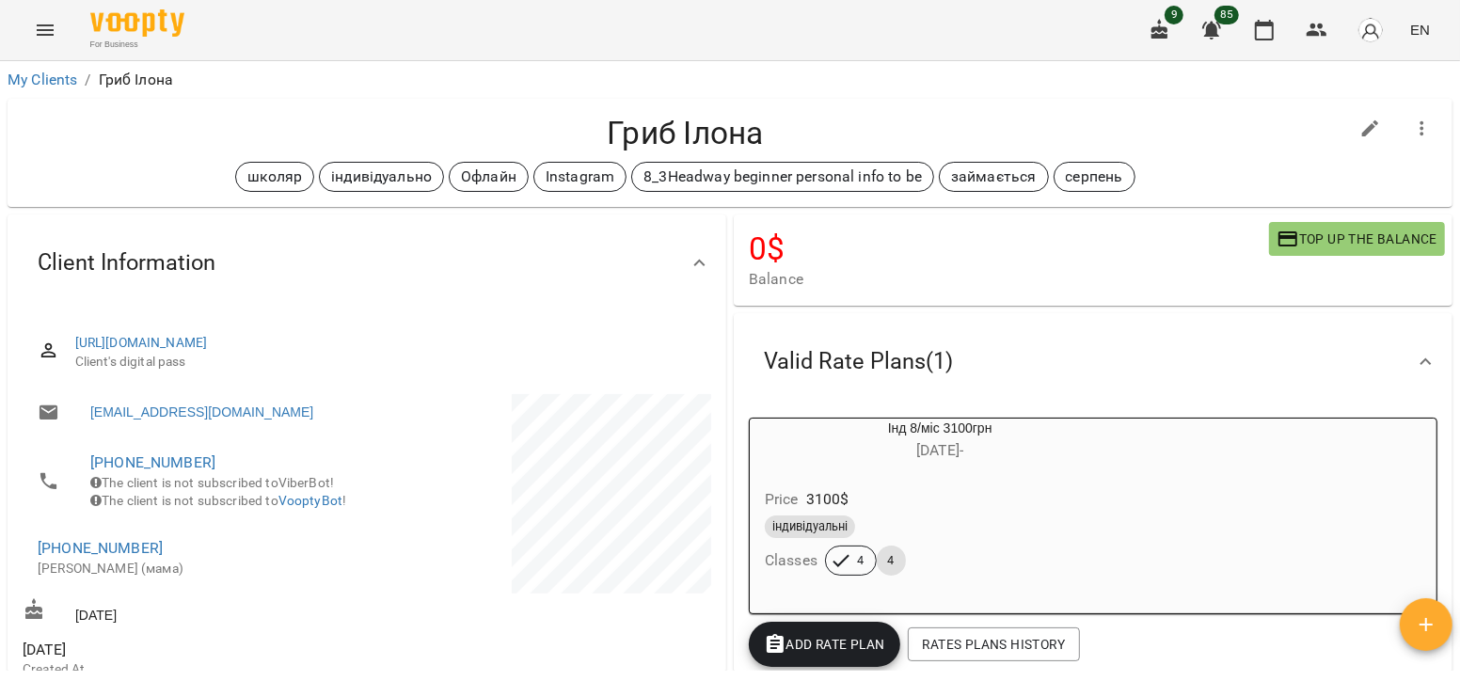
scroll to position [67, 0]
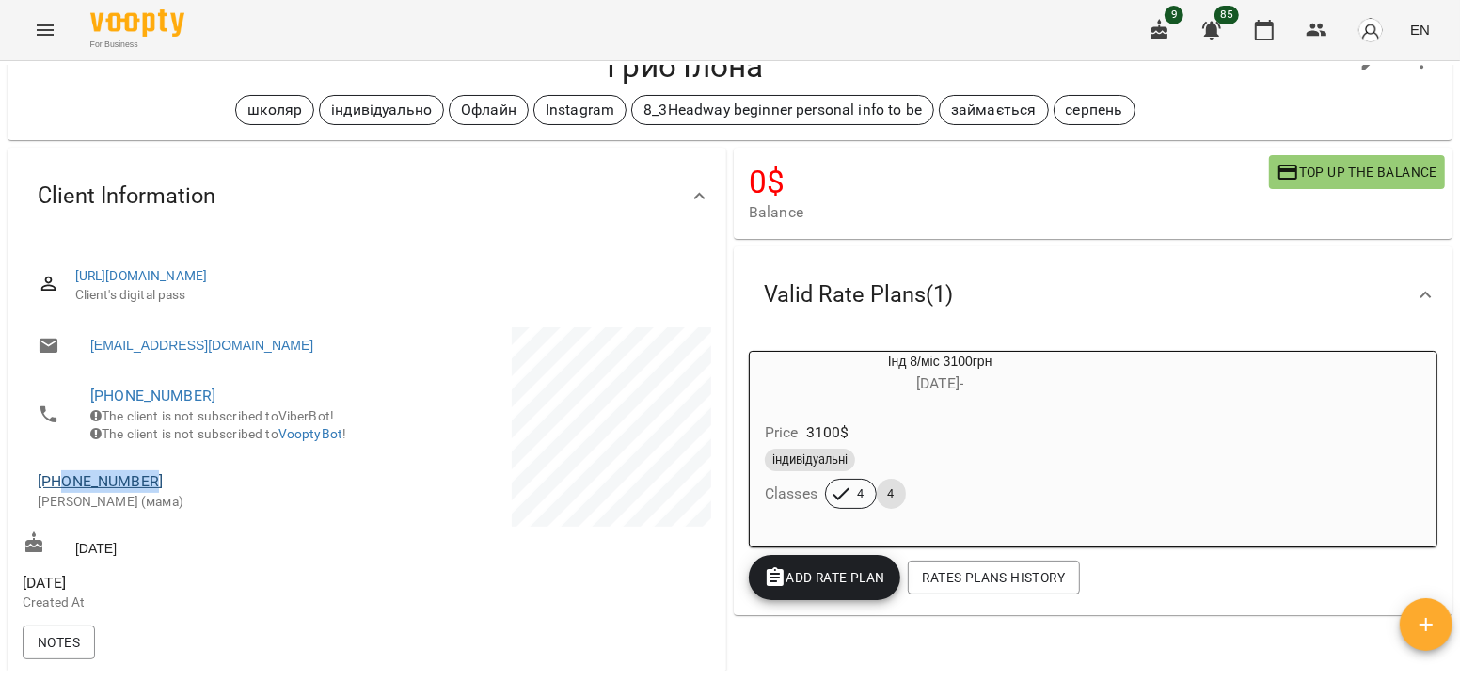
drag, startPoint x: 166, startPoint y: 505, endPoint x: 59, endPoint y: 509, distance: 106.3
click at [59, 493] on span "[PHONE_NUMBER]" at bounding box center [193, 481] width 310 height 23
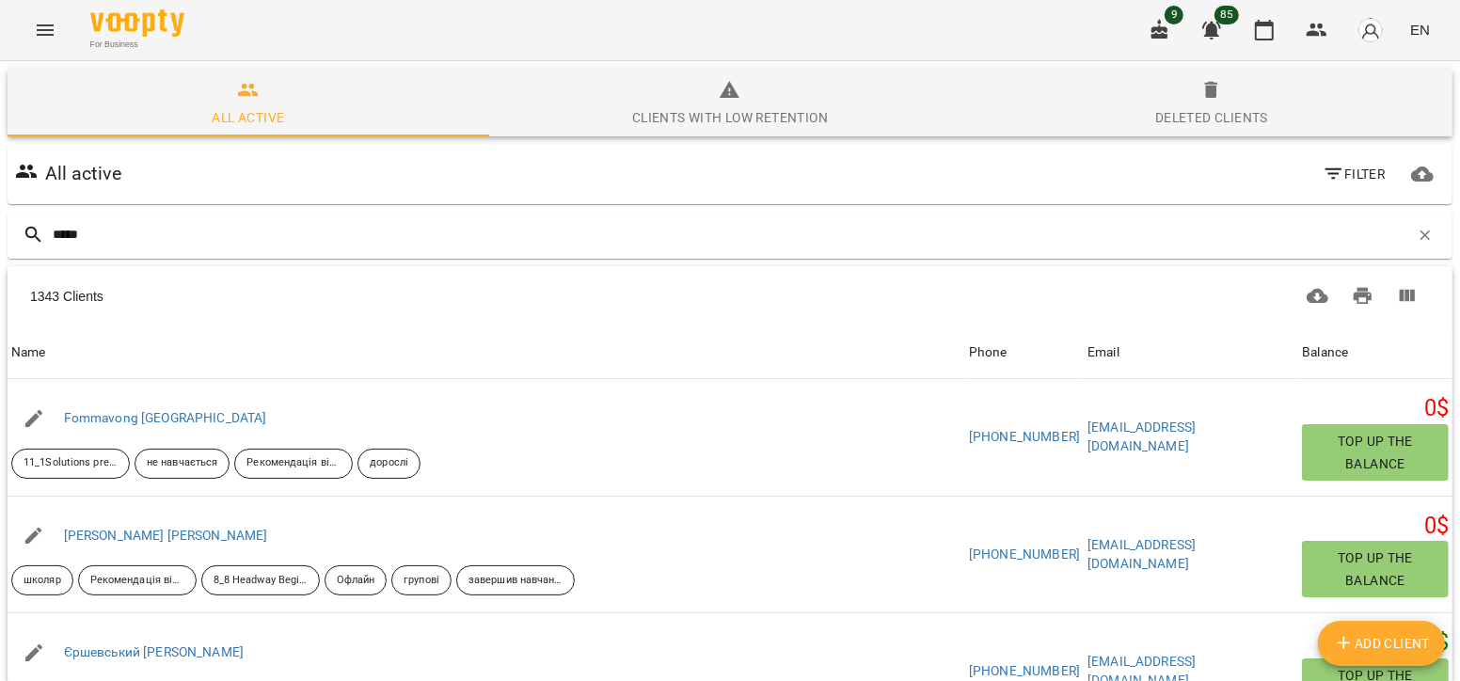
type input "******"
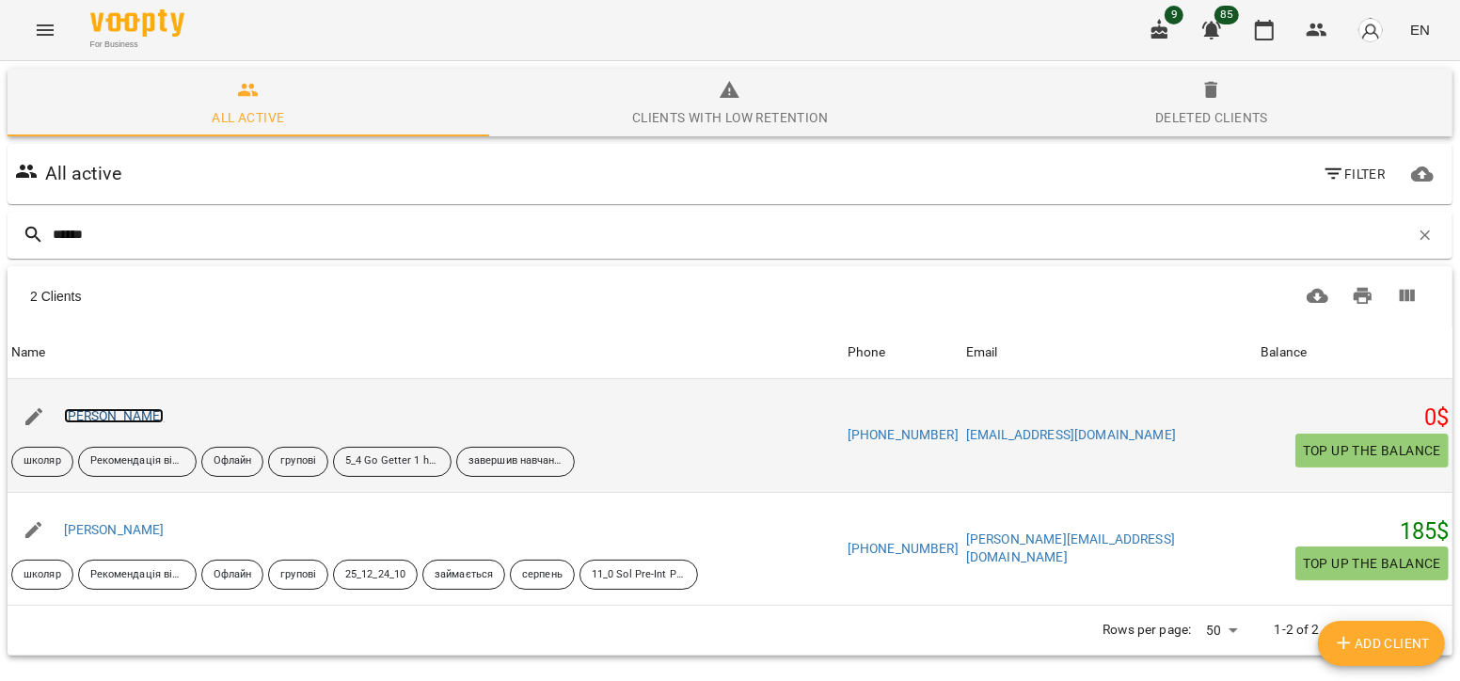
click at [147, 413] on link "[PERSON_NAME]" at bounding box center [114, 415] width 101 height 15
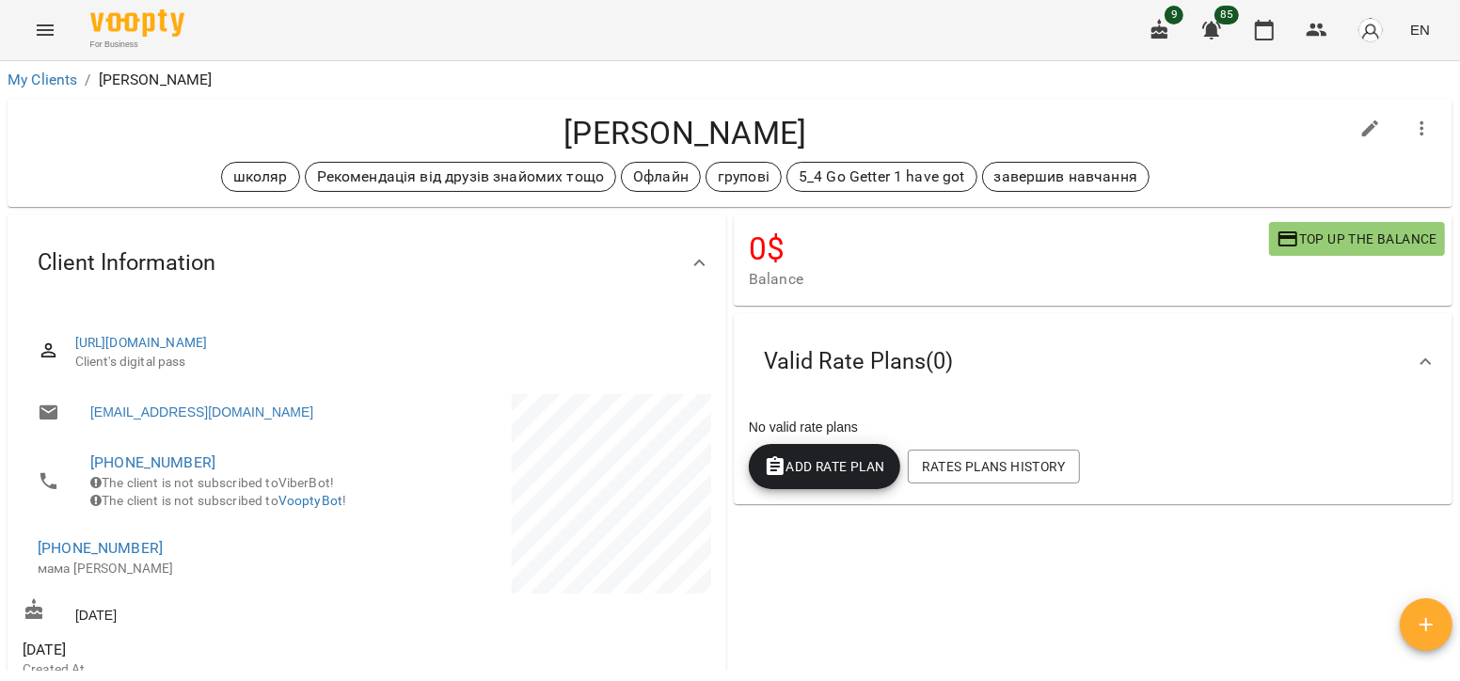
scroll to position [171, 0]
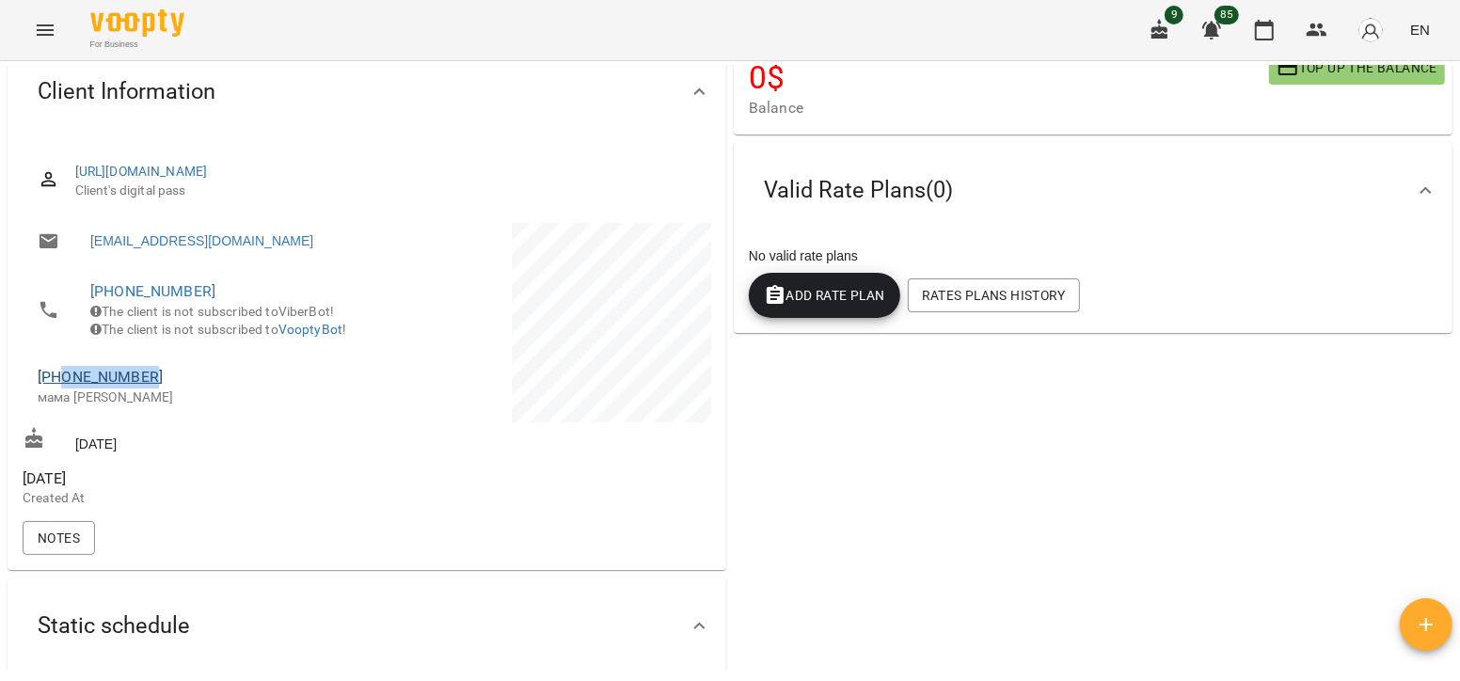
drag, startPoint x: 157, startPoint y: 397, endPoint x: 62, endPoint y: 402, distance: 95.1
click at [62, 388] on span "[PHONE_NUMBER]" at bounding box center [193, 377] width 310 height 23
